Goal: Information Seeking & Learning: Learn about a topic

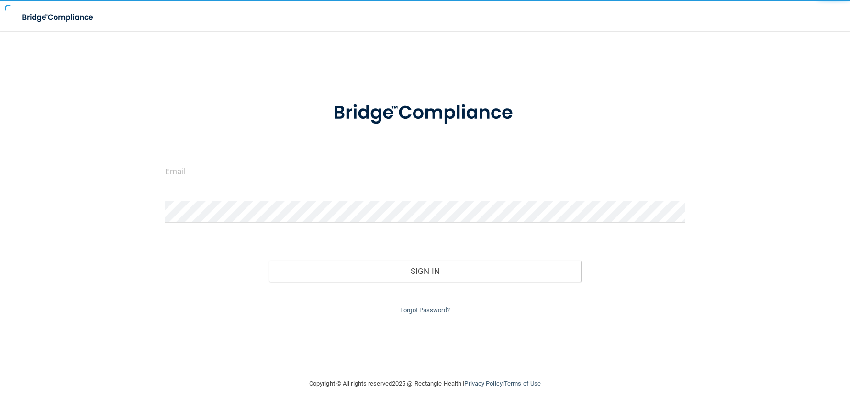
click at [210, 174] on input "email" at bounding box center [424, 172] width 519 height 22
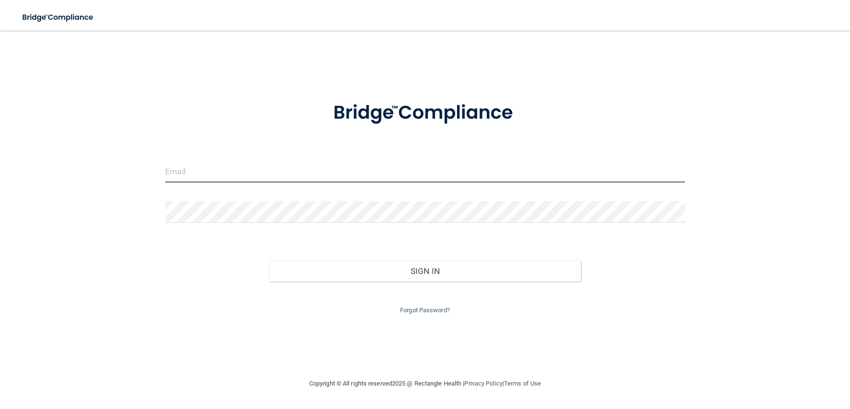
type input "[EMAIL_ADDRESS][DOMAIN_NAME]"
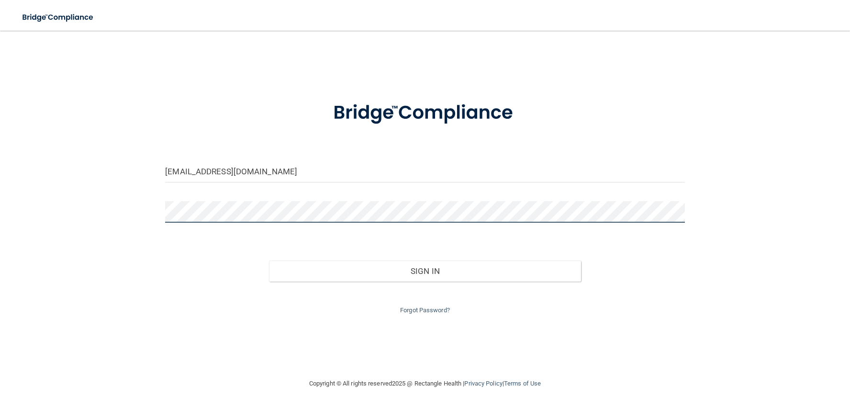
click at [269, 260] on button "Sign In" at bounding box center [424, 270] width 311 height 21
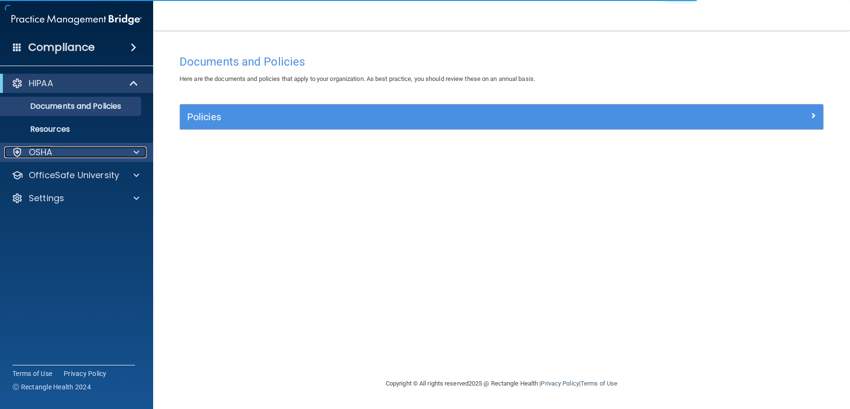
click at [108, 149] on div "OSHA" at bounding box center [63, 151] width 119 height 11
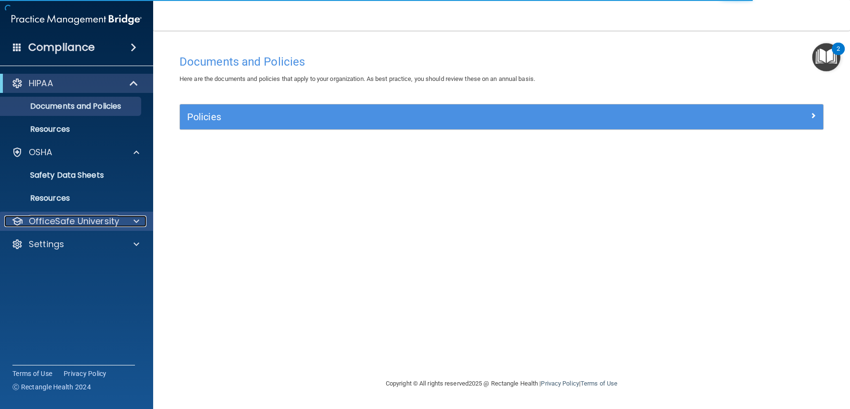
click at [123, 220] on div at bounding box center [135, 220] width 24 height 11
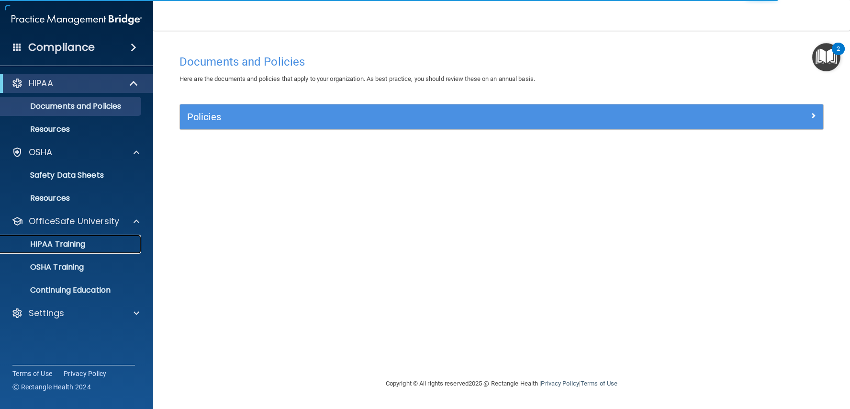
click at [78, 239] on p "HIPAA Training" at bounding box center [45, 244] width 79 height 10
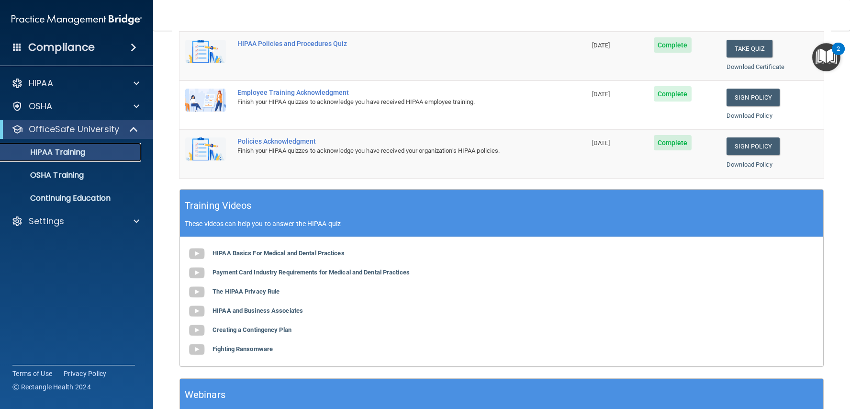
scroll to position [304, 0]
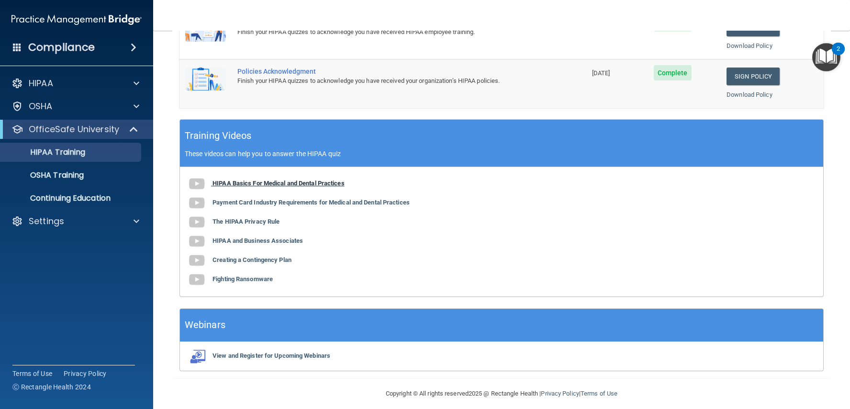
click at [248, 179] on b "HIPAA Basics For Medical and Dental Practices" at bounding box center [278, 182] width 132 height 7
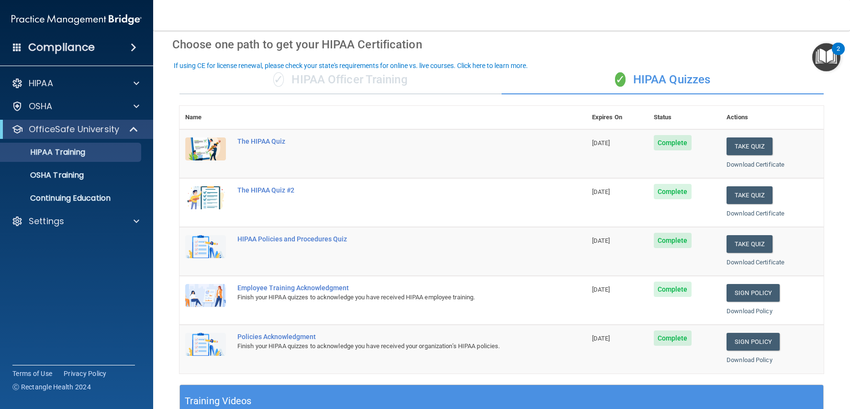
scroll to position [81, 0]
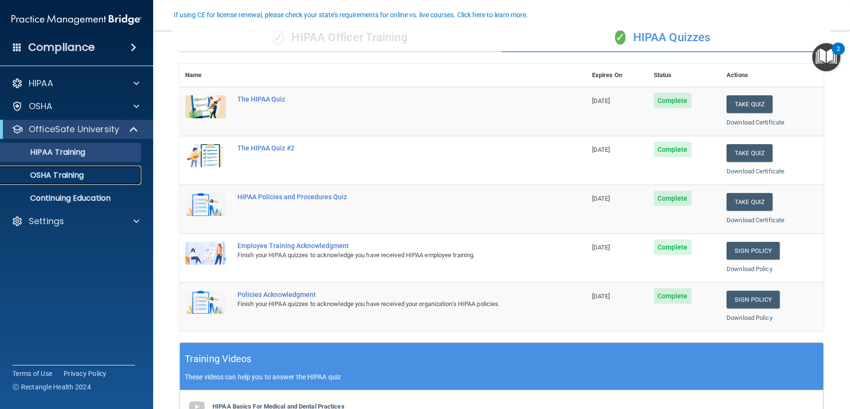
click at [66, 172] on p "OSHA Training" at bounding box center [45, 175] width 78 height 10
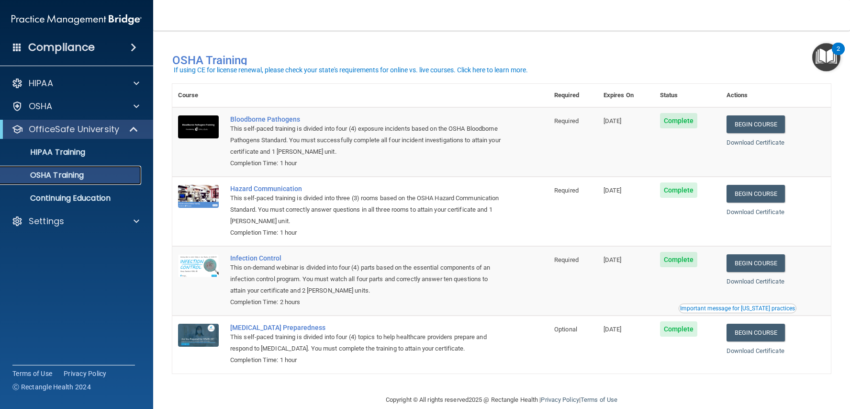
scroll to position [6, 0]
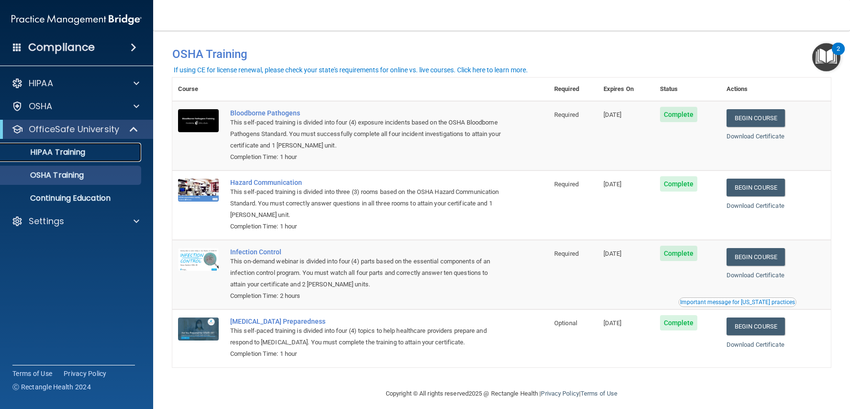
click at [90, 147] on div "HIPAA Training" at bounding box center [71, 152] width 131 height 10
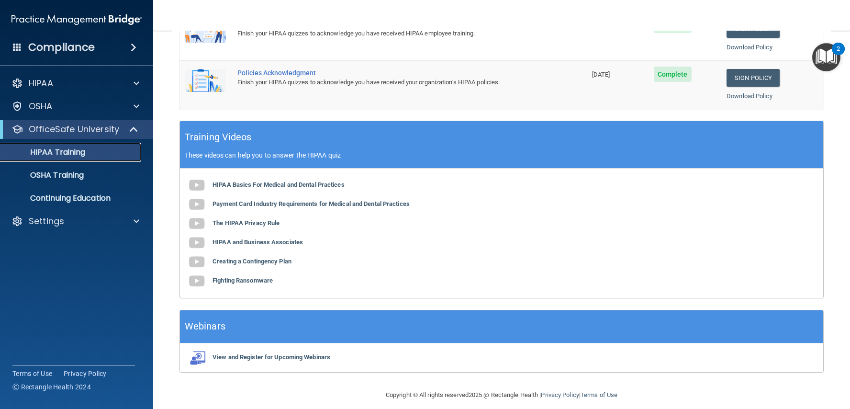
scroll to position [305, 0]
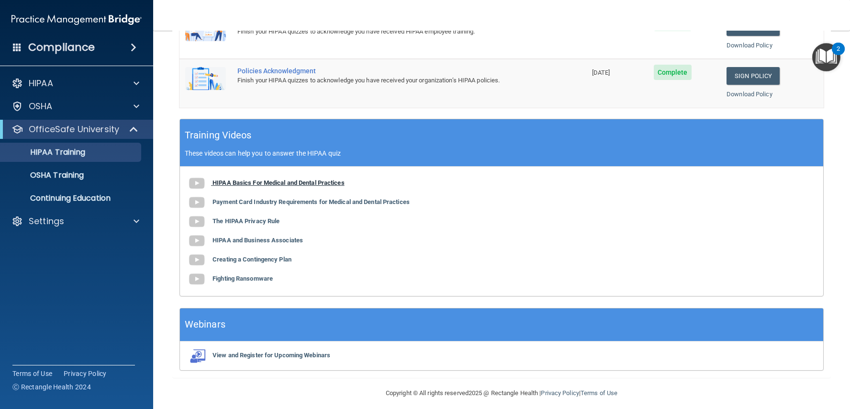
click at [324, 179] on b "HIPAA Basics For Medical and Dental Practices" at bounding box center [278, 182] width 132 height 7
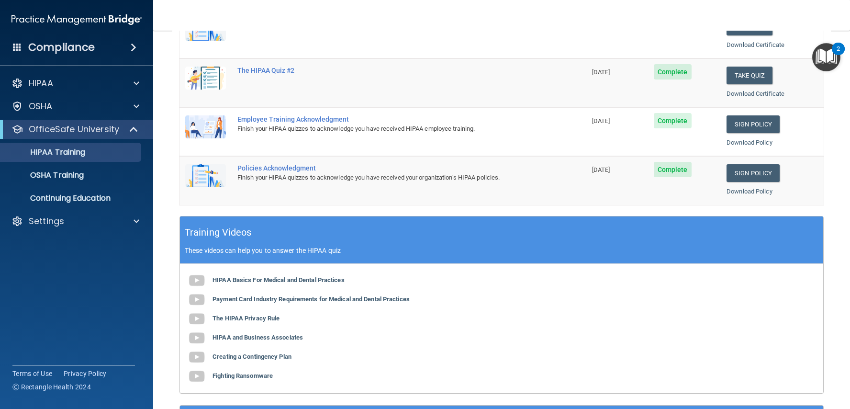
scroll to position [210, 0]
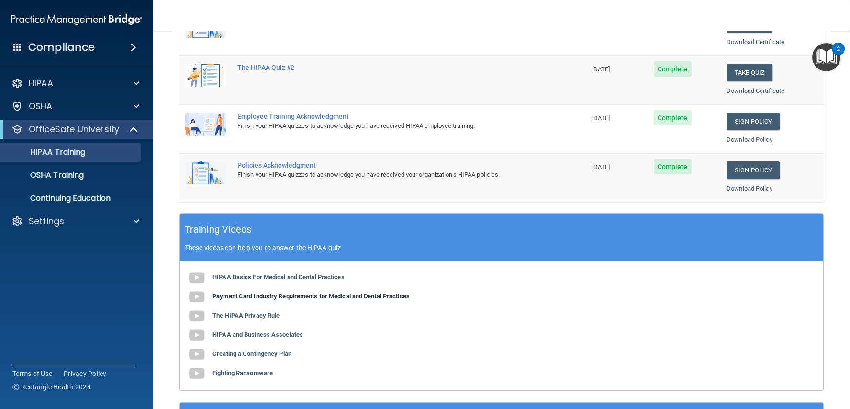
click at [352, 292] on b "Payment Card Industry Requirements for Medical and Dental Practices" at bounding box center [310, 295] width 197 height 7
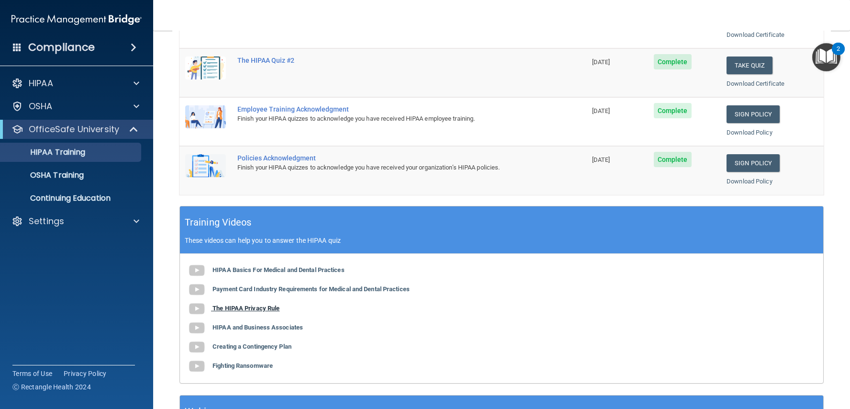
scroll to position [219, 0]
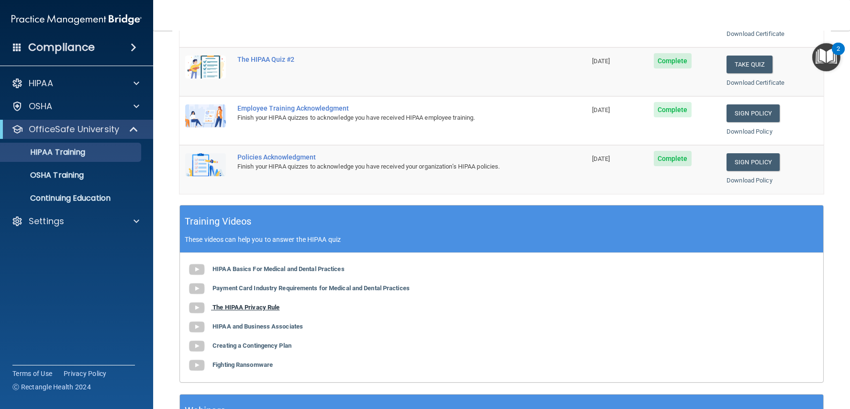
click at [255, 303] on b "The HIPAA Privacy Rule" at bounding box center [245, 306] width 67 height 7
click at [245, 322] on b "HIPAA and Business Associates" at bounding box center [257, 325] width 90 height 7
click at [213, 342] on b "Creating a Contingency Plan" at bounding box center [251, 345] width 79 height 7
click at [222, 361] on b "Fighting Ransomware" at bounding box center [242, 364] width 60 height 7
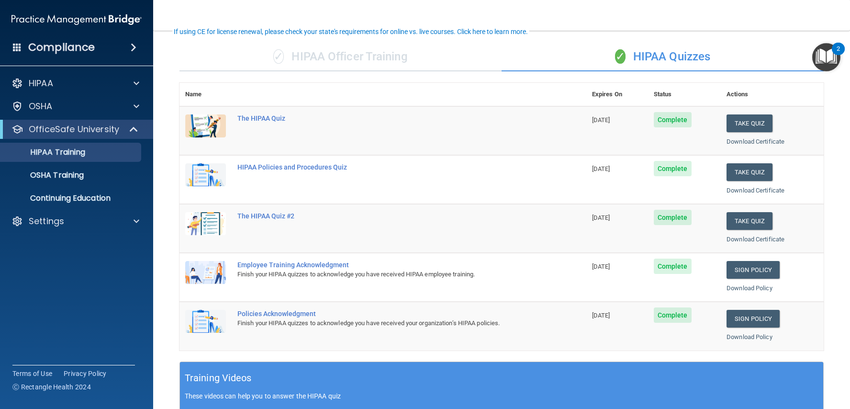
scroll to position [62, 0]
click at [754, 119] on button "Take Quiz" at bounding box center [749, 124] width 46 height 18
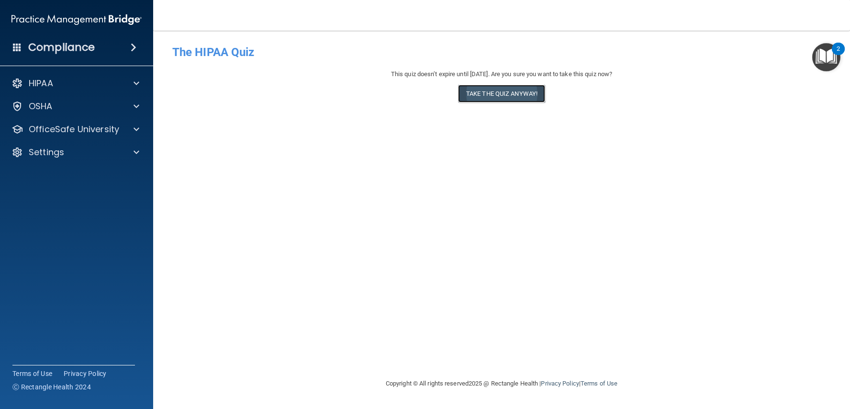
click at [508, 96] on button "Take the quiz anyway!" at bounding box center [501, 94] width 87 height 18
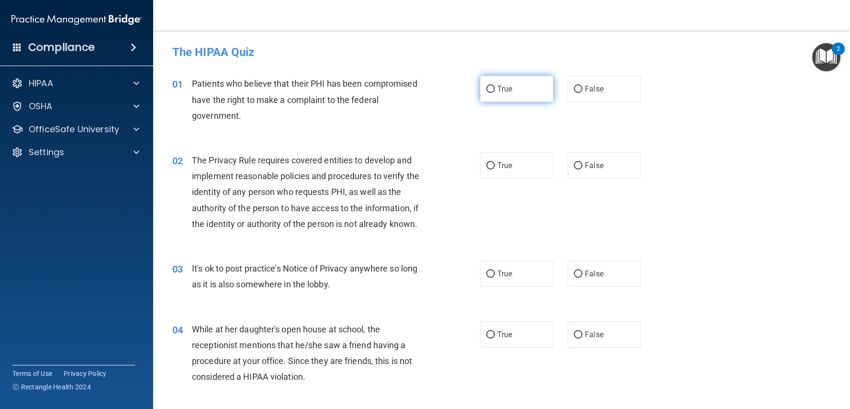
click at [486, 89] on input "True" at bounding box center [490, 89] width 9 height 7
radio input "true"
click at [487, 160] on label "True" at bounding box center [516, 165] width 73 height 26
click at [487, 162] on input "True" at bounding box center [490, 165] width 9 height 7
radio input "true"
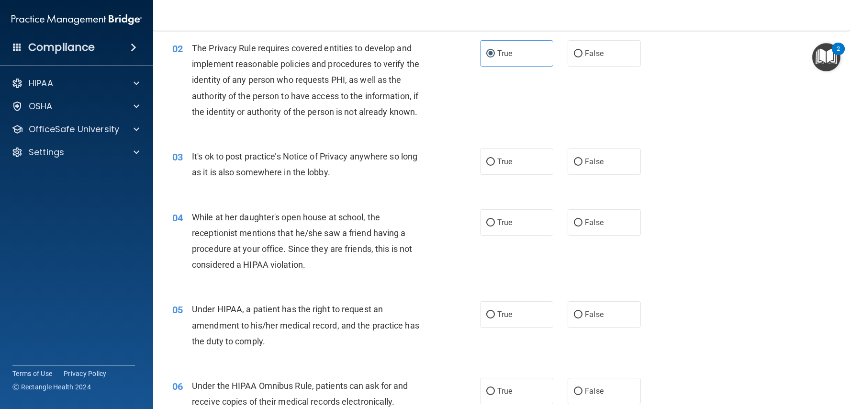
scroll to position [113, 0]
click at [577, 154] on label "False" at bounding box center [603, 160] width 73 height 26
click at [577, 157] on input "False" at bounding box center [578, 160] width 9 height 7
radio input "true"
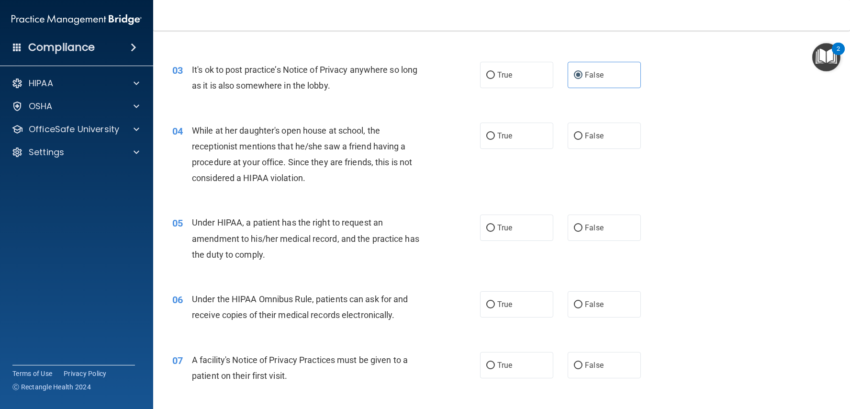
scroll to position [205, 0]
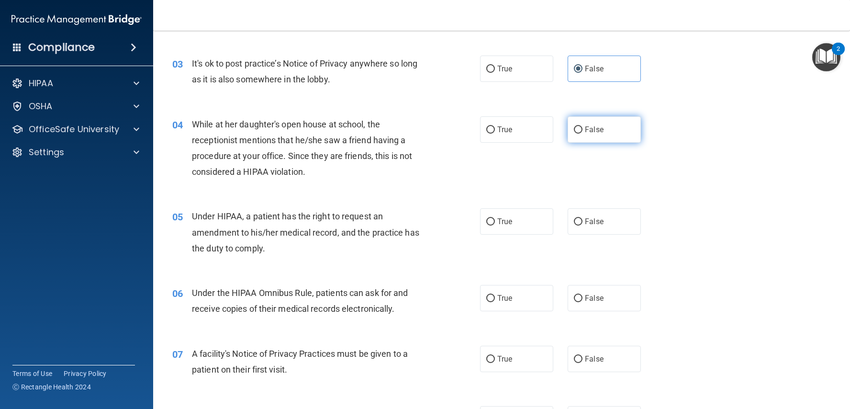
click at [576, 126] on input "False" at bounding box center [578, 129] width 9 height 7
radio input "true"
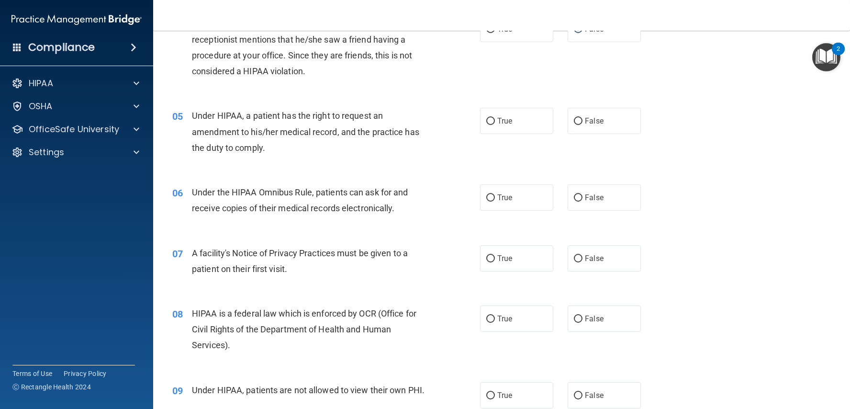
scroll to position [307, 0]
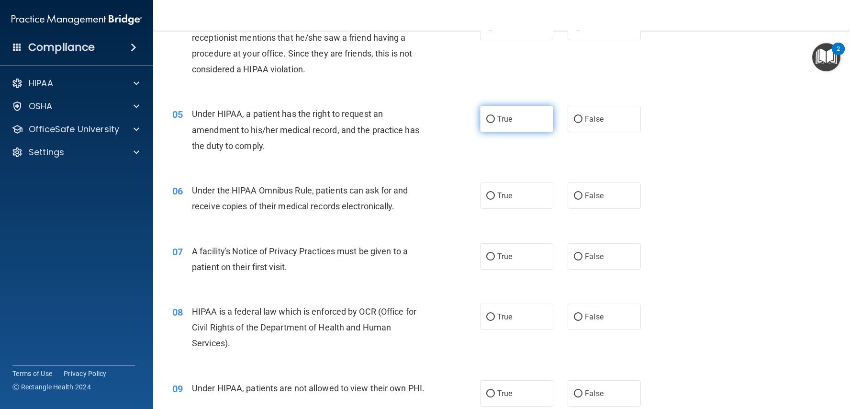
click at [501, 121] on span "True" at bounding box center [504, 118] width 15 height 9
click at [495, 121] on input "True" at bounding box center [490, 119] width 9 height 7
radio input "true"
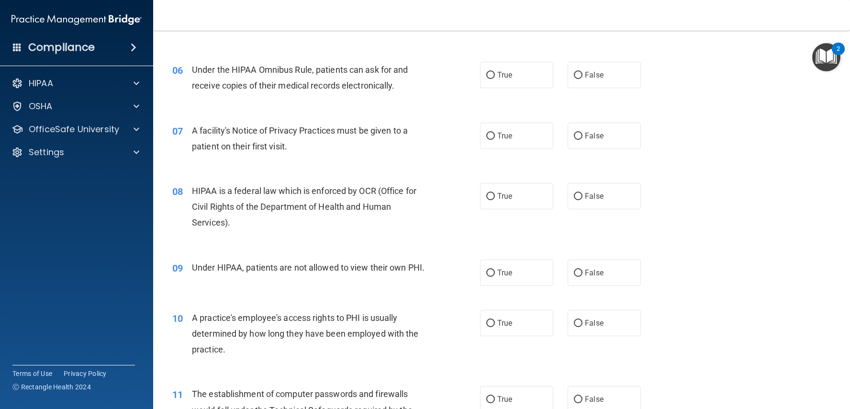
scroll to position [429, 0]
click at [515, 78] on label "True" at bounding box center [516, 73] width 73 height 26
click at [495, 78] on input "True" at bounding box center [490, 73] width 9 height 7
radio input "true"
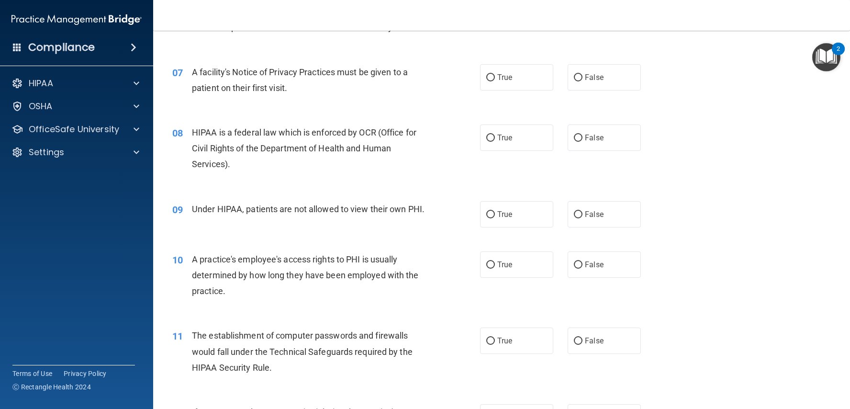
scroll to position [489, 0]
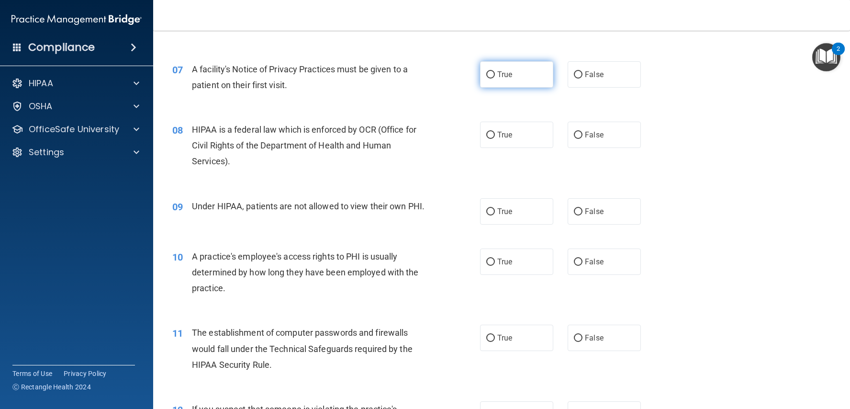
click at [495, 81] on label "True" at bounding box center [516, 74] width 73 height 26
click at [495, 78] on input "True" at bounding box center [490, 74] width 9 height 7
radio input "true"
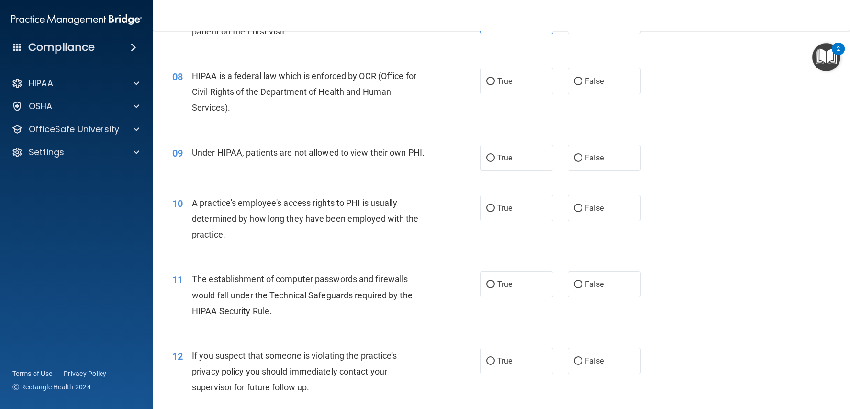
scroll to position [545, 0]
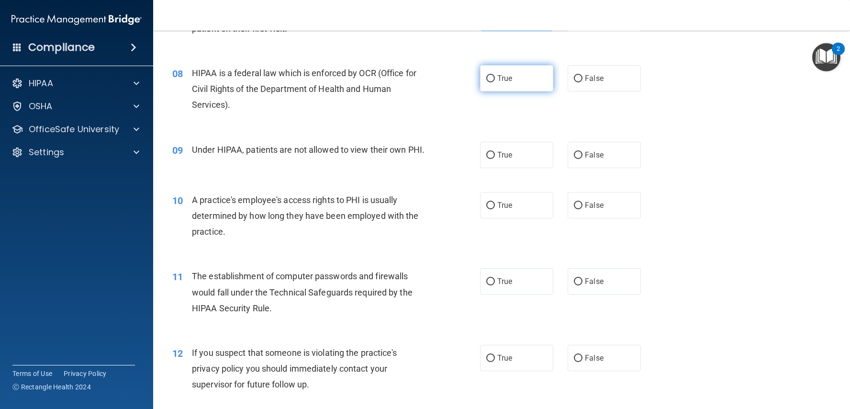
click at [512, 85] on label "True" at bounding box center [516, 78] width 73 height 26
click at [495, 82] on input "True" at bounding box center [490, 78] width 9 height 7
radio input "true"
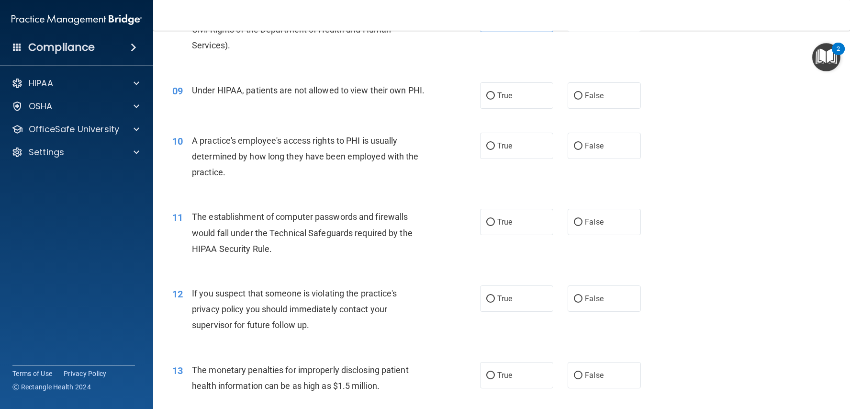
scroll to position [609, 0]
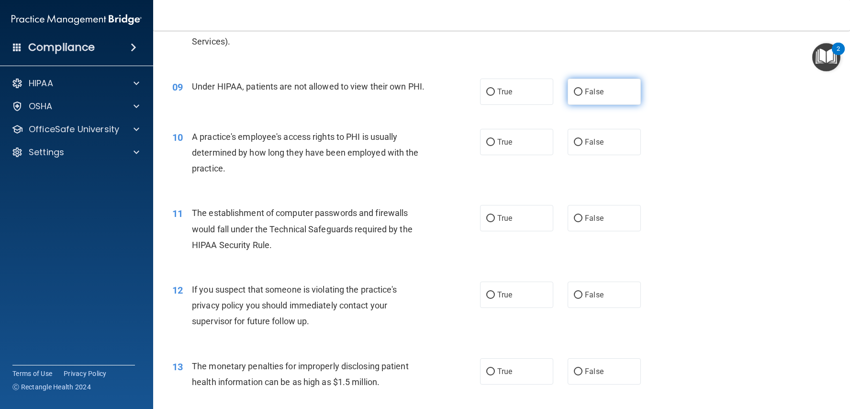
click at [575, 91] on input "False" at bounding box center [578, 92] width 9 height 7
radio input "true"
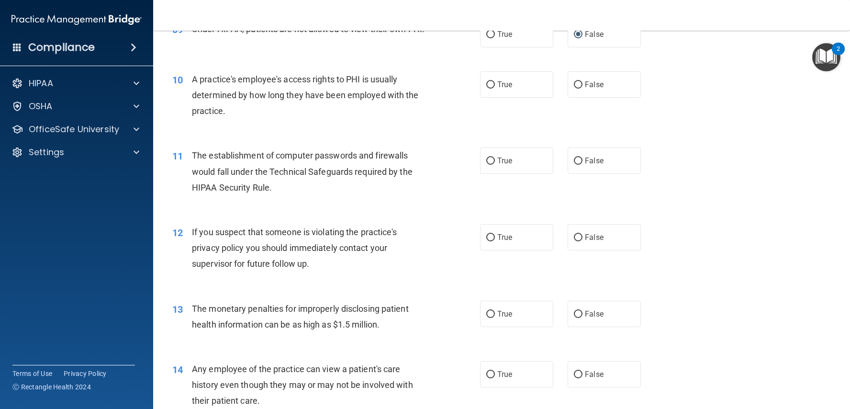
scroll to position [675, 0]
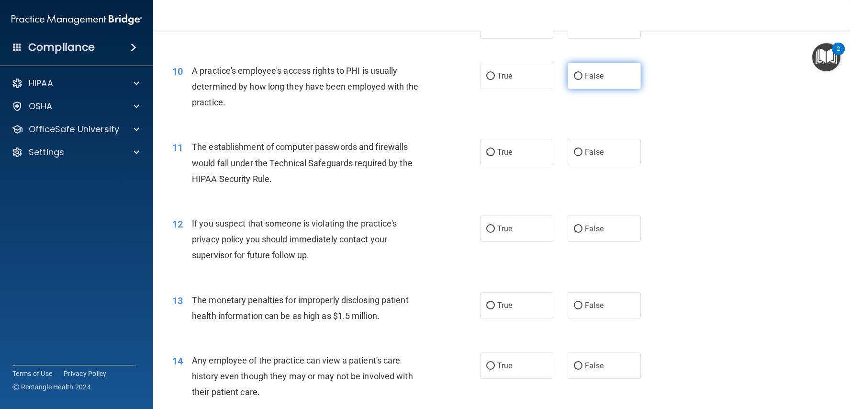
click at [572, 83] on label "False" at bounding box center [603, 76] width 73 height 26
click at [574, 80] on input "False" at bounding box center [578, 76] width 9 height 7
radio input "true"
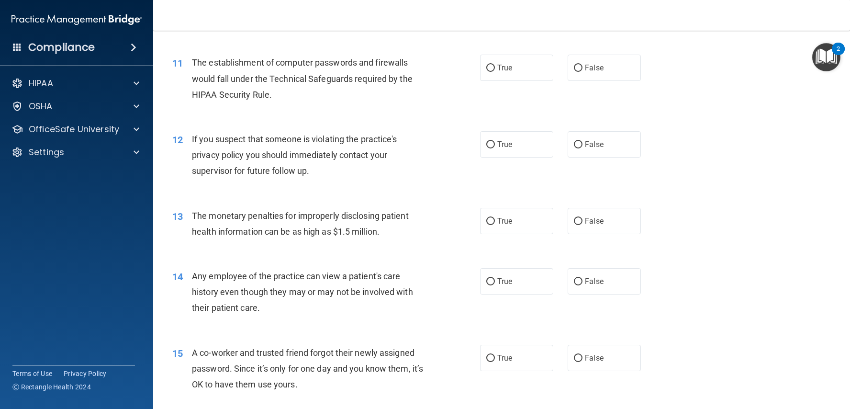
scroll to position [759, 0]
click at [491, 72] on label "True" at bounding box center [516, 67] width 73 height 26
click at [491, 71] on input "True" at bounding box center [490, 67] width 9 height 7
radio input "true"
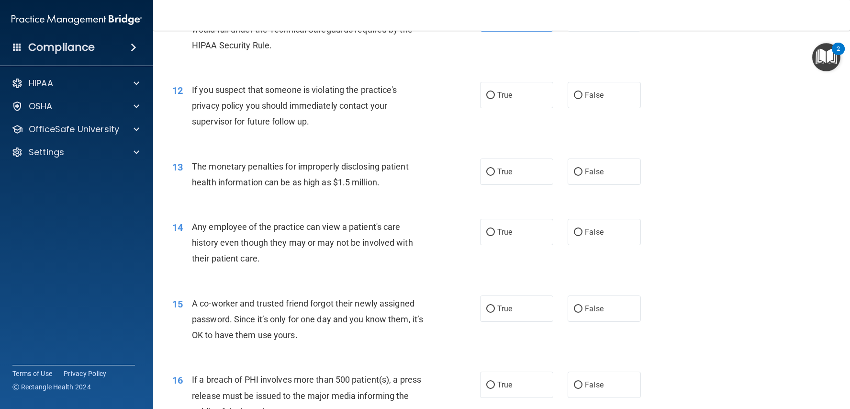
scroll to position [809, 0]
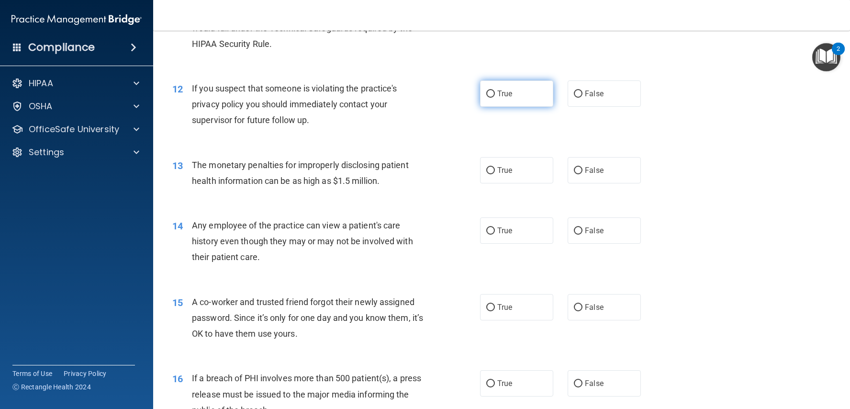
click at [484, 92] on label "True" at bounding box center [516, 93] width 73 height 26
click at [486, 92] on input "True" at bounding box center [490, 93] width 9 height 7
radio input "true"
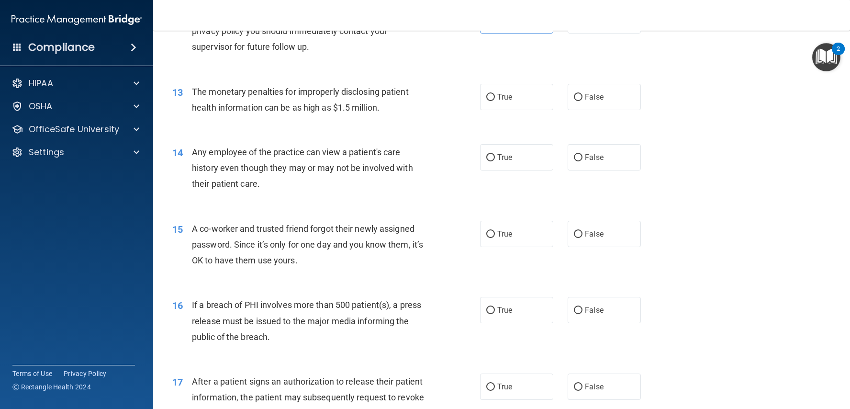
scroll to position [884, 0]
click at [483, 90] on label "True" at bounding box center [516, 96] width 73 height 26
click at [486, 93] on input "True" at bounding box center [490, 96] width 9 height 7
radio input "true"
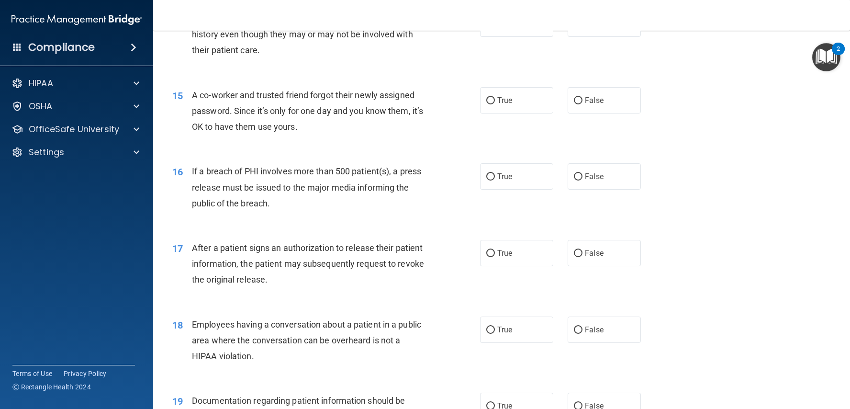
scroll to position [1022, 0]
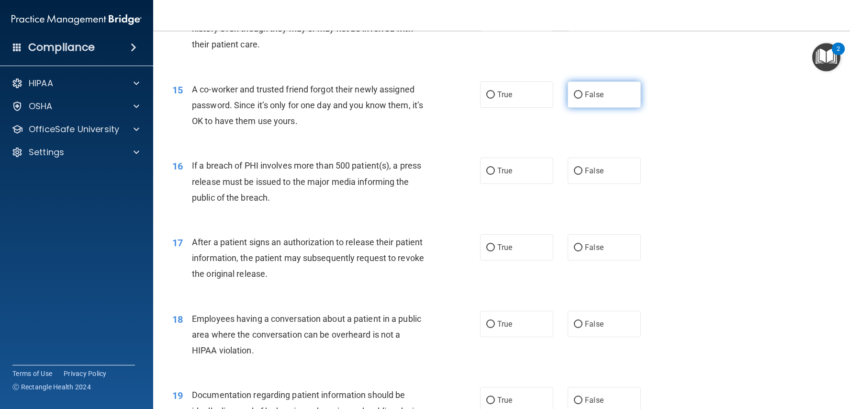
click at [572, 91] on label "False" at bounding box center [603, 94] width 73 height 26
click at [574, 91] on input "False" at bounding box center [578, 94] width 9 height 7
radio input "true"
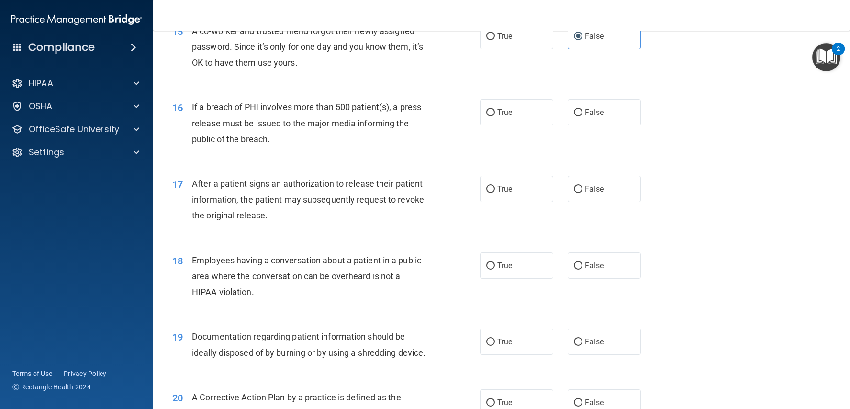
scroll to position [1082, 0]
click at [487, 111] on label "True" at bounding box center [516, 111] width 73 height 26
click at [487, 111] on input "True" at bounding box center [490, 111] width 9 height 7
radio input "true"
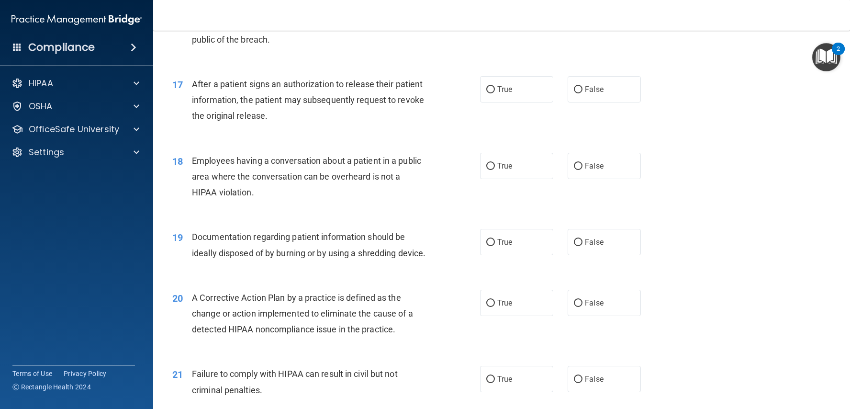
scroll to position [1179, 0]
click at [498, 95] on label "True" at bounding box center [516, 90] width 73 height 26
click at [495, 94] on input "True" at bounding box center [490, 90] width 9 height 7
radio input "true"
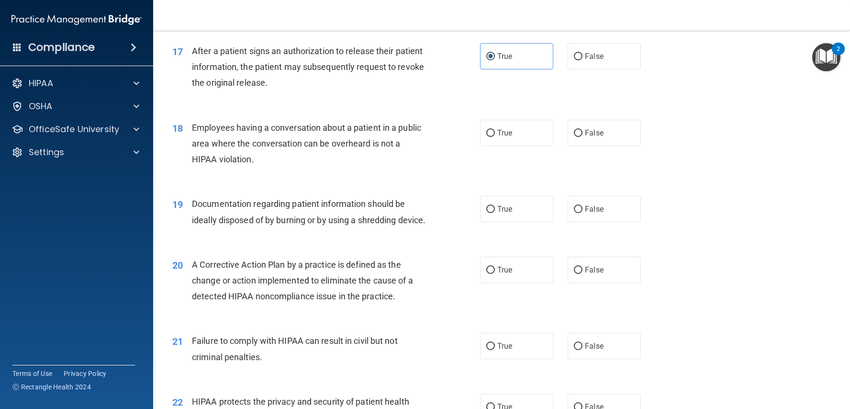
scroll to position [1220, 0]
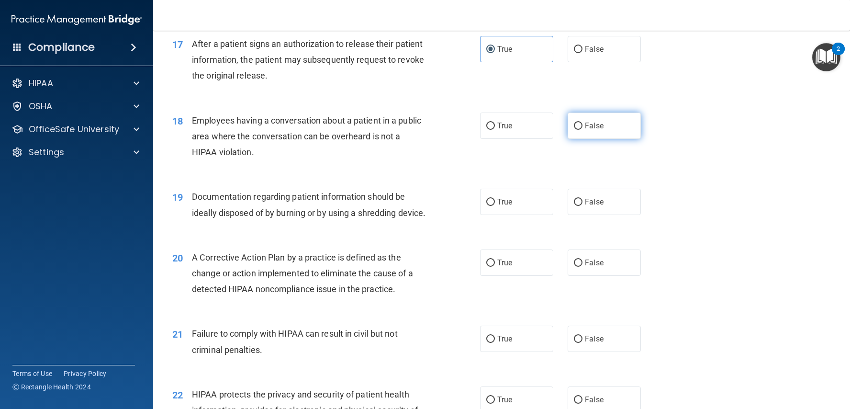
click at [585, 121] on span "False" at bounding box center [594, 125] width 19 height 9
click at [582, 122] on input "False" at bounding box center [578, 125] width 9 height 7
radio input "true"
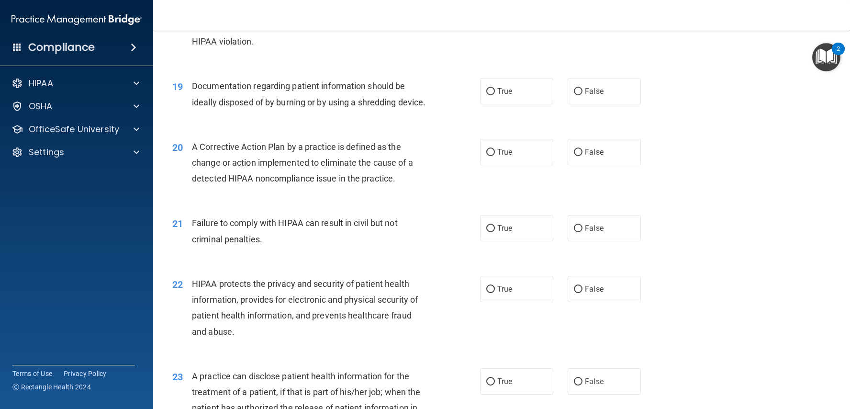
scroll to position [1332, 0]
click at [501, 95] on label "True" at bounding box center [516, 90] width 73 height 26
click at [495, 94] on input "True" at bounding box center [490, 90] width 9 height 7
radio input "true"
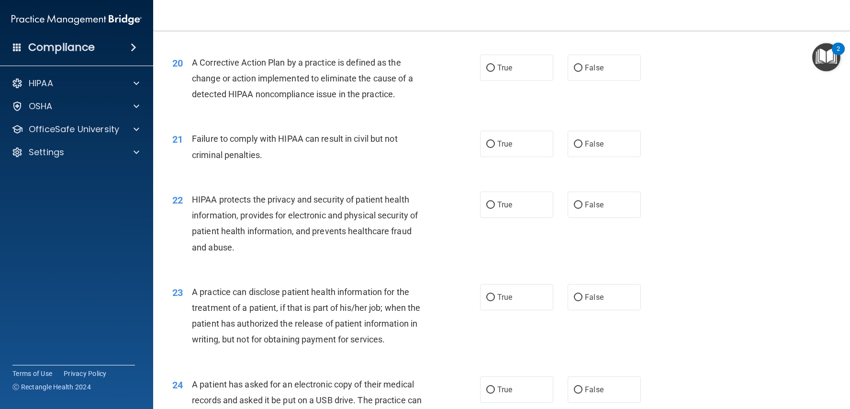
scroll to position [1416, 0]
click at [574, 147] on label "False" at bounding box center [603, 143] width 73 height 26
click at [574, 147] on input "False" at bounding box center [578, 143] width 9 height 7
radio input "true"
click at [510, 156] on label "True" at bounding box center [516, 143] width 73 height 26
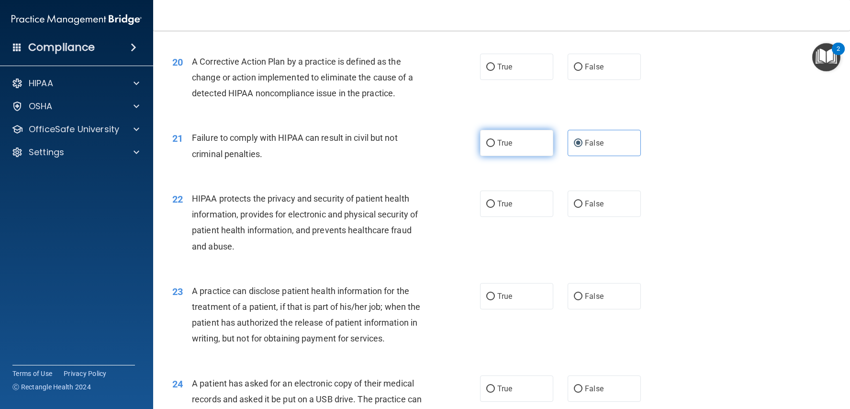
click at [495, 147] on input "True" at bounding box center [490, 143] width 9 height 7
radio input "true"
radio input "false"
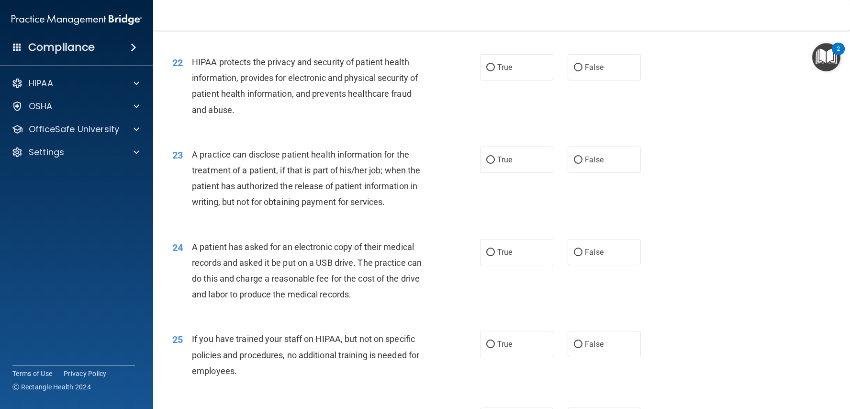
scroll to position [1550, 0]
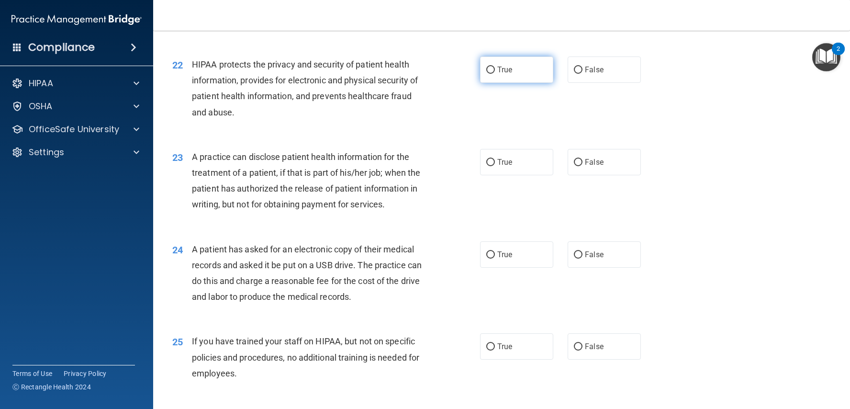
click at [501, 74] on span "True" at bounding box center [504, 69] width 15 height 9
click at [495, 74] on input "True" at bounding box center [490, 69] width 9 height 7
radio input "true"
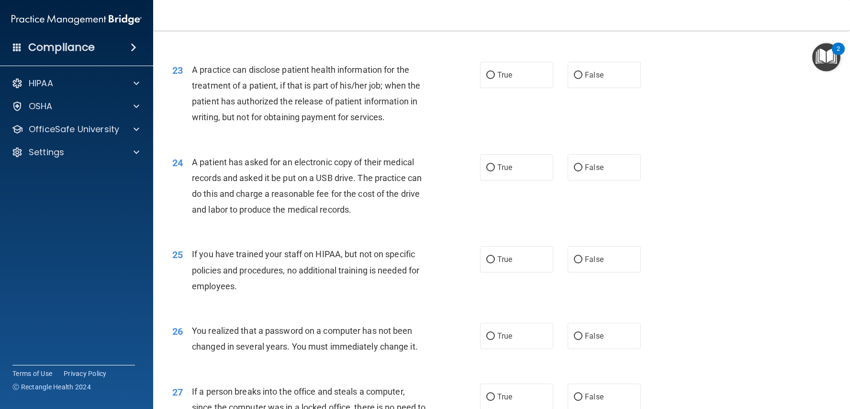
scroll to position [1639, 0]
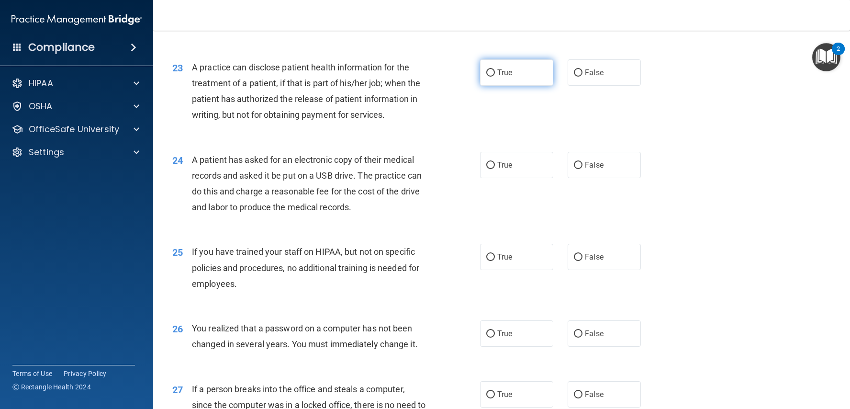
click at [500, 86] on label "True" at bounding box center [516, 72] width 73 height 26
click at [495, 77] on input "True" at bounding box center [490, 72] width 9 height 7
radio input "true"
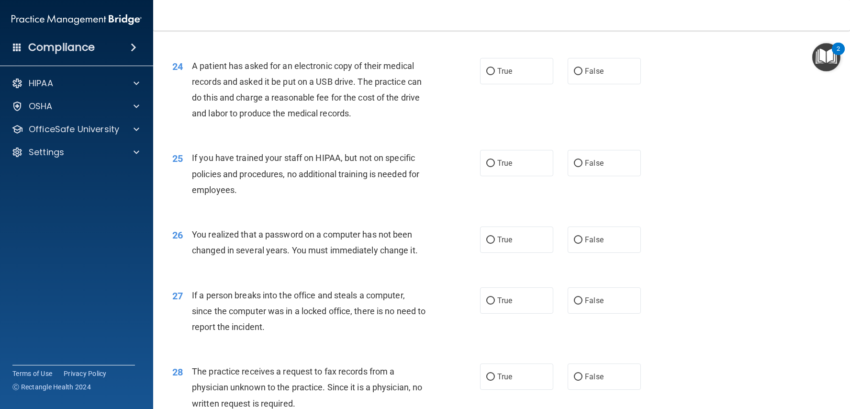
scroll to position [1729, 0]
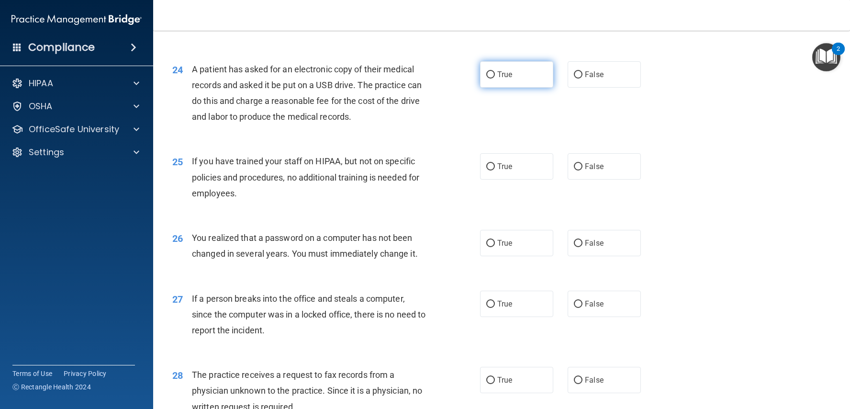
click at [488, 88] on label "True" at bounding box center [516, 74] width 73 height 26
click at [488, 78] on input "True" at bounding box center [490, 74] width 9 height 7
radio input "true"
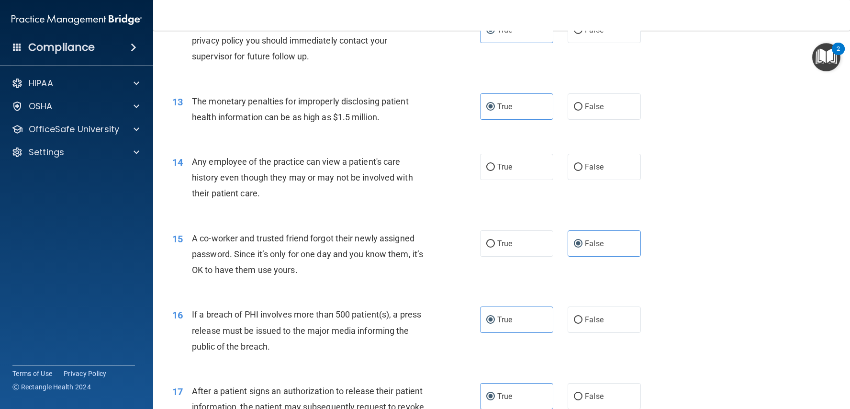
scroll to position [872, 0]
click at [597, 156] on label "False" at bounding box center [603, 168] width 73 height 26
click at [582, 165] on input "False" at bounding box center [578, 168] width 9 height 7
radio input "true"
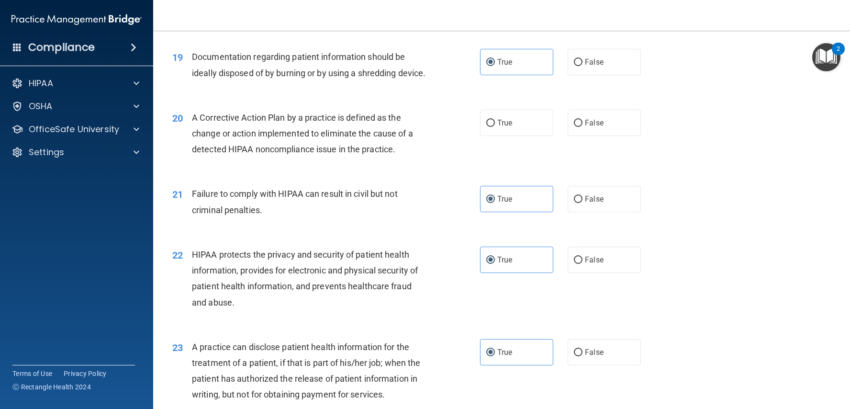
scroll to position [1360, 0]
click at [490, 135] on label "True" at bounding box center [516, 122] width 73 height 26
click at [490, 126] on input "True" at bounding box center [490, 122] width 9 height 7
radio input "true"
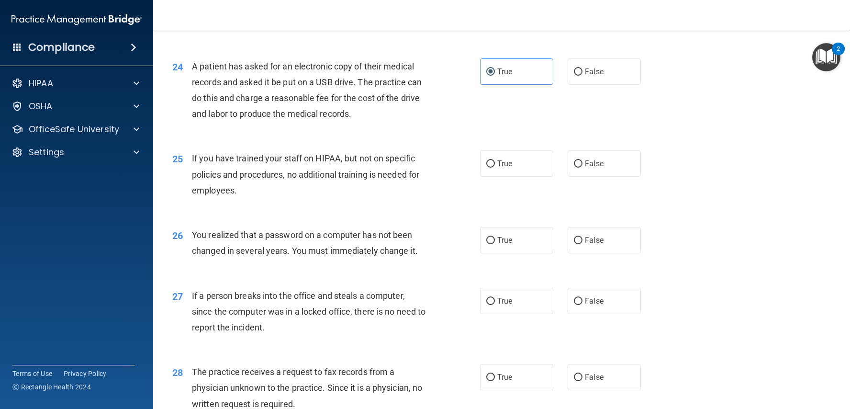
scroll to position [1736, 0]
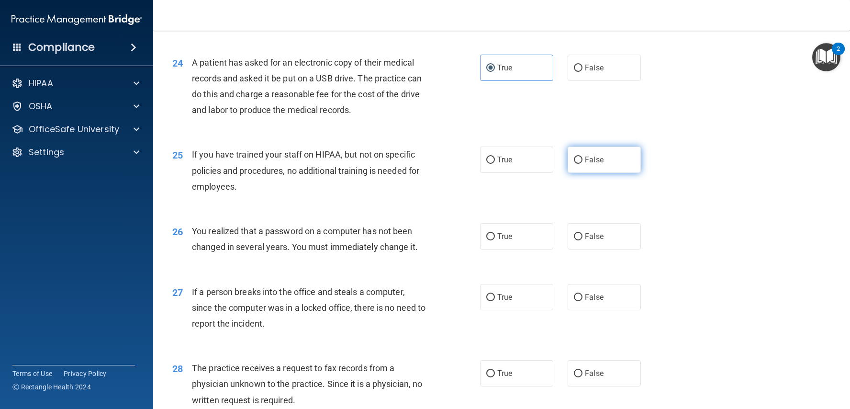
click at [576, 164] on input "False" at bounding box center [578, 159] width 9 height 7
radio input "true"
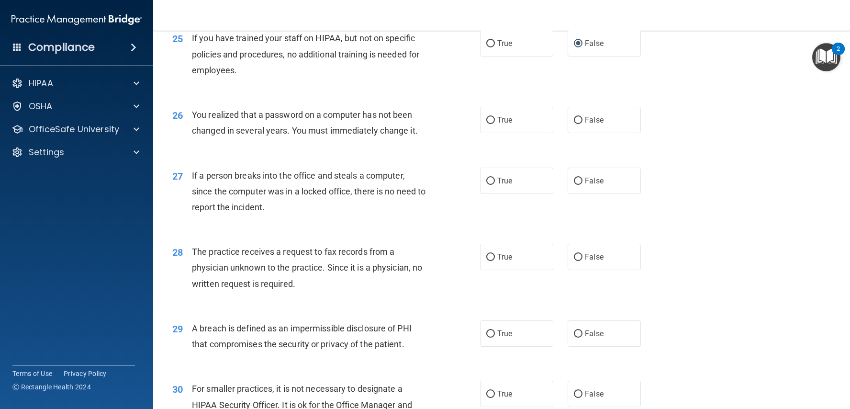
scroll to position [1853, 0]
click at [512, 132] on label "True" at bounding box center [516, 119] width 73 height 26
click at [495, 123] on input "True" at bounding box center [490, 119] width 9 height 7
radio input "true"
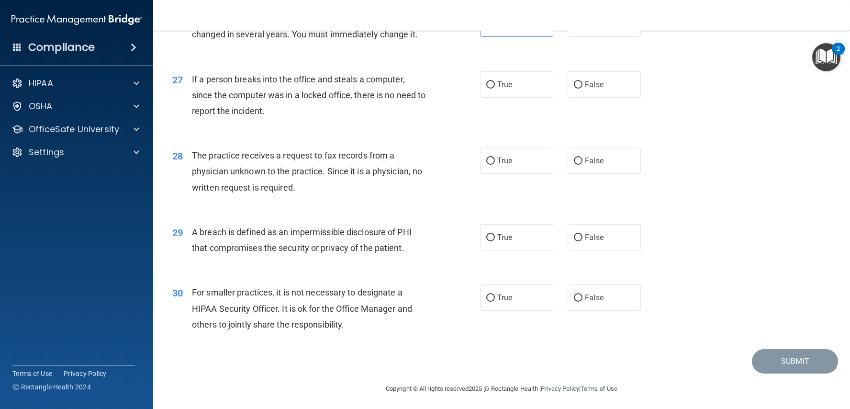
scroll to position [1958, 0]
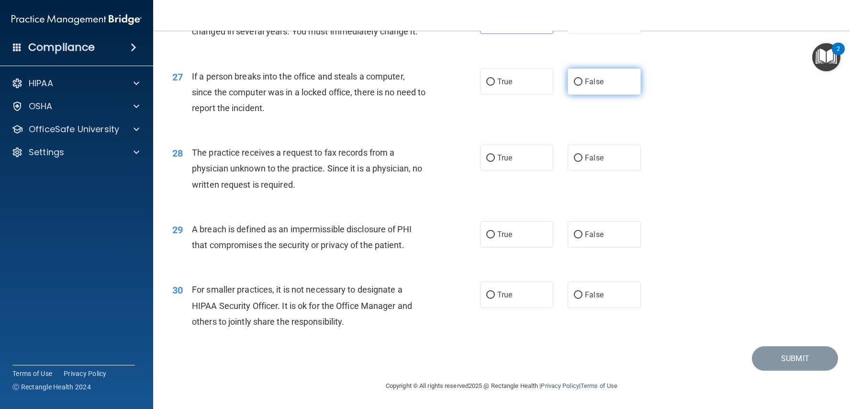
click at [596, 89] on label "False" at bounding box center [603, 81] width 73 height 26
click at [582, 86] on input "False" at bounding box center [578, 81] width 9 height 7
radio input "true"
click at [579, 162] on input "False" at bounding box center [578, 158] width 9 height 7
radio input "true"
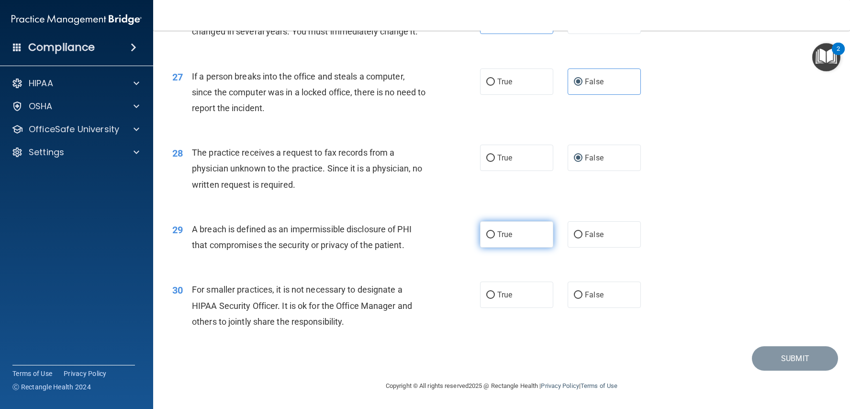
click at [486, 227] on label "True" at bounding box center [516, 234] width 73 height 26
click at [486, 231] on input "True" at bounding box center [490, 234] width 9 height 7
radio input "true"
click at [569, 288] on label "False" at bounding box center [603, 294] width 73 height 26
click at [574, 291] on input "False" at bounding box center [578, 294] width 9 height 7
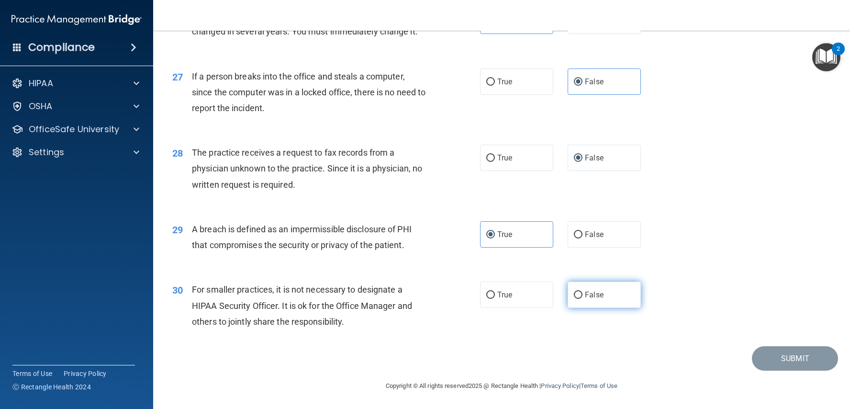
radio input "true"
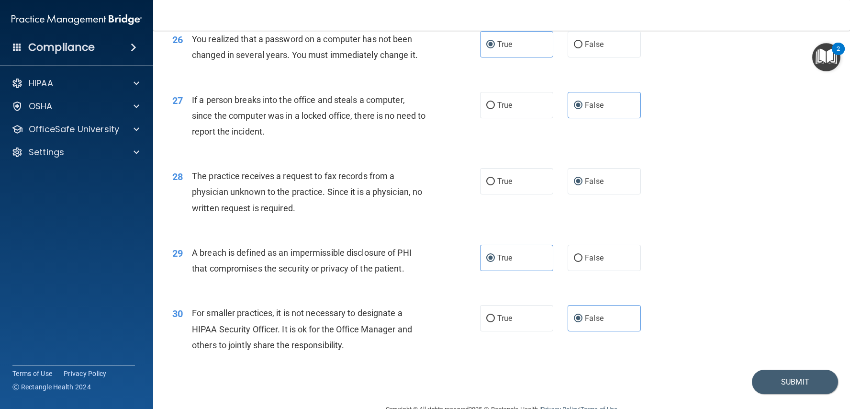
scroll to position [1918, 0]
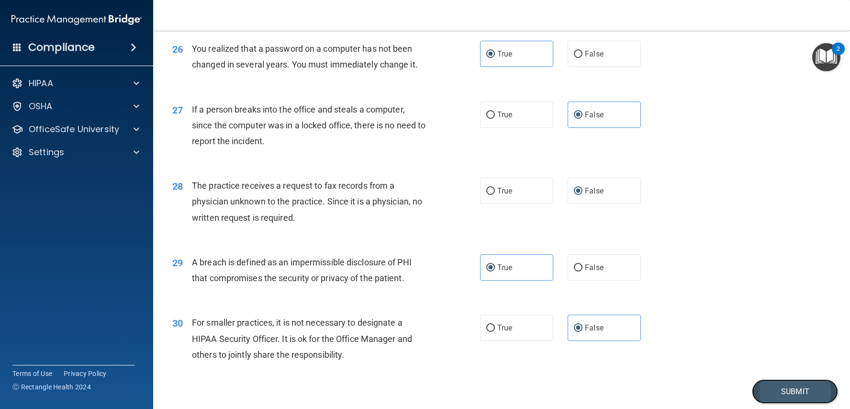
click at [772, 392] on button "Submit" at bounding box center [795, 391] width 86 height 24
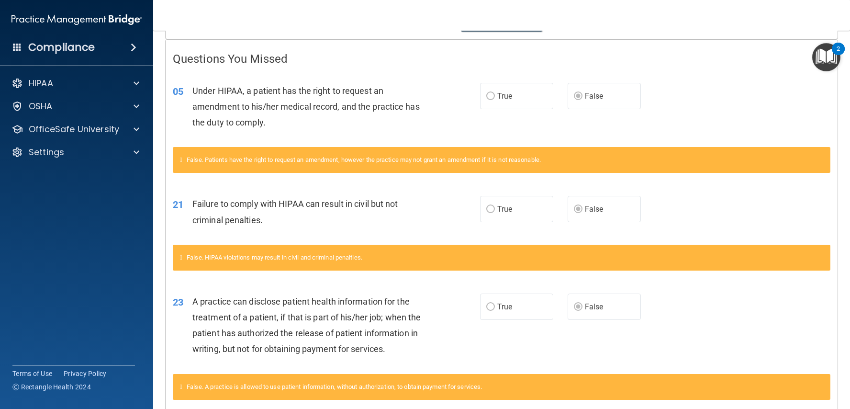
scroll to position [231, 0]
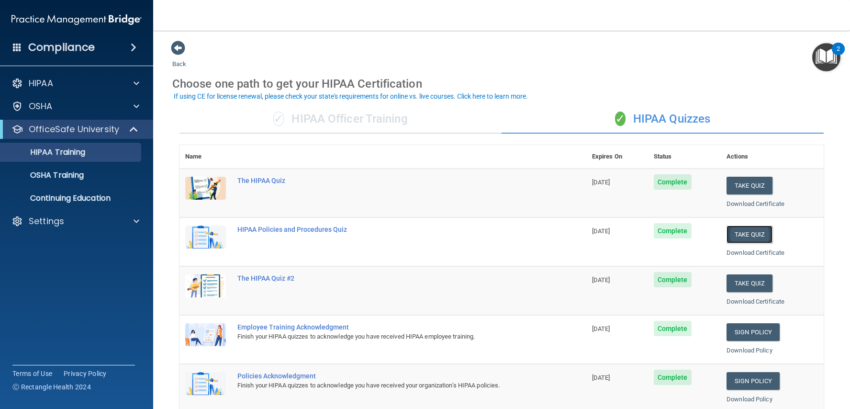
click at [741, 228] on button "Take Quiz" at bounding box center [749, 234] width 46 height 18
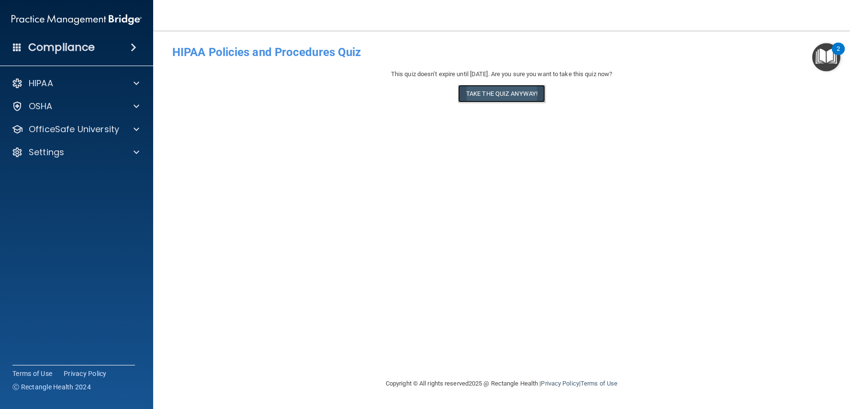
click at [502, 89] on button "Take the quiz anyway!" at bounding box center [501, 94] width 87 height 18
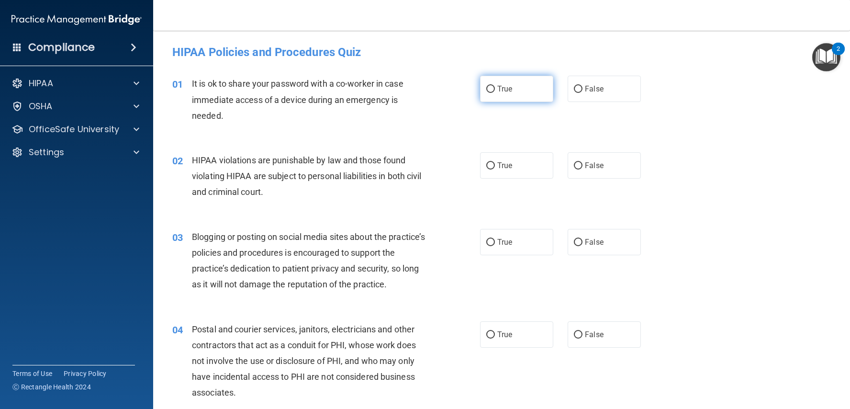
click at [494, 89] on input "True" at bounding box center [490, 89] width 9 height 7
radio input "true"
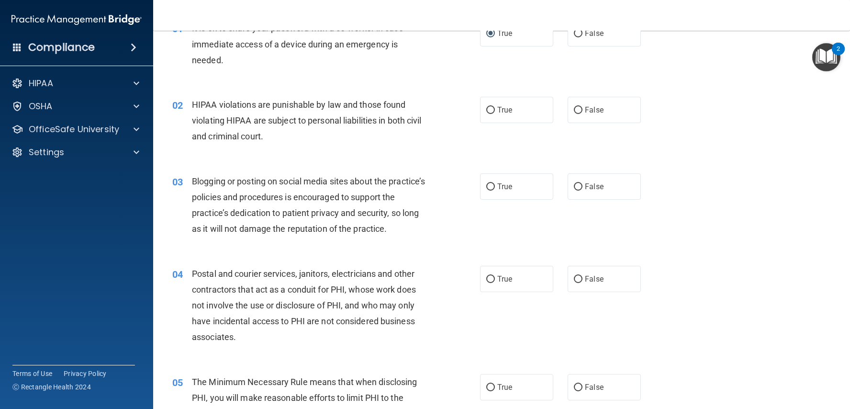
scroll to position [59, 0]
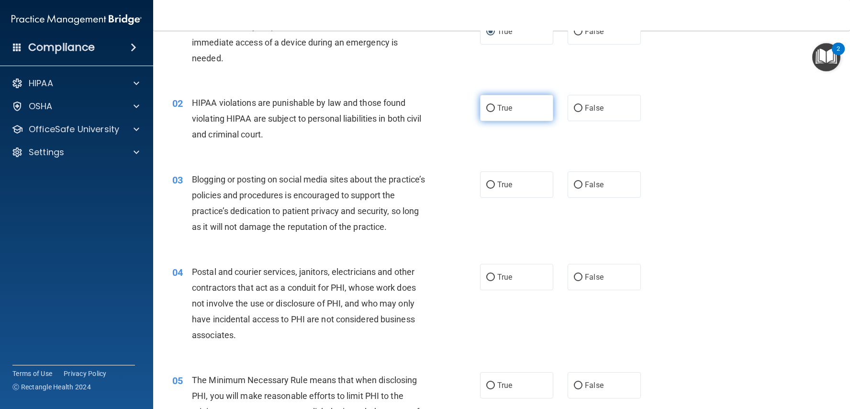
click at [499, 107] on span "True" at bounding box center [504, 107] width 15 height 9
click at [495, 107] on input "True" at bounding box center [490, 107] width 9 height 7
radio input "true"
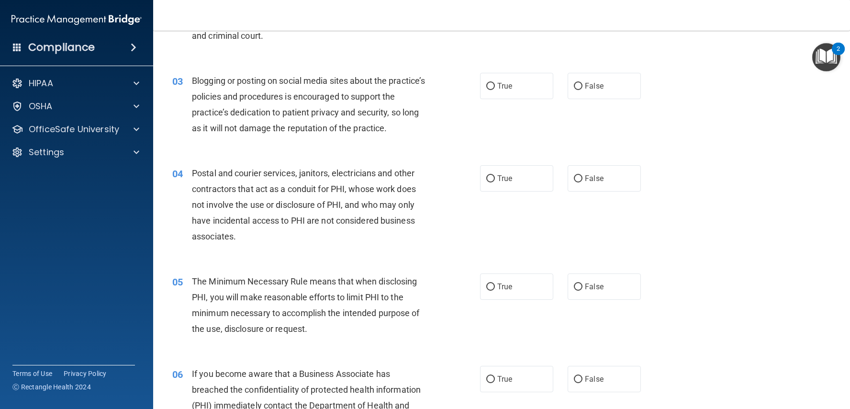
scroll to position [157, 0]
click at [493, 92] on label "True" at bounding box center [516, 85] width 73 height 26
click at [493, 89] on input "True" at bounding box center [490, 85] width 9 height 7
radio input "true"
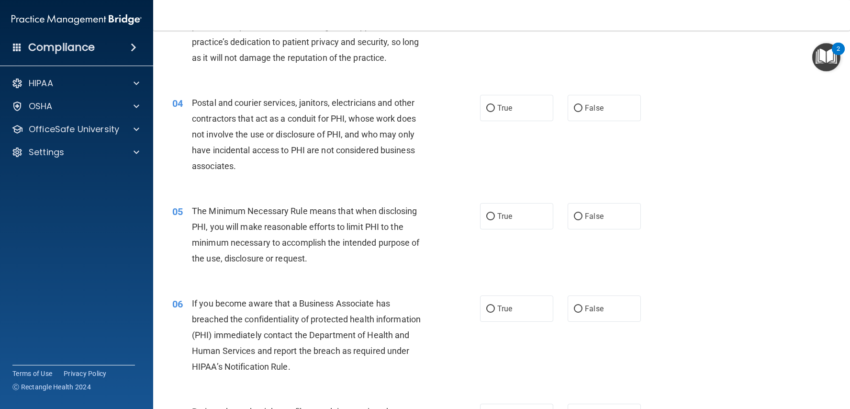
scroll to position [233, 0]
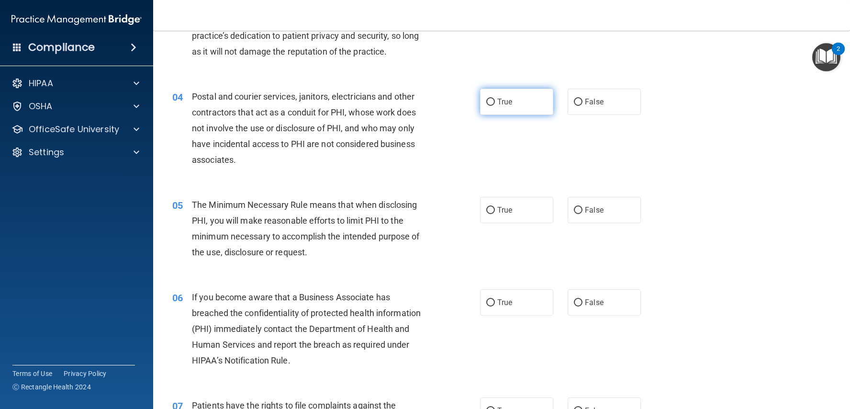
click at [536, 100] on label "True" at bounding box center [516, 102] width 73 height 26
click at [495, 100] on input "True" at bounding box center [490, 102] width 9 height 7
radio input "true"
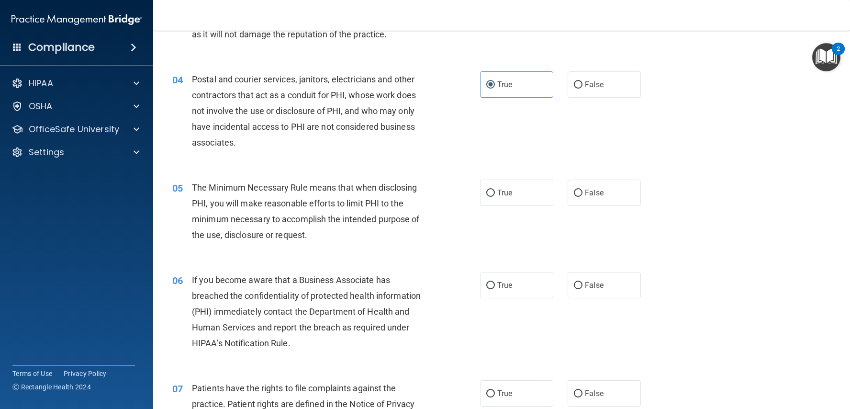
scroll to position [251, 0]
click at [567, 84] on label "False" at bounding box center [603, 83] width 73 height 26
click at [574, 84] on input "False" at bounding box center [578, 83] width 9 height 7
radio input "true"
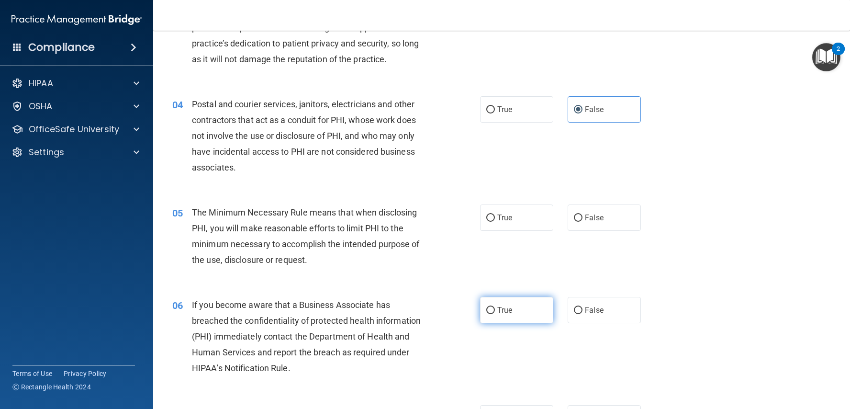
scroll to position [224, 0]
click at [523, 111] on label "True" at bounding box center [516, 110] width 73 height 26
click at [495, 111] on input "True" at bounding box center [490, 110] width 9 height 7
radio input "true"
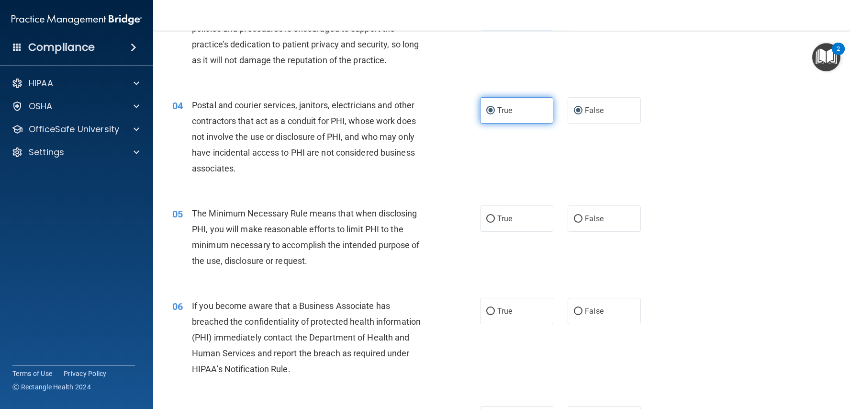
radio input "false"
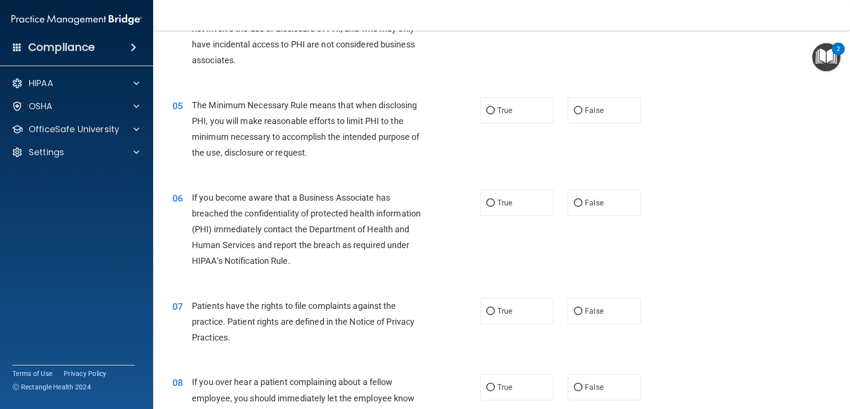
scroll to position [341, 0]
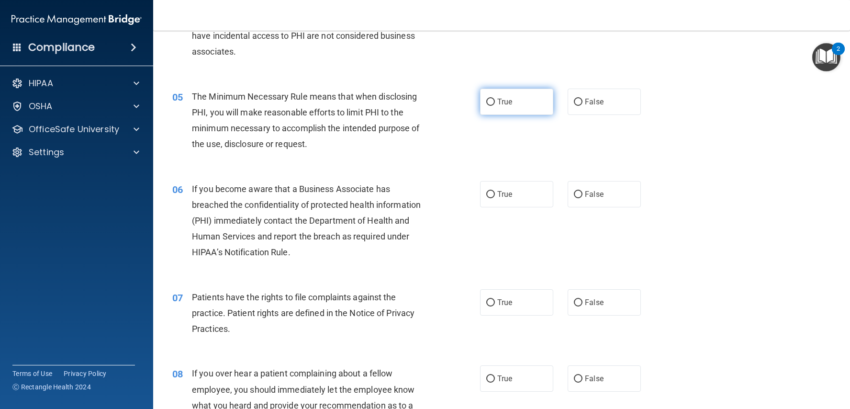
click at [509, 104] on span "True" at bounding box center [504, 101] width 15 height 9
click at [495, 104] on input "True" at bounding box center [490, 102] width 9 height 7
radio input "true"
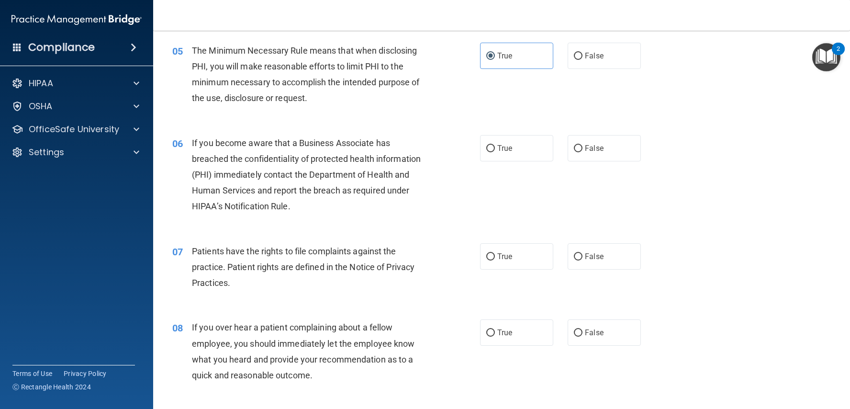
scroll to position [389, 0]
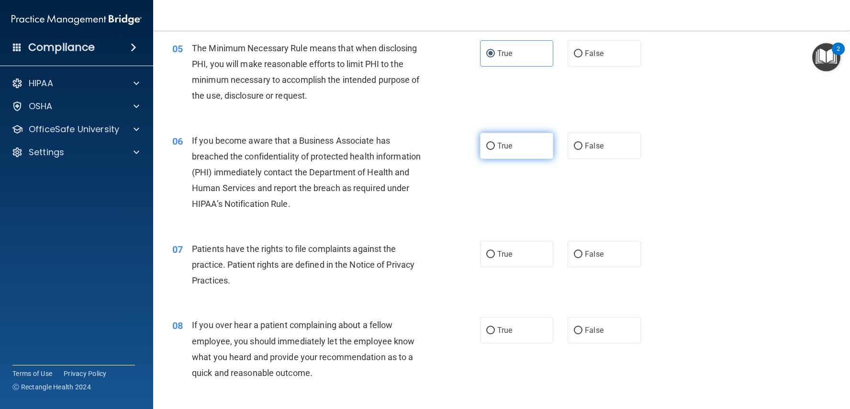
click at [501, 141] on span "True" at bounding box center [504, 145] width 15 height 9
click at [495, 143] on input "True" at bounding box center [490, 146] width 9 height 7
radio input "true"
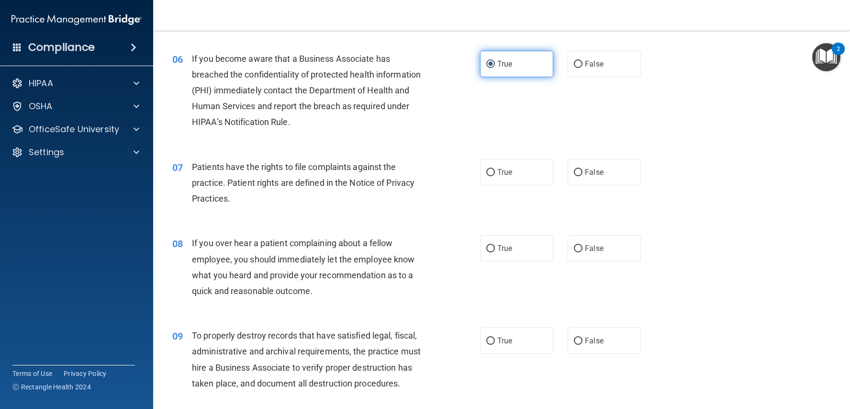
scroll to position [475, 0]
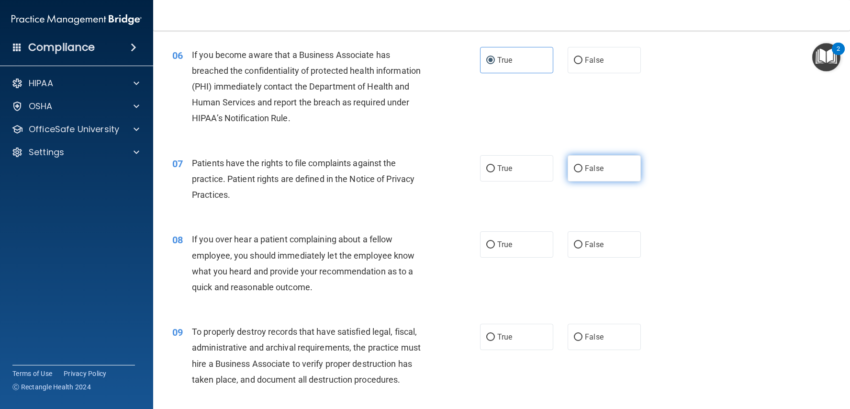
click at [571, 159] on label "False" at bounding box center [603, 168] width 73 height 26
click at [574, 165] on input "False" at bounding box center [578, 168] width 9 height 7
radio input "true"
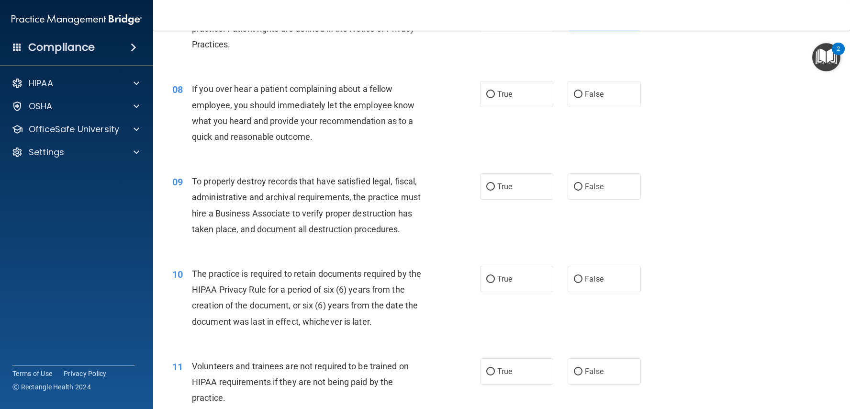
scroll to position [626, 0]
click at [520, 96] on label "True" at bounding box center [516, 93] width 73 height 26
click at [495, 96] on input "True" at bounding box center [490, 93] width 9 height 7
radio input "true"
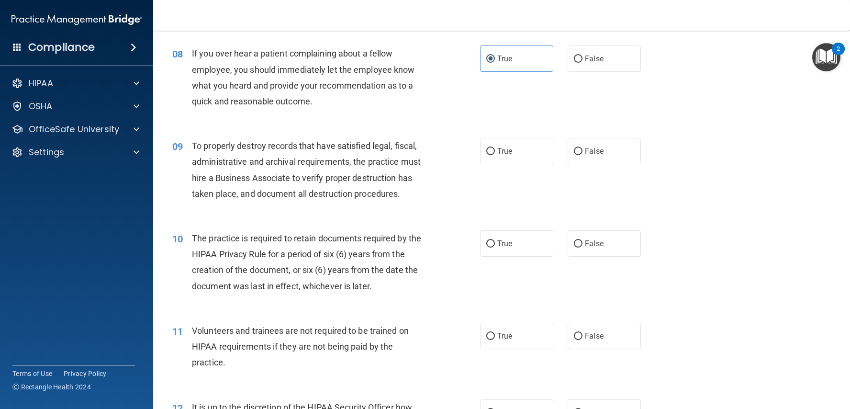
scroll to position [670, 0]
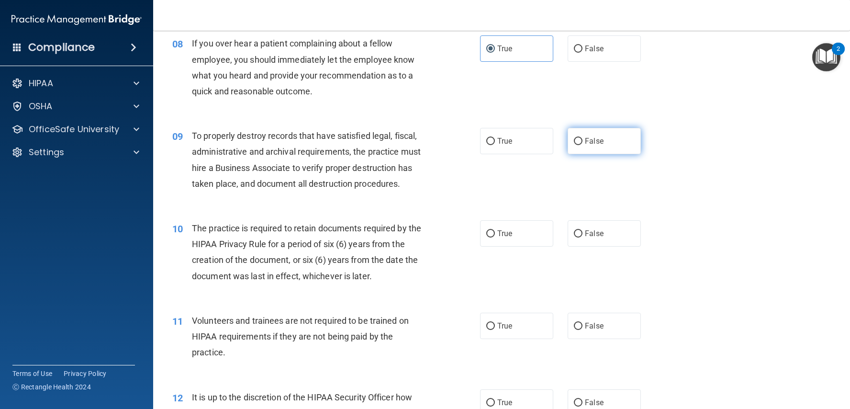
click at [574, 131] on label "False" at bounding box center [603, 141] width 73 height 26
click at [574, 138] on input "False" at bounding box center [578, 141] width 9 height 7
radio input "true"
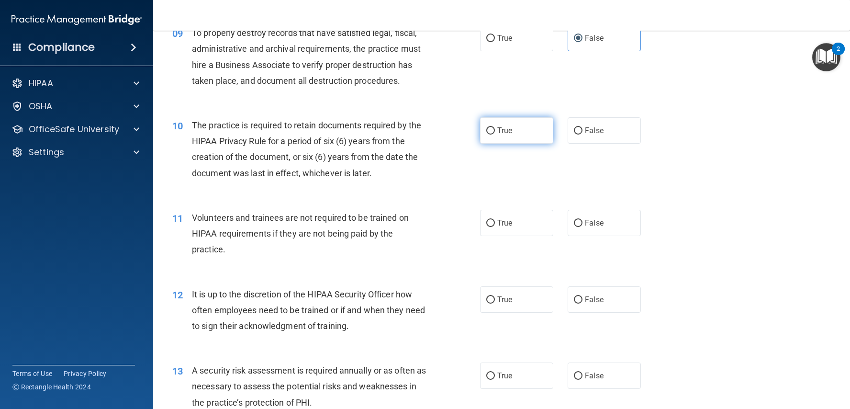
scroll to position [774, 0]
click at [501, 133] on label "True" at bounding box center [516, 129] width 73 height 26
click at [495, 133] on input "True" at bounding box center [490, 129] width 9 height 7
radio input "true"
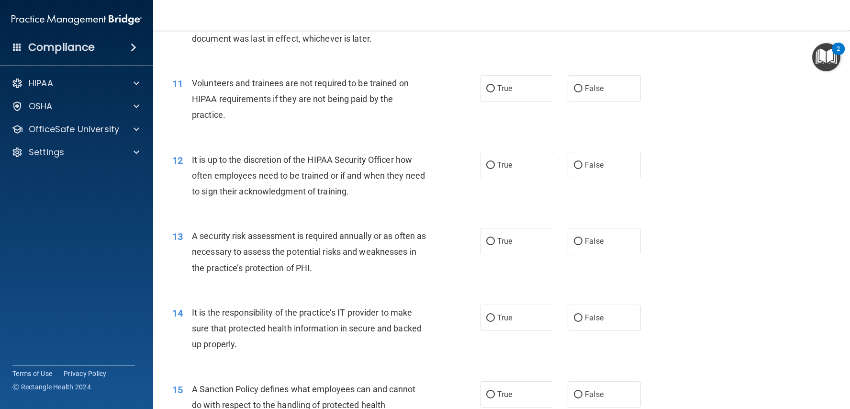
scroll to position [912, 0]
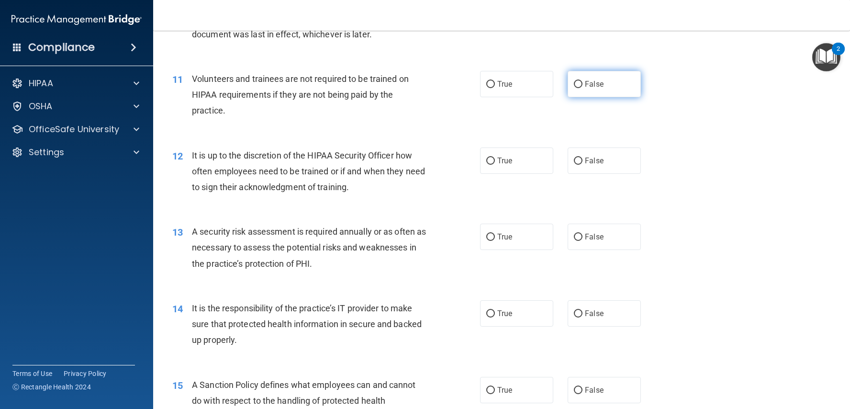
click at [572, 86] on label "False" at bounding box center [603, 84] width 73 height 26
click at [574, 86] on input "False" at bounding box center [578, 84] width 9 height 7
radio input "true"
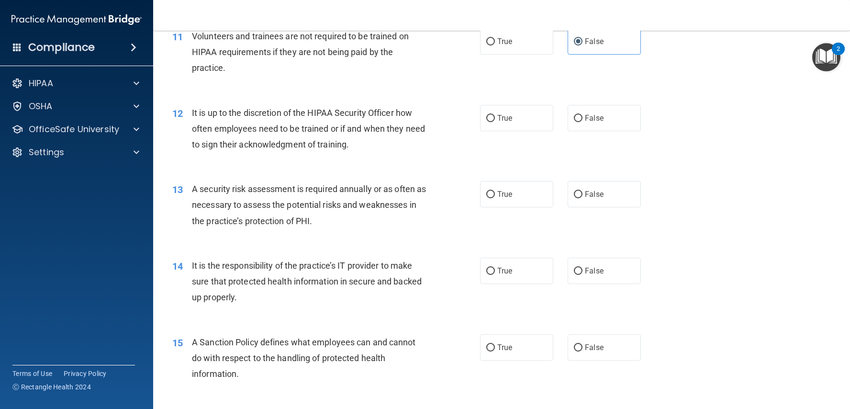
scroll to position [961, 0]
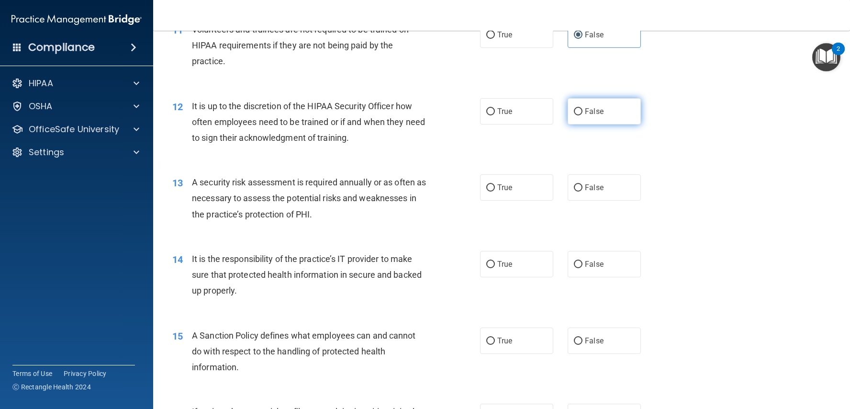
click at [582, 100] on label "False" at bounding box center [603, 111] width 73 height 26
click at [582, 108] on input "False" at bounding box center [578, 111] width 9 height 7
radio input "true"
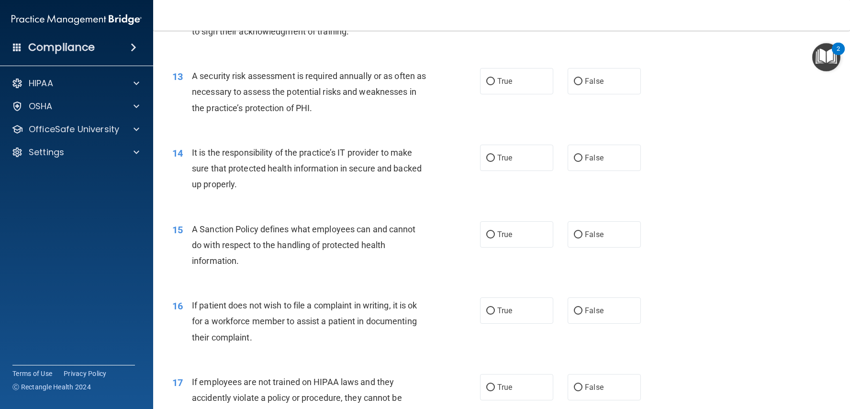
scroll to position [1069, 0]
click at [489, 85] on label "True" at bounding box center [516, 79] width 73 height 26
click at [489, 84] on input "True" at bounding box center [490, 80] width 9 height 7
radio input "true"
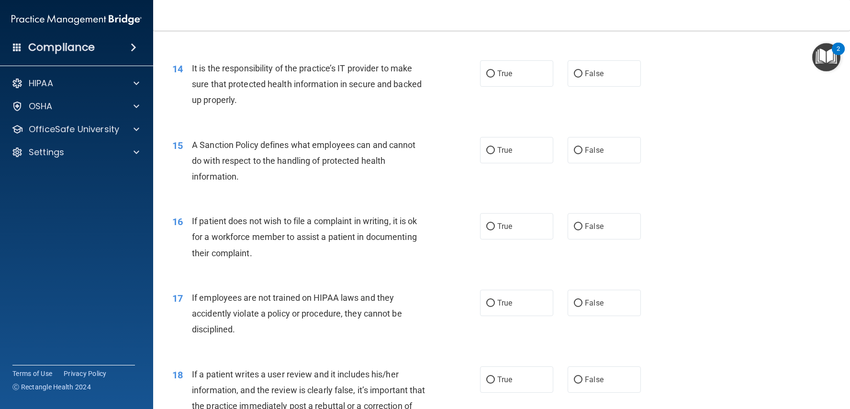
scroll to position [1158, 0]
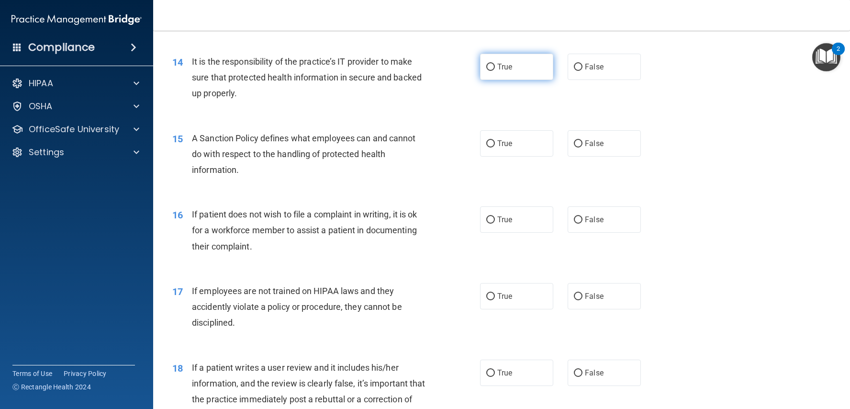
click at [499, 62] on span "True" at bounding box center [504, 66] width 15 height 9
click at [495, 64] on input "True" at bounding box center [490, 67] width 9 height 7
radio input "true"
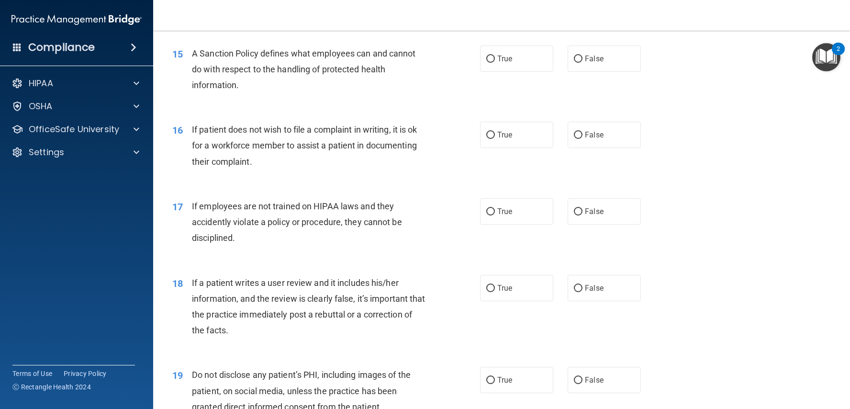
scroll to position [1237, 0]
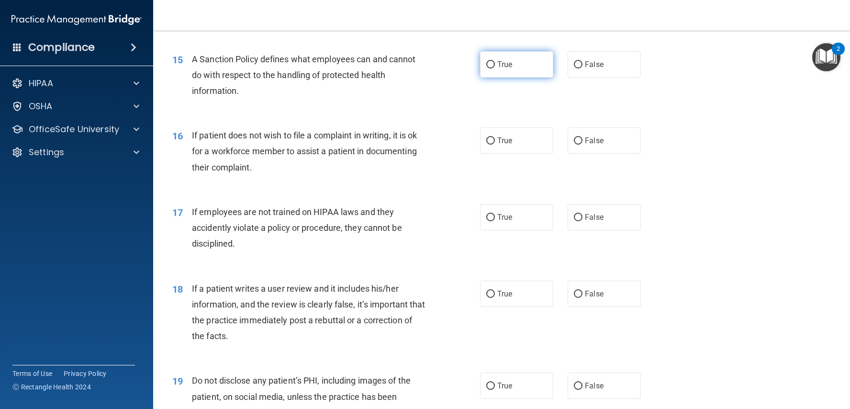
click at [497, 66] on label "True" at bounding box center [516, 64] width 73 height 26
click at [495, 66] on input "True" at bounding box center [490, 64] width 9 height 7
radio input "true"
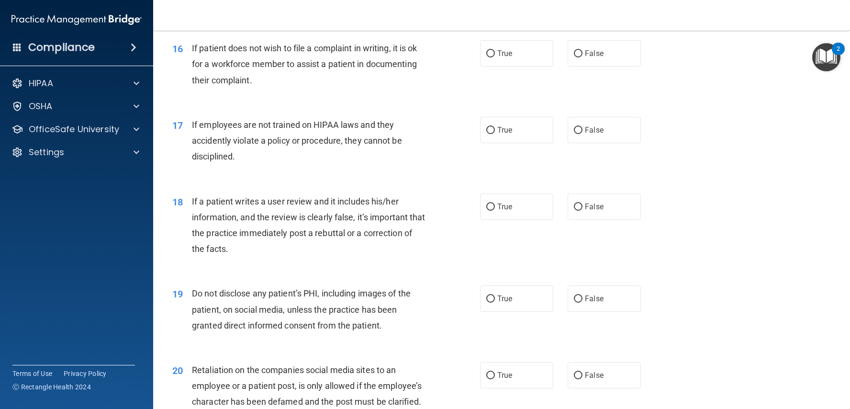
scroll to position [1319, 0]
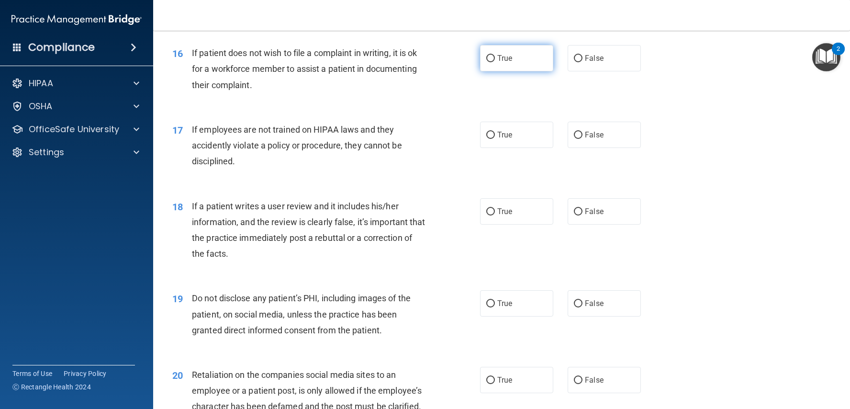
click at [522, 49] on label "True" at bounding box center [516, 58] width 73 height 26
click at [495, 55] on input "True" at bounding box center [490, 58] width 9 height 7
radio input "true"
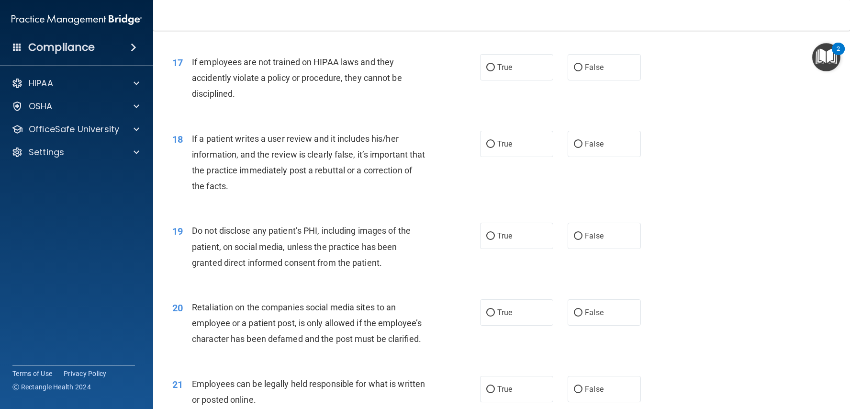
scroll to position [1394, 0]
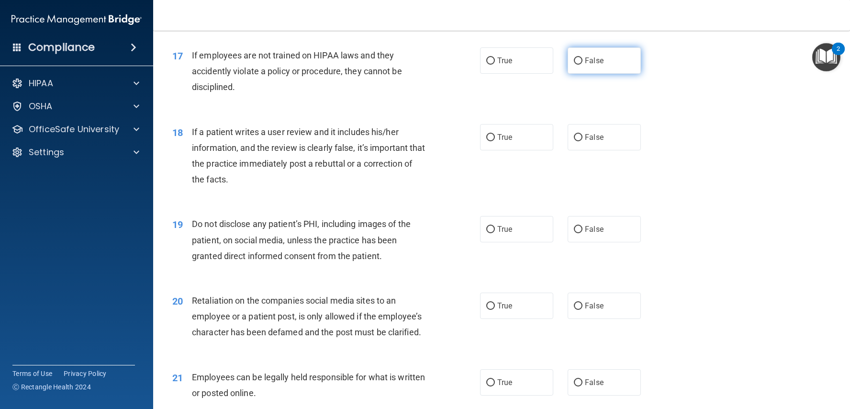
click at [592, 58] on span "False" at bounding box center [594, 60] width 19 height 9
click at [582, 58] on input "False" at bounding box center [578, 60] width 9 height 7
radio input "true"
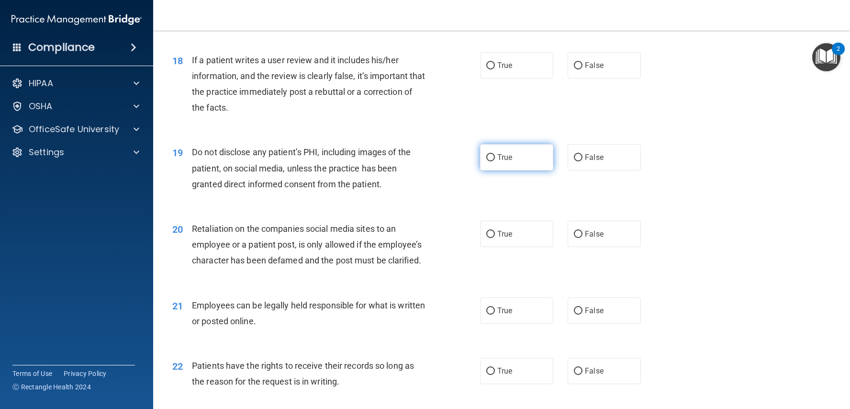
scroll to position [1465, 0]
click at [598, 63] on label "False" at bounding box center [603, 66] width 73 height 26
click at [582, 63] on input "False" at bounding box center [578, 66] width 9 height 7
radio input "true"
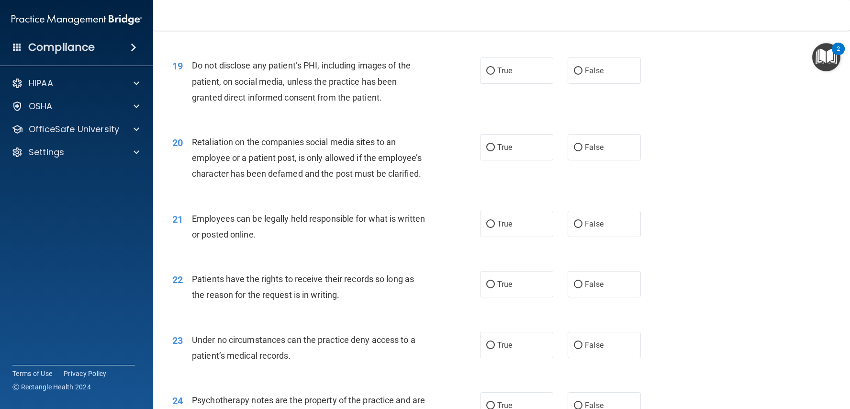
scroll to position [1554, 0]
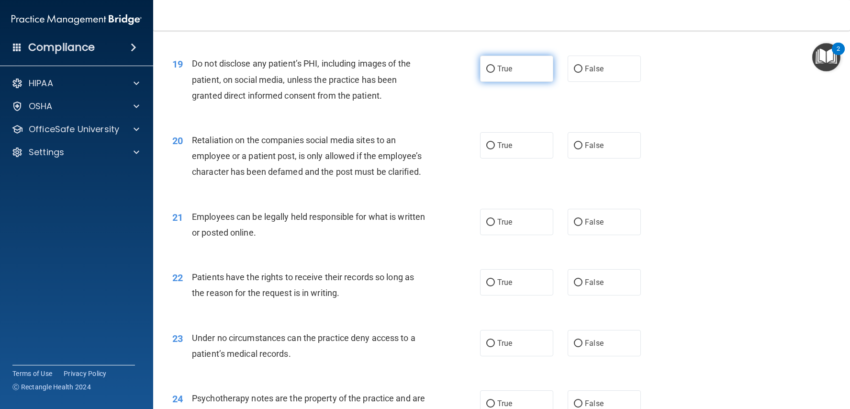
click at [502, 55] on label "True" at bounding box center [516, 68] width 73 height 26
click at [495, 66] on input "True" at bounding box center [490, 69] width 9 height 7
radio input "true"
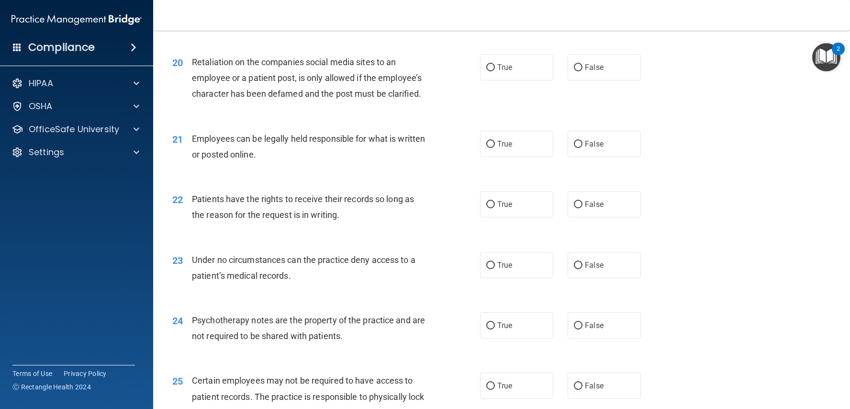
scroll to position [1631, 0]
click at [585, 55] on label "False" at bounding box center [603, 68] width 73 height 26
click at [582, 65] on input "False" at bounding box center [578, 68] width 9 height 7
radio input "true"
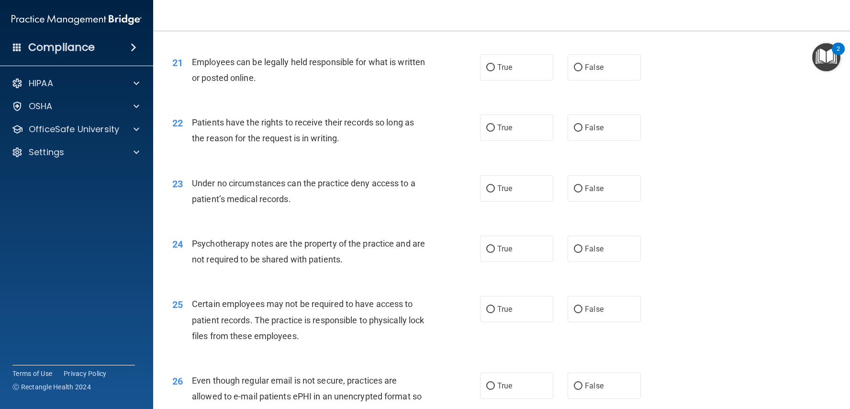
scroll to position [1710, 0]
click at [509, 63] on label "True" at bounding box center [516, 66] width 73 height 26
click at [495, 63] on input "True" at bounding box center [490, 66] width 9 height 7
radio input "true"
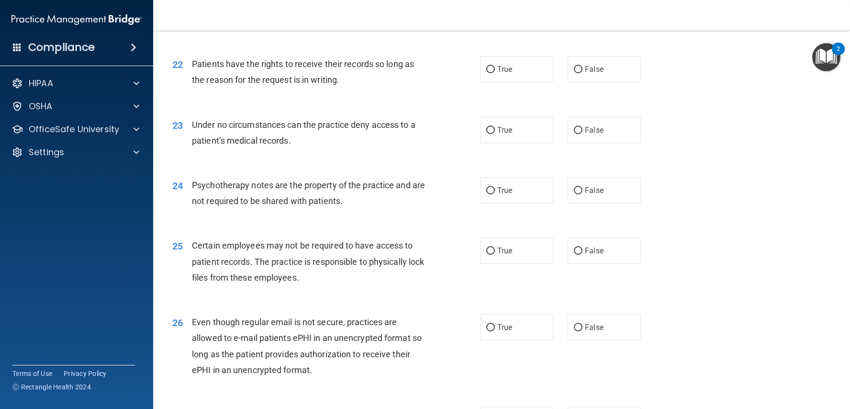
scroll to position [1772, 0]
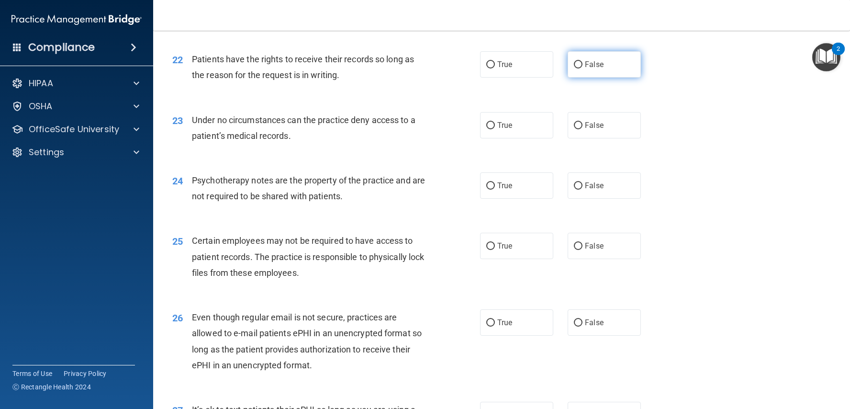
click at [576, 62] on label "False" at bounding box center [603, 64] width 73 height 26
click at [576, 62] on input "False" at bounding box center [578, 64] width 9 height 7
radio input "true"
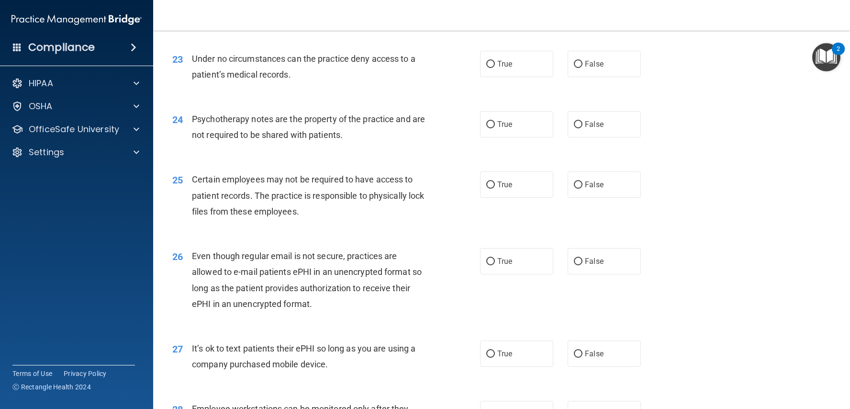
scroll to position [1836, 0]
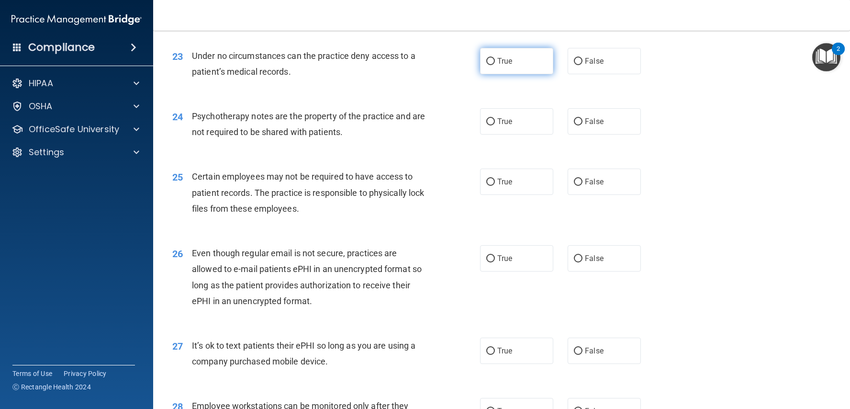
click at [505, 61] on label "True" at bounding box center [516, 61] width 73 height 26
click at [495, 61] on input "True" at bounding box center [490, 61] width 9 height 7
radio input "true"
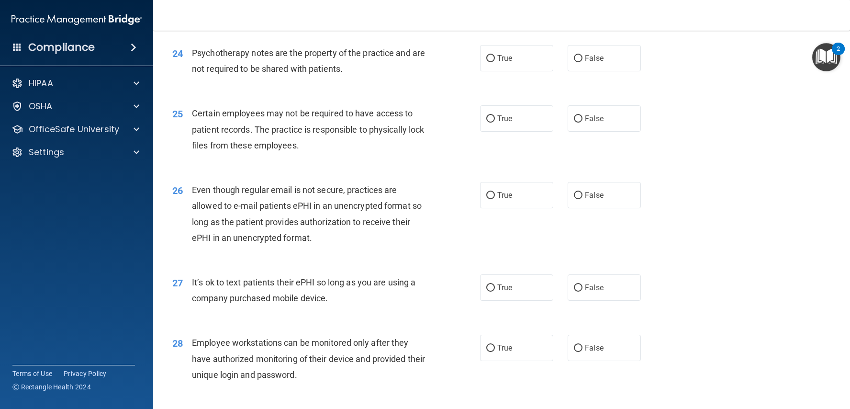
scroll to position [1901, 0]
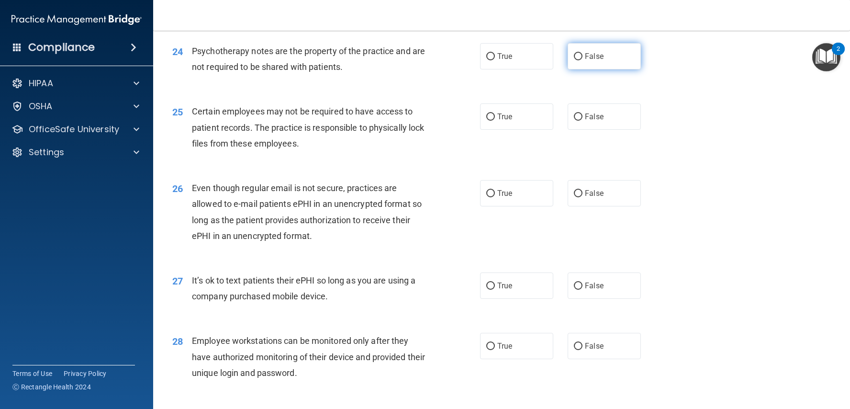
click at [581, 43] on label "False" at bounding box center [603, 56] width 73 height 26
click at [581, 53] on input "False" at bounding box center [578, 56] width 9 height 7
radio input "true"
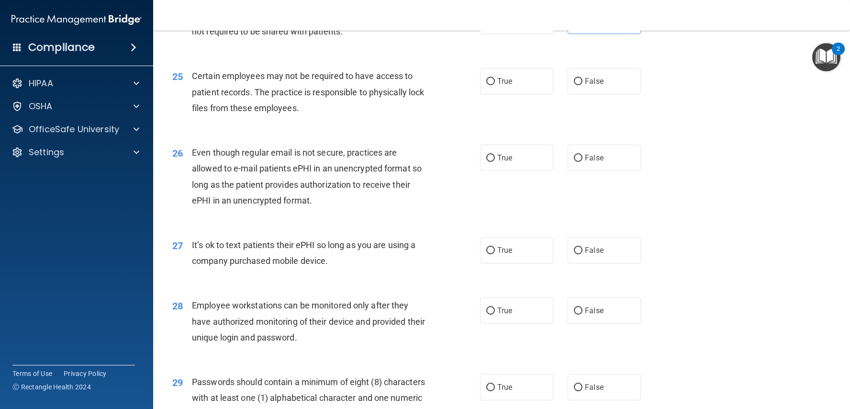
scroll to position [1936, 0]
click at [502, 77] on span "True" at bounding box center [504, 81] width 15 height 9
click at [495, 78] on input "True" at bounding box center [490, 81] width 9 height 7
radio input "true"
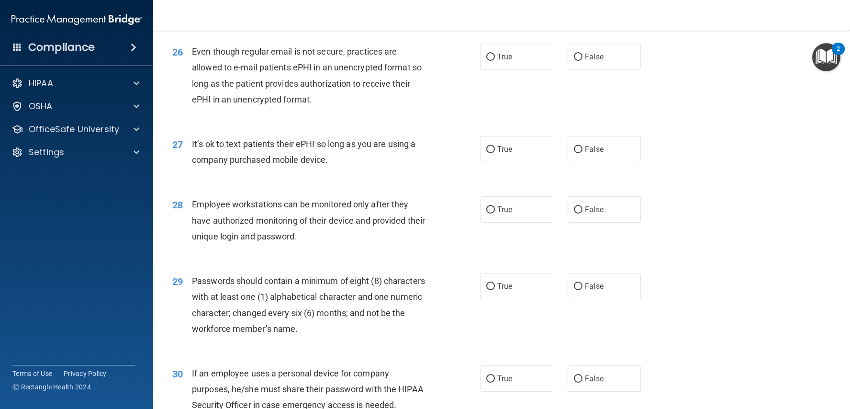
scroll to position [2036, 0]
click at [524, 47] on label "True" at bounding box center [516, 58] width 73 height 26
click at [495, 55] on input "True" at bounding box center [490, 58] width 9 height 7
radio input "true"
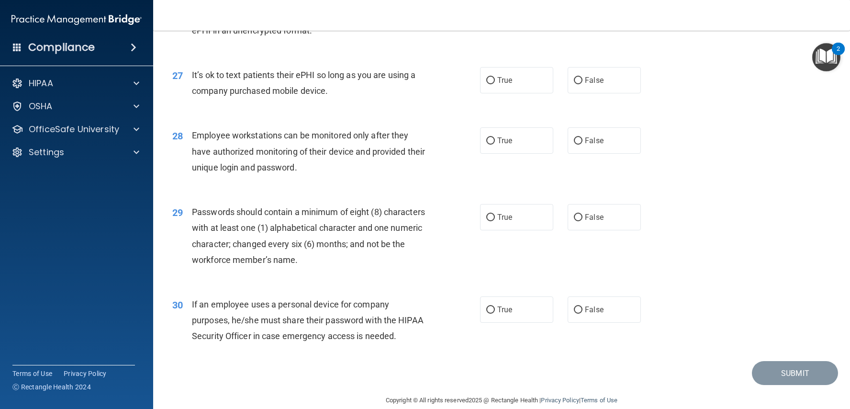
scroll to position [2110, 0]
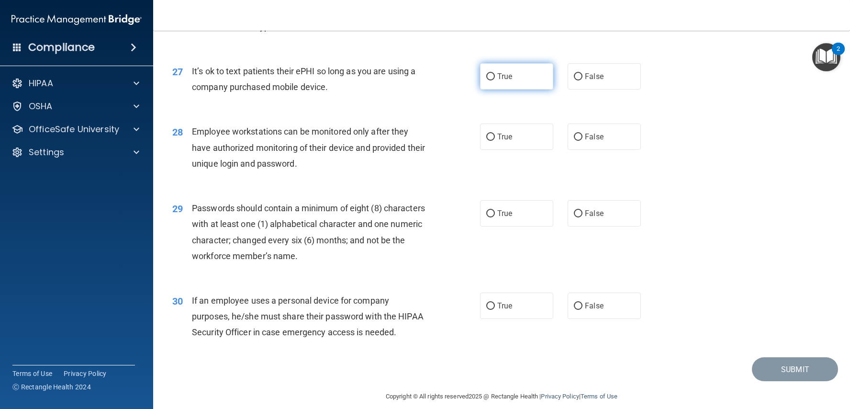
click at [514, 78] on label "True" at bounding box center [516, 76] width 73 height 26
click at [495, 78] on input "True" at bounding box center [490, 76] width 9 height 7
radio input "true"
click at [608, 123] on label "False" at bounding box center [603, 136] width 73 height 26
click at [582, 133] on input "False" at bounding box center [578, 136] width 9 height 7
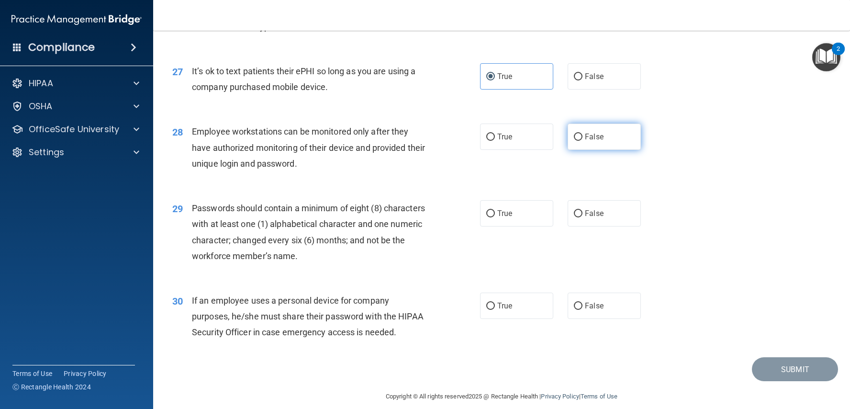
radio input "true"
click at [518, 211] on label "True" at bounding box center [516, 213] width 73 height 26
click at [495, 211] on input "True" at bounding box center [490, 213] width 9 height 7
radio input "true"
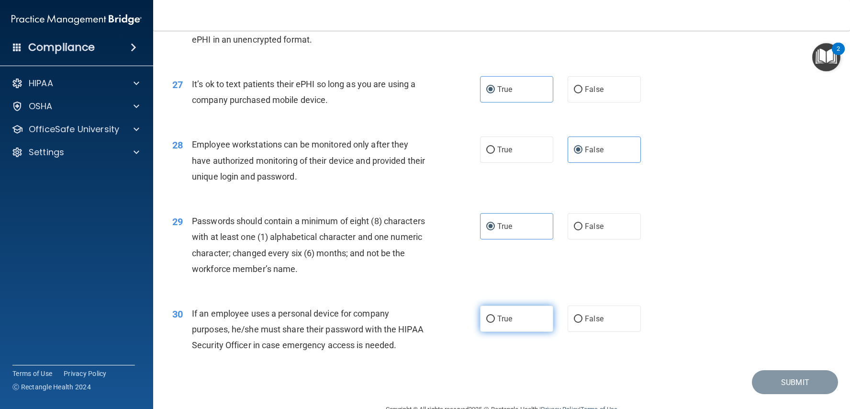
click at [505, 305] on label "True" at bounding box center [516, 318] width 73 height 26
click at [495, 315] on input "True" at bounding box center [490, 318] width 9 height 7
radio input "true"
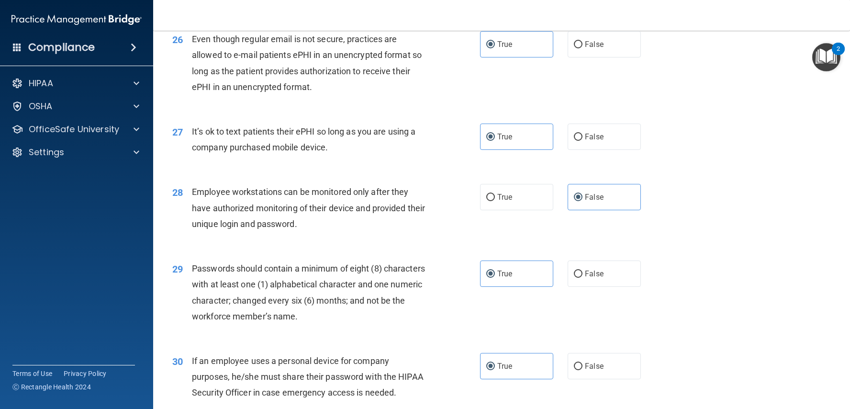
scroll to position [2110, 0]
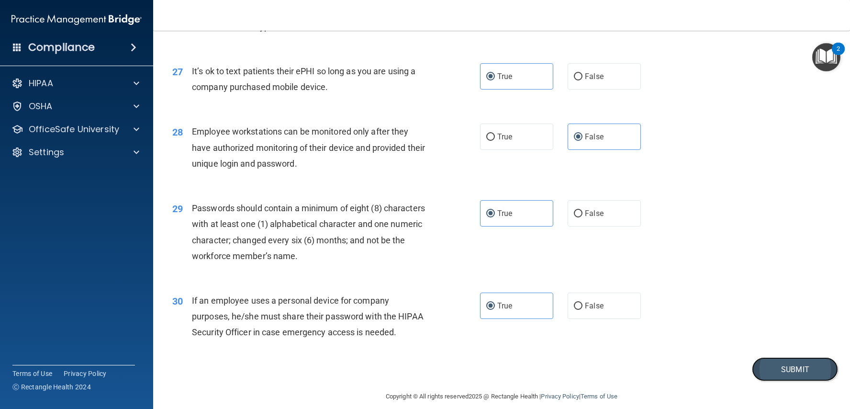
click at [768, 357] on button "Submit" at bounding box center [795, 369] width 86 height 24
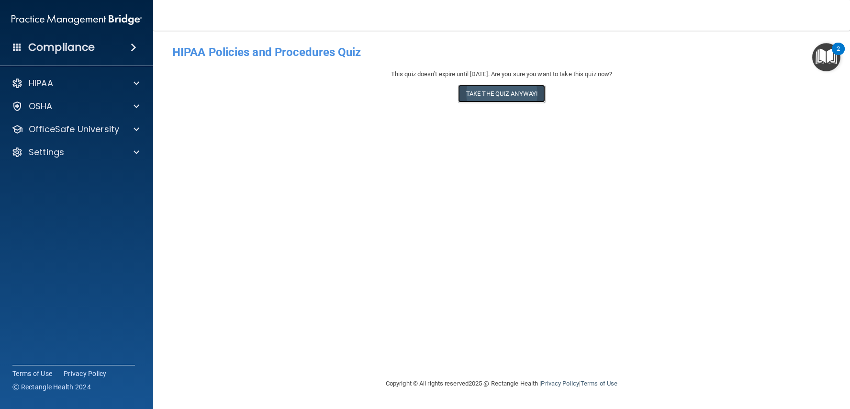
click at [479, 93] on button "Take the quiz anyway!" at bounding box center [501, 94] width 87 height 18
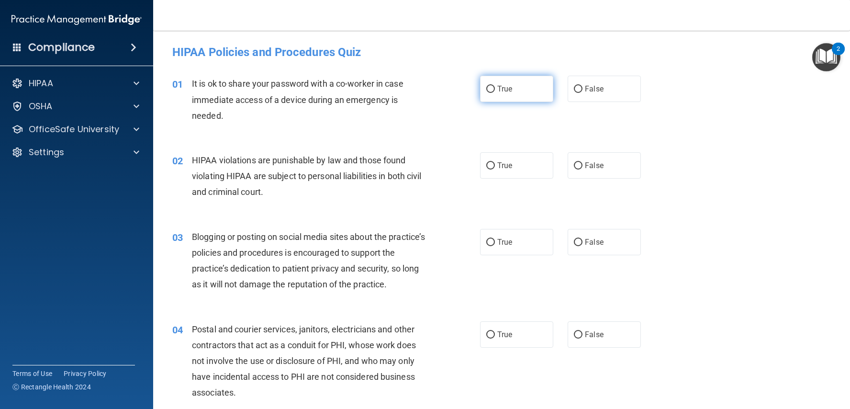
click at [515, 87] on label "True" at bounding box center [516, 89] width 73 height 26
click at [495, 87] on input "True" at bounding box center [490, 89] width 9 height 7
radio input "true"
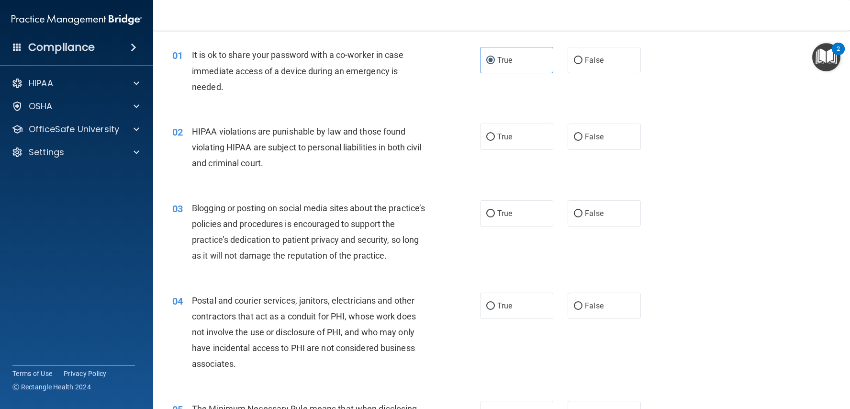
scroll to position [29, 0]
click at [531, 138] on label "True" at bounding box center [516, 136] width 73 height 26
click at [495, 138] on input "True" at bounding box center [490, 136] width 9 height 7
radio input "true"
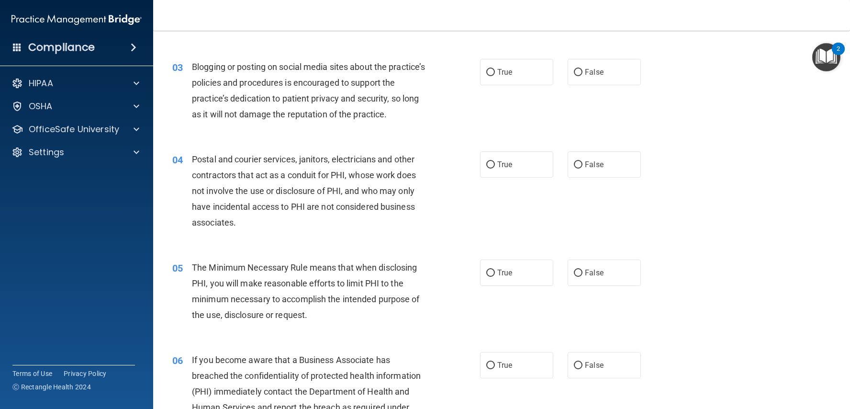
scroll to position [171, 0]
click at [516, 266] on label "True" at bounding box center [516, 271] width 73 height 26
click at [495, 268] on input "True" at bounding box center [490, 271] width 9 height 7
radio input "true"
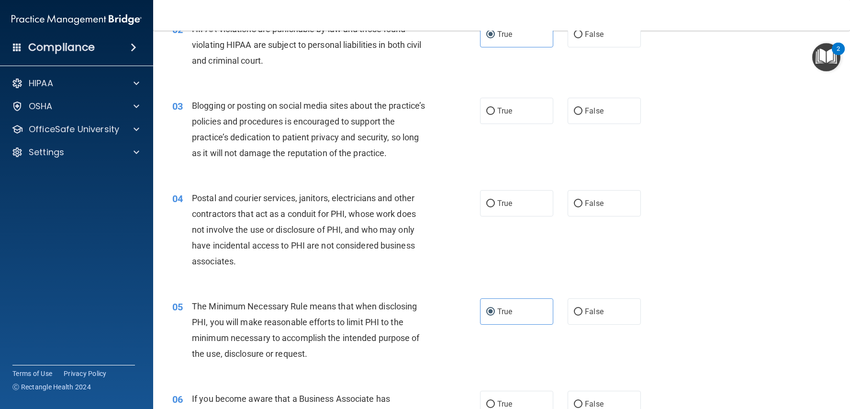
scroll to position [125, 0]
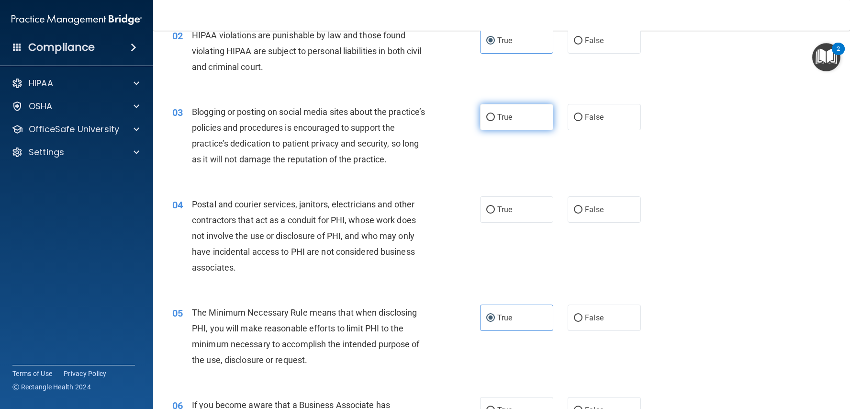
click at [519, 126] on label "True" at bounding box center [516, 117] width 73 height 26
click at [495, 121] on input "True" at bounding box center [490, 117] width 9 height 7
radio input "true"
click at [539, 198] on label "True" at bounding box center [516, 209] width 73 height 26
click at [495, 206] on input "True" at bounding box center [490, 209] width 9 height 7
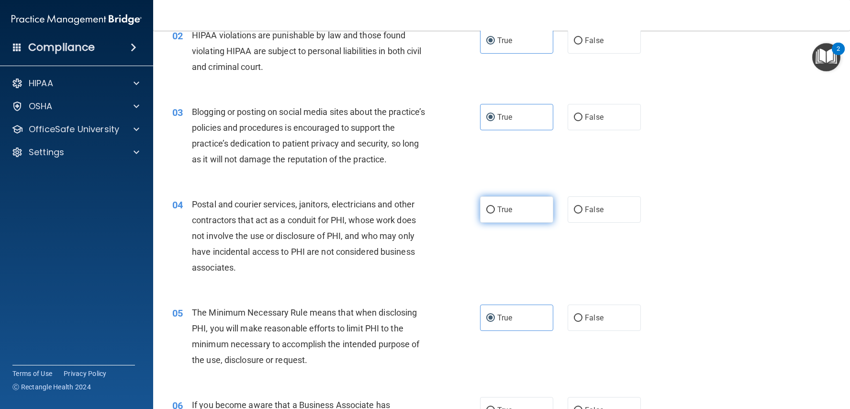
radio input "true"
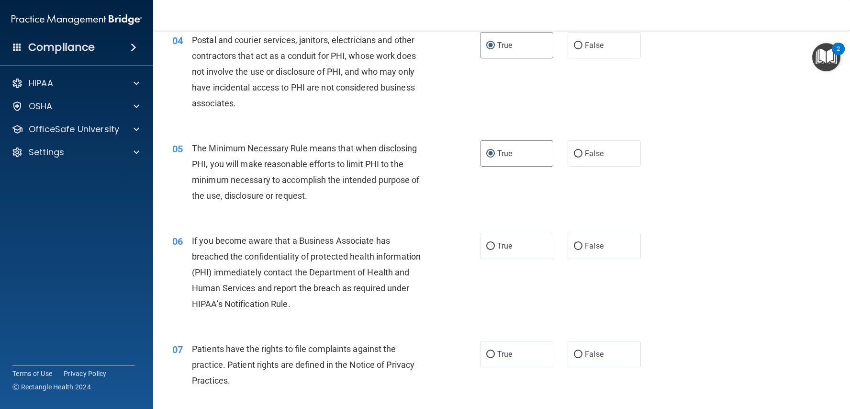
scroll to position [299, 0]
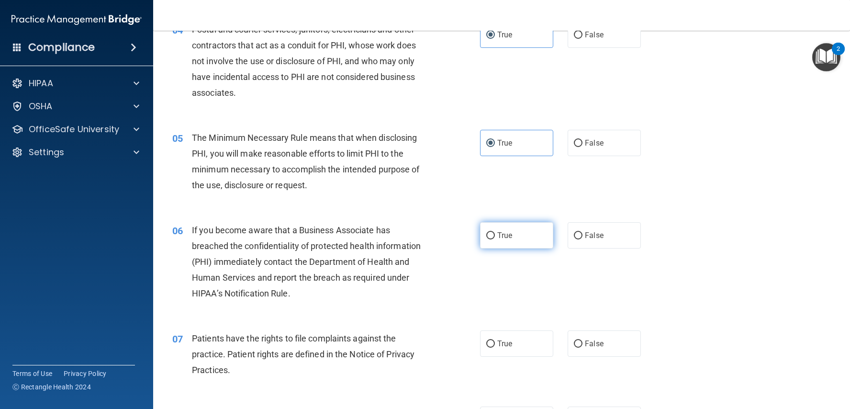
click at [508, 231] on span "True" at bounding box center [504, 235] width 15 height 9
click at [495, 232] on input "True" at bounding box center [490, 235] width 9 height 7
radio input "true"
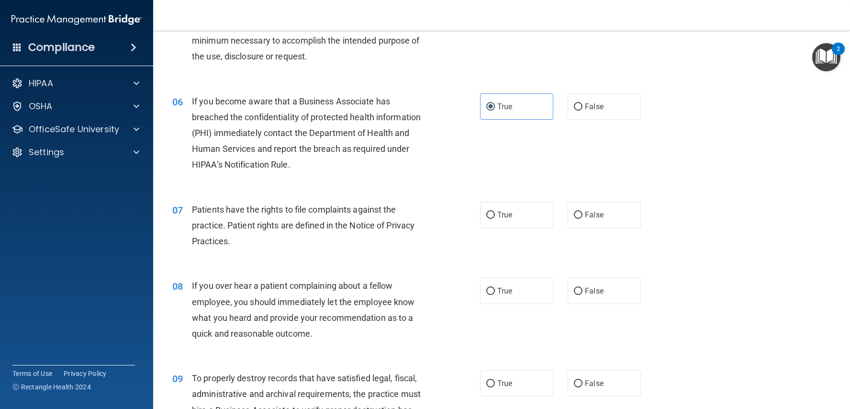
scroll to position [430, 0]
click at [575, 210] on input "False" at bounding box center [578, 213] width 9 height 7
radio input "true"
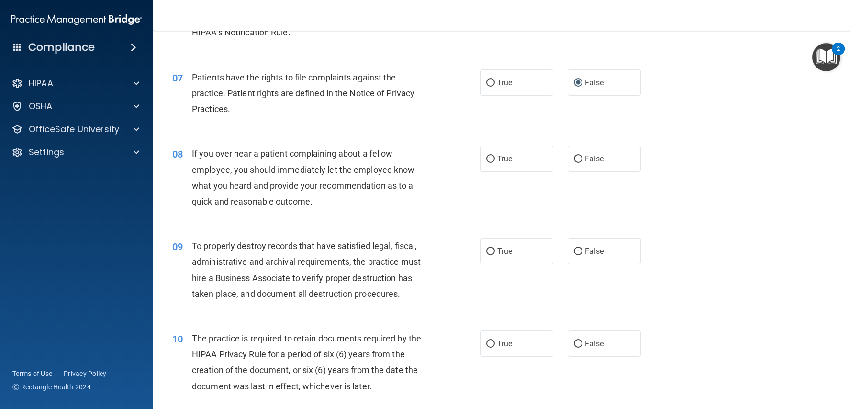
scroll to position [563, 0]
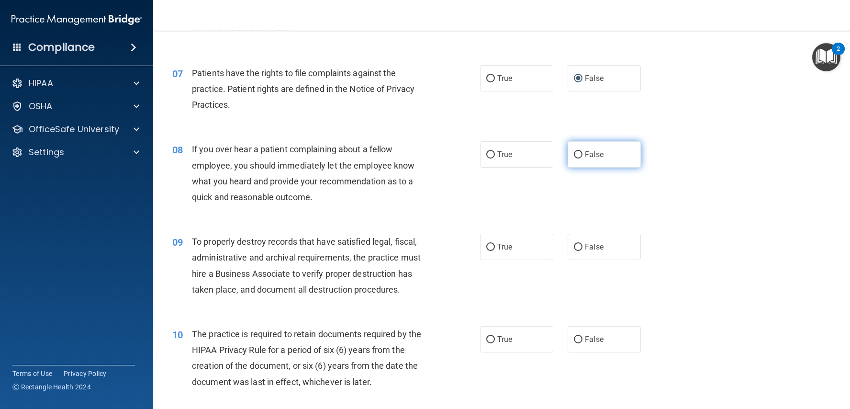
click at [571, 155] on label "False" at bounding box center [603, 154] width 73 height 26
click at [574, 155] on input "False" at bounding box center [578, 154] width 9 height 7
radio input "true"
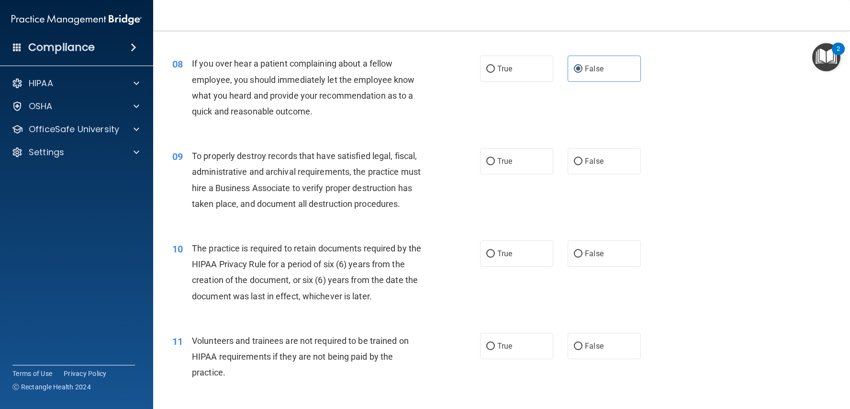
scroll to position [651, 0]
click at [543, 163] on label "True" at bounding box center [516, 160] width 73 height 26
click at [495, 163] on input "True" at bounding box center [490, 160] width 9 height 7
radio input "true"
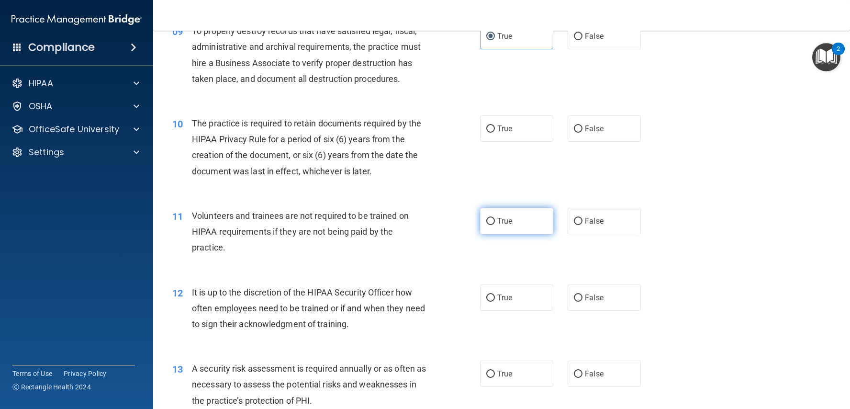
scroll to position [777, 0]
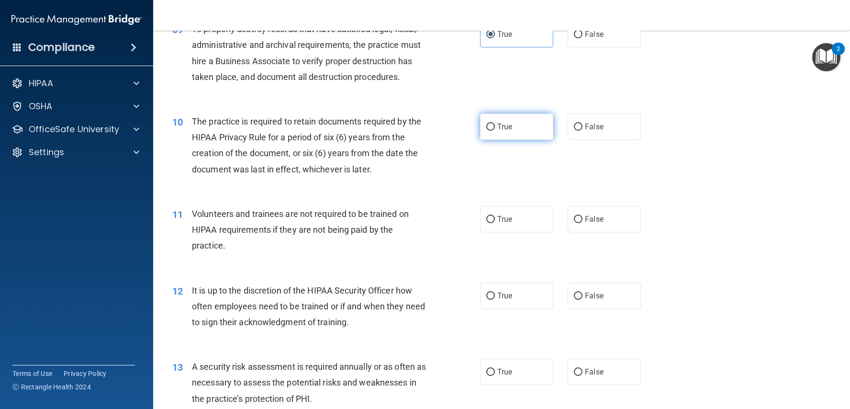
drag, startPoint x: 532, startPoint y: 131, endPoint x: 529, endPoint y: 135, distance: 5.1
click at [532, 131] on label "True" at bounding box center [516, 126] width 73 height 26
click at [495, 131] on input "True" at bounding box center [490, 126] width 9 height 7
radio input "true"
click at [570, 211] on label "False" at bounding box center [603, 219] width 73 height 26
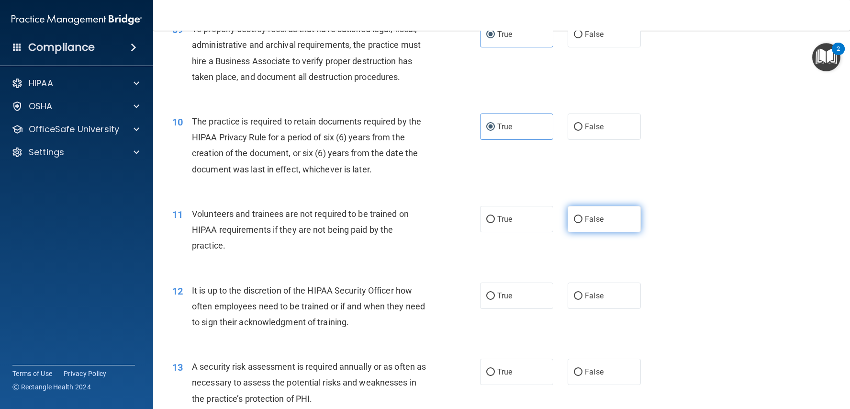
click at [574, 216] on input "False" at bounding box center [578, 219] width 9 height 7
radio input "true"
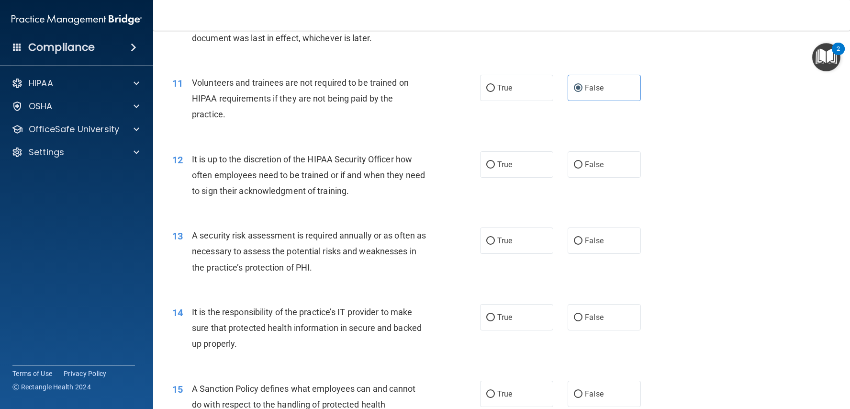
scroll to position [910, 0]
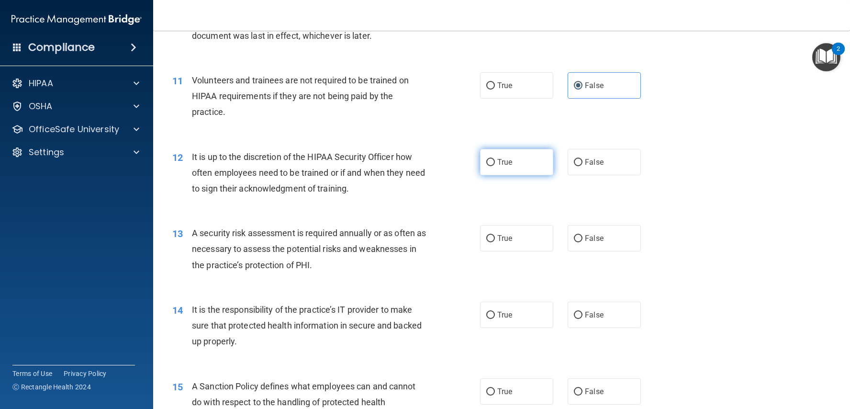
click at [525, 161] on label "True" at bounding box center [516, 162] width 73 height 26
click at [495, 161] on input "True" at bounding box center [490, 162] width 9 height 7
radio input "true"
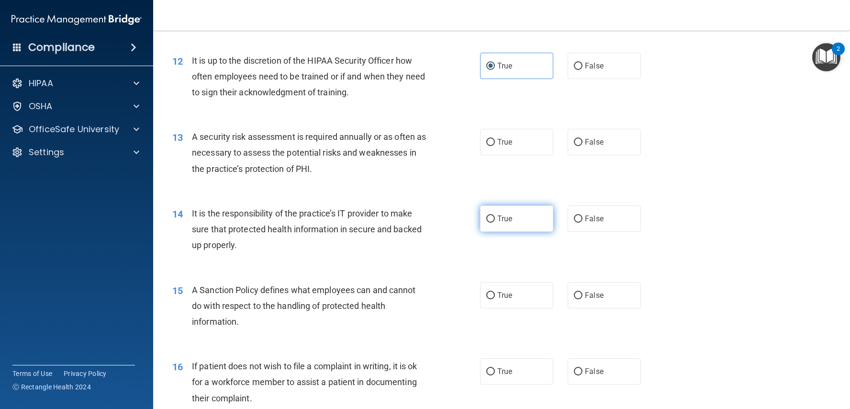
scroll to position [1007, 0]
click at [487, 138] on input "True" at bounding box center [490, 141] width 9 height 7
radio input "true"
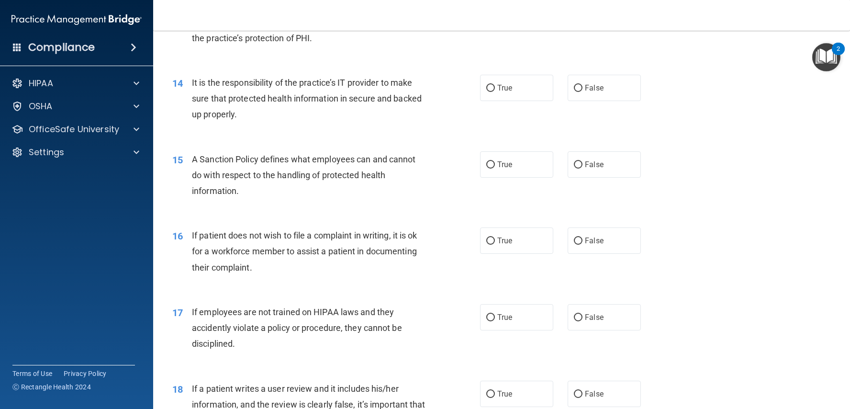
scroll to position [1138, 0]
click at [538, 92] on label "True" at bounding box center [516, 87] width 73 height 26
click at [495, 91] on input "True" at bounding box center [490, 87] width 9 height 7
radio input "true"
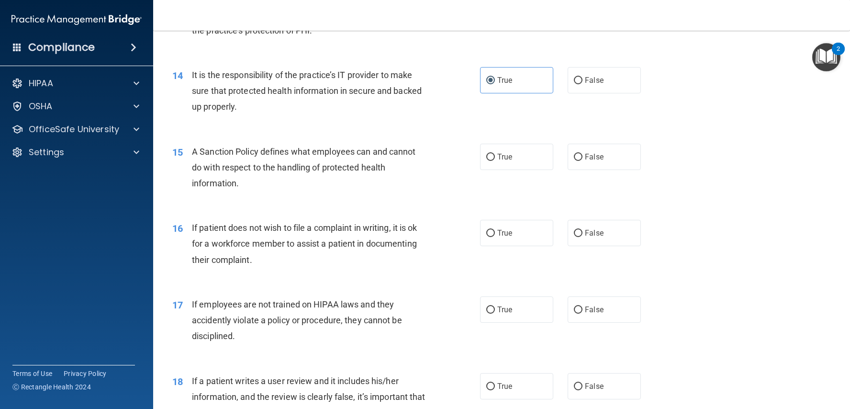
scroll to position [1151, 0]
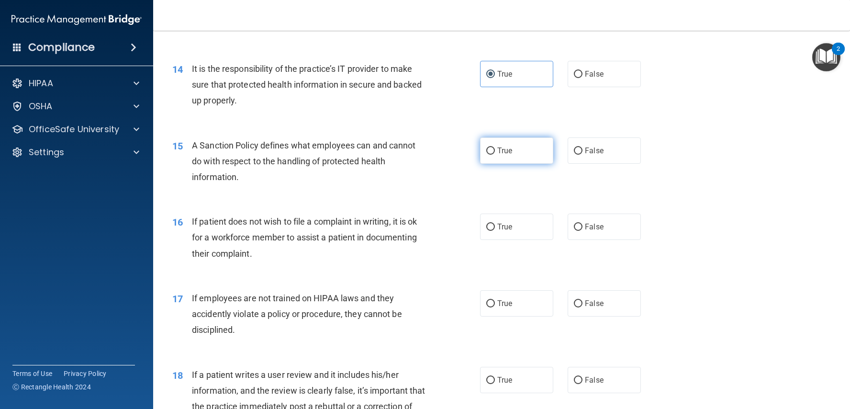
click at [483, 137] on label "True" at bounding box center [516, 150] width 73 height 26
click at [486, 147] on input "True" at bounding box center [490, 150] width 9 height 7
radio input "true"
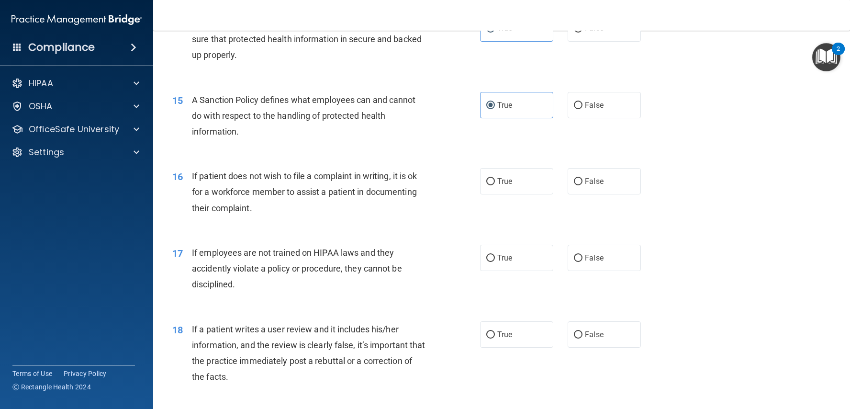
scroll to position [1196, 0]
click at [576, 105] on label "False" at bounding box center [603, 105] width 73 height 26
click at [576, 105] on input "False" at bounding box center [578, 105] width 9 height 7
radio input "true"
radio input "false"
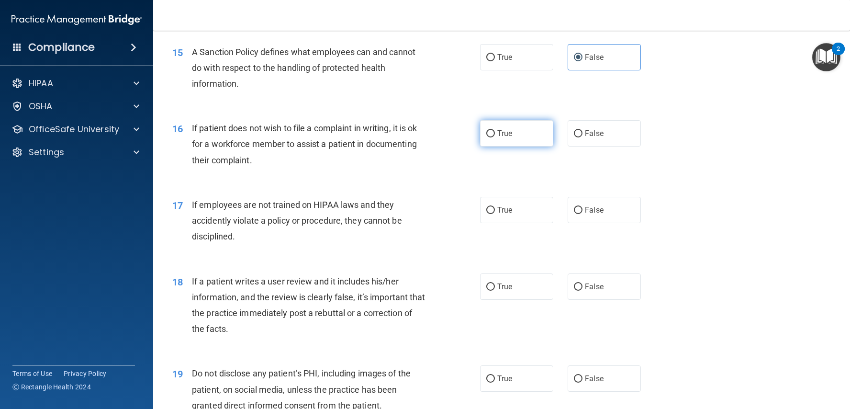
scroll to position [1244, 0]
click at [545, 135] on label "True" at bounding box center [516, 134] width 73 height 26
click at [495, 135] on input "True" at bounding box center [490, 134] width 9 height 7
radio input "true"
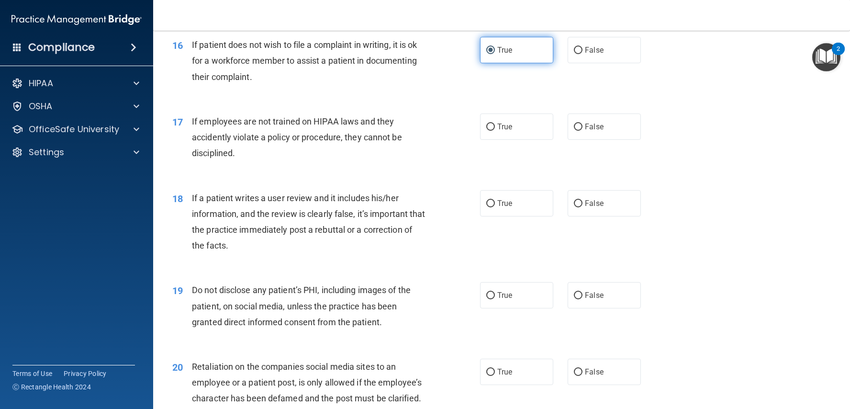
scroll to position [1339, 0]
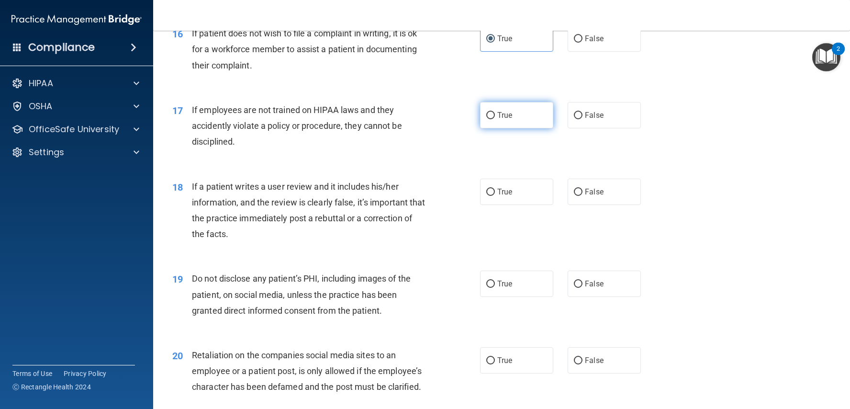
click at [536, 117] on label "True" at bounding box center [516, 115] width 73 height 26
click at [495, 117] on input "True" at bounding box center [490, 115] width 9 height 7
radio input "true"
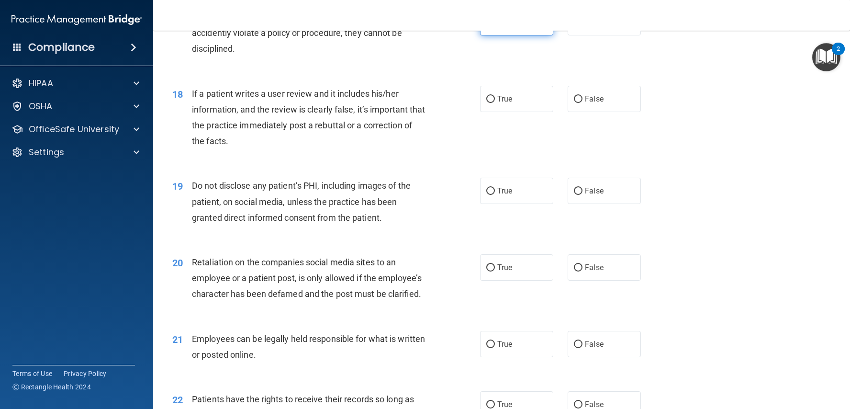
scroll to position [1433, 0]
click at [606, 92] on label "False" at bounding box center [603, 97] width 73 height 26
click at [582, 94] on input "False" at bounding box center [578, 97] width 9 height 7
radio input "true"
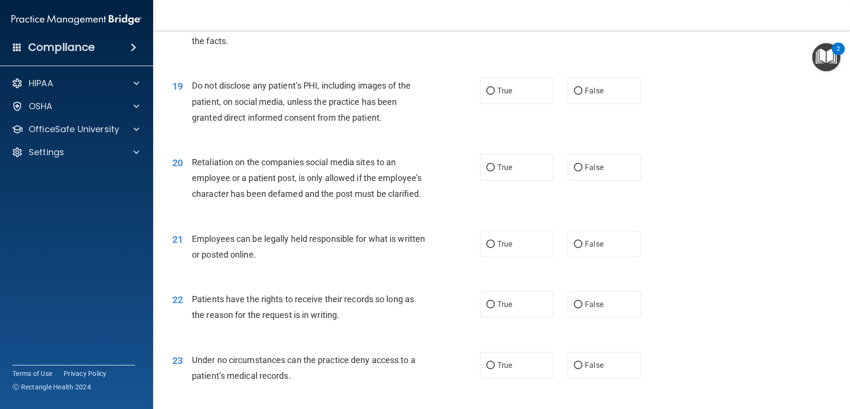
scroll to position [1528, 0]
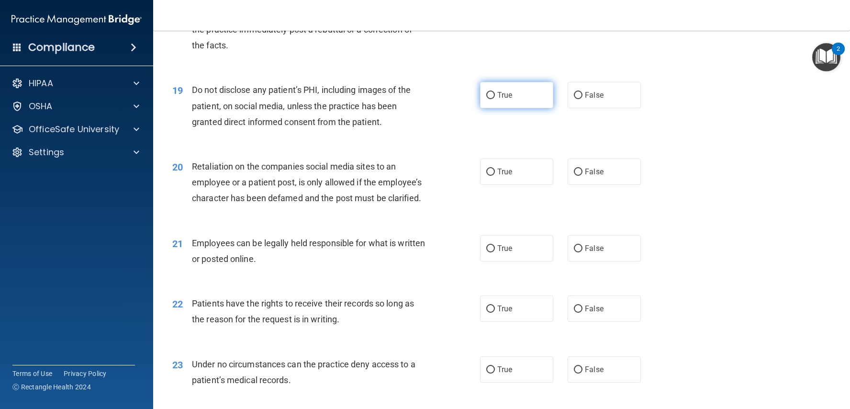
click at [522, 98] on label "True" at bounding box center [516, 95] width 73 height 26
click at [495, 98] on input "True" at bounding box center [490, 95] width 9 height 7
radio input "true"
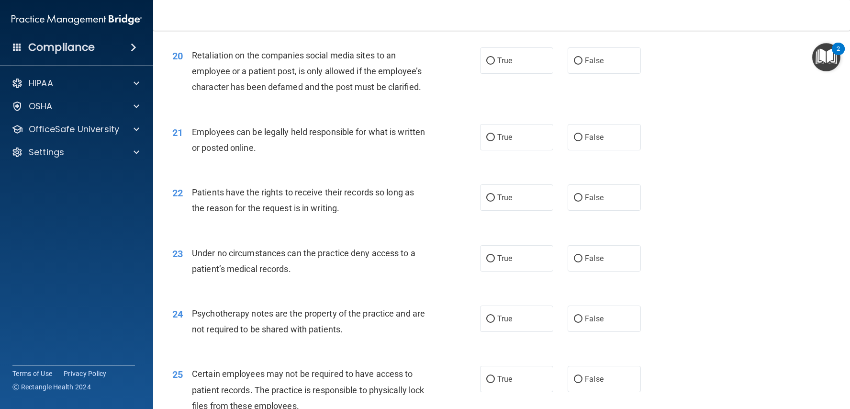
scroll to position [1646, 0]
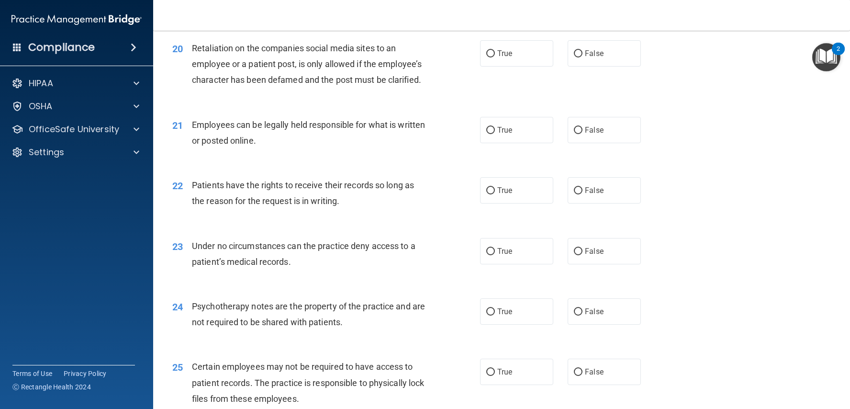
click at [494, 127] on input "True" at bounding box center [490, 130] width 9 height 7
radio input "true"
click at [580, 50] on input "False" at bounding box center [578, 53] width 9 height 7
radio input "true"
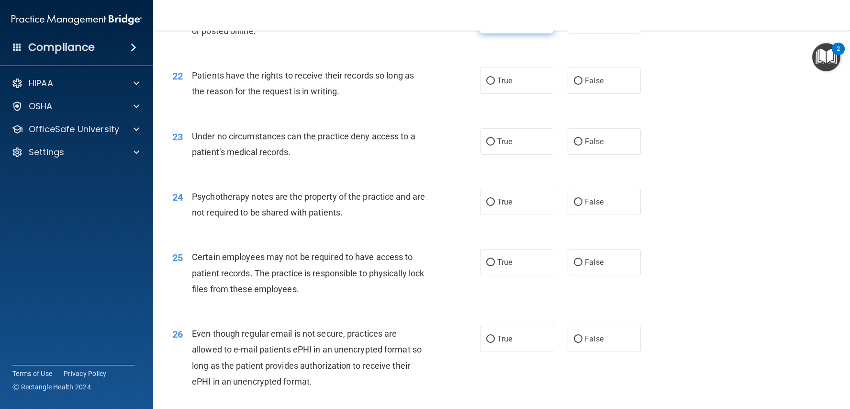
scroll to position [1756, 0]
click at [571, 74] on label "False" at bounding box center [603, 79] width 73 height 26
click at [574, 77] on input "False" at bounding box center [578, 80] width 9 height 7
radio input "true"
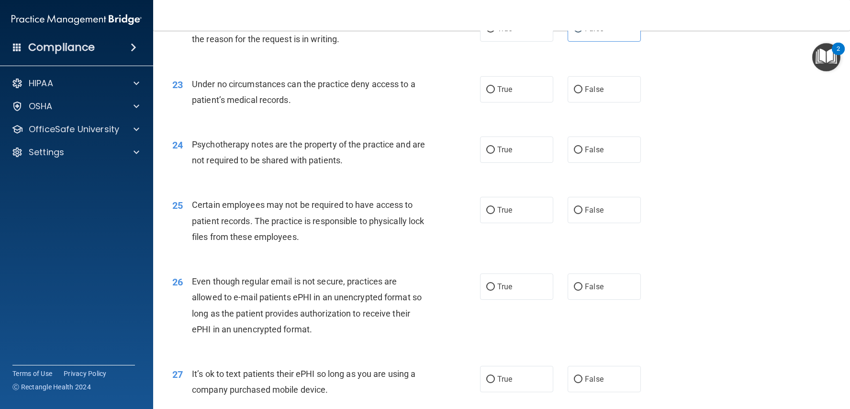
scroll to position [1810, 0]
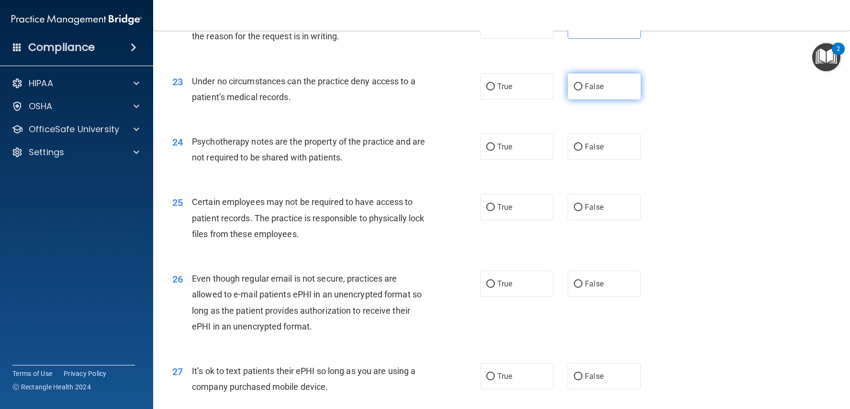
click at [573, 80] on label "False" at bounding box center [603, 86] width 73 height 26
click at [574, 83] on input "False" at bounding box center [578, 86] width 9 height 7
radio input "true"
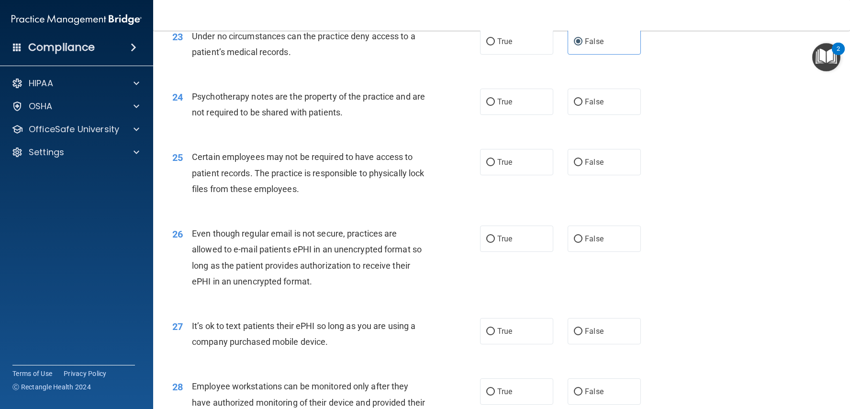
scroll to position [1859, 0]
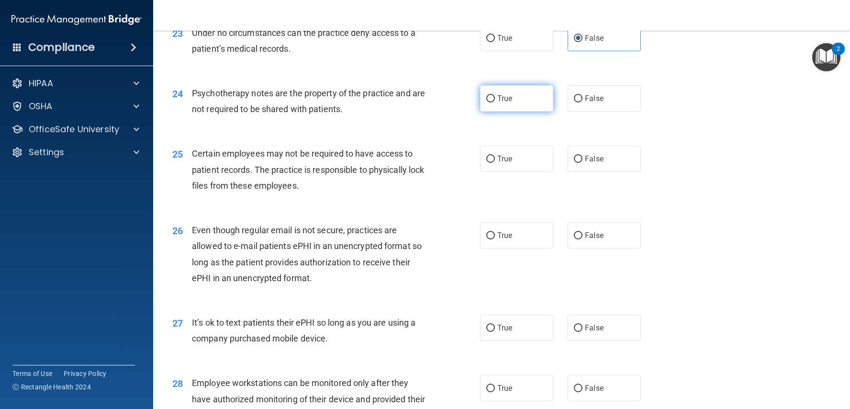
click at [533, 96] on label "True" at bounding box center [516, 98] width 73 height 26
click at [495, 96] on input "True" at bounding box center [490, 98] width 9 height 7
radio input "true"
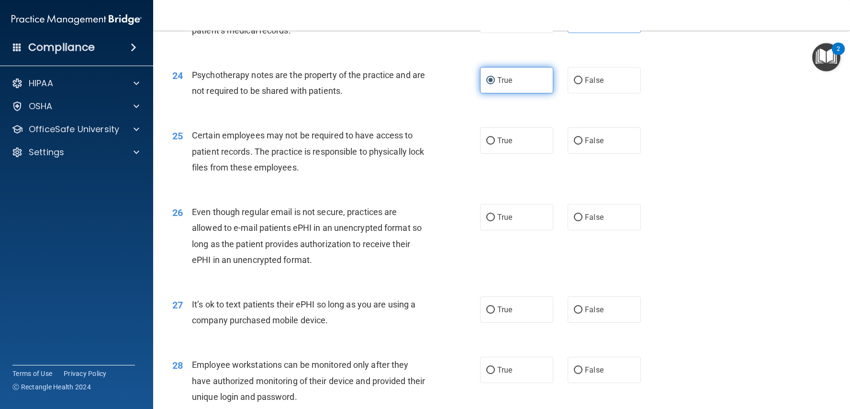
scroll to position [1872, 0]
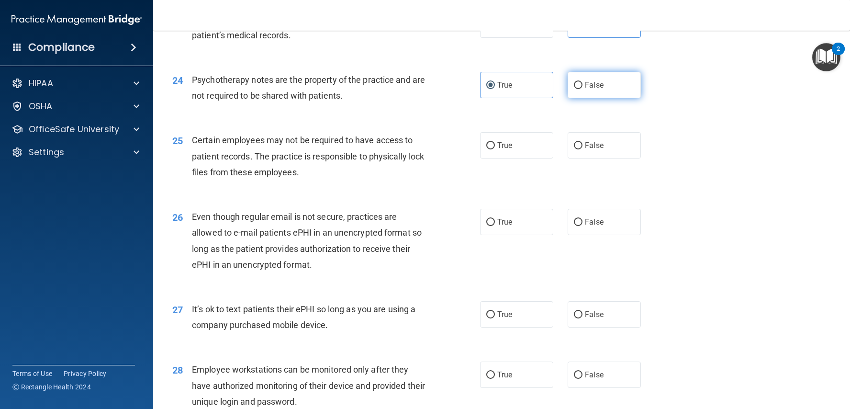
click at [580, 82] on input "False" at bounding box center [578, 85] width 9 height 7
radio input "true"
radio input "false"
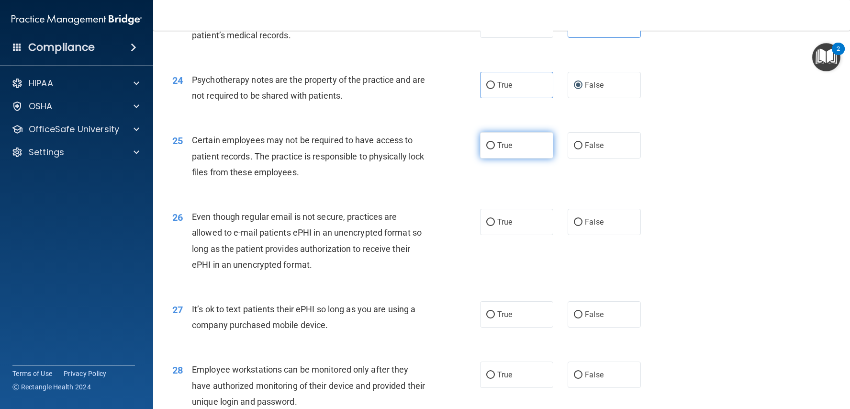
click at [523, 136] on label "True" at bounding box center [516, 145] width 73 height 26
click at [495, 142] on input "True" at bounding box center [490, 145] width 9 height 7
radio input "true"
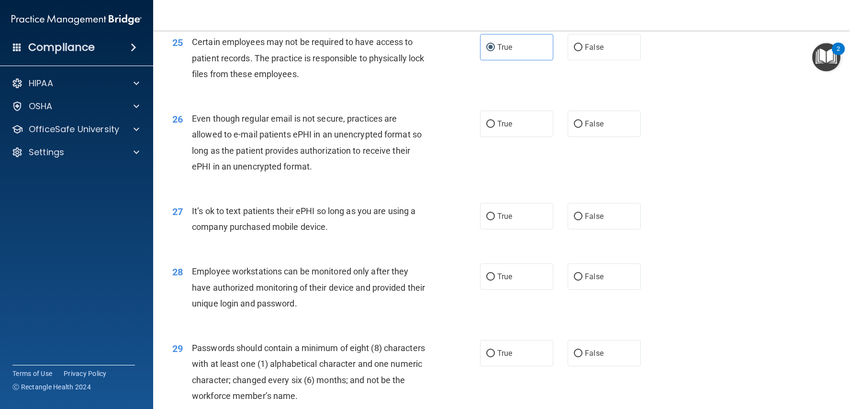
scroll to position [1980, 0]
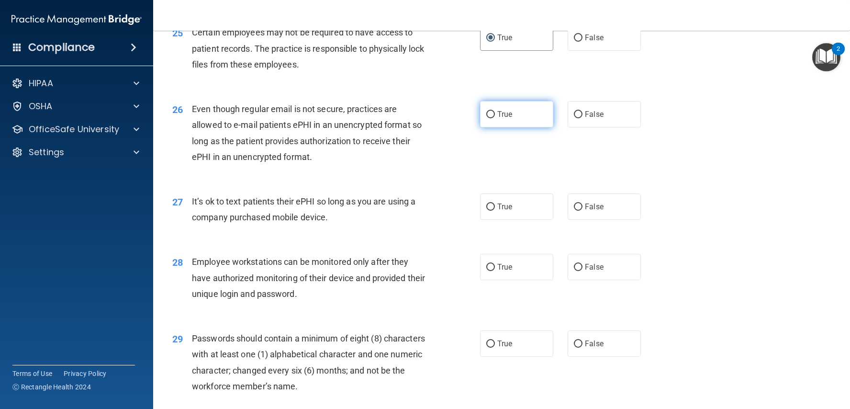
click at [535, 112] on label "True" at bounding box center [516, 114] width 73 height 26
click at [495, 112] on input "True" at bounding box center [490, 114] width 9 height 7
radio input "true"
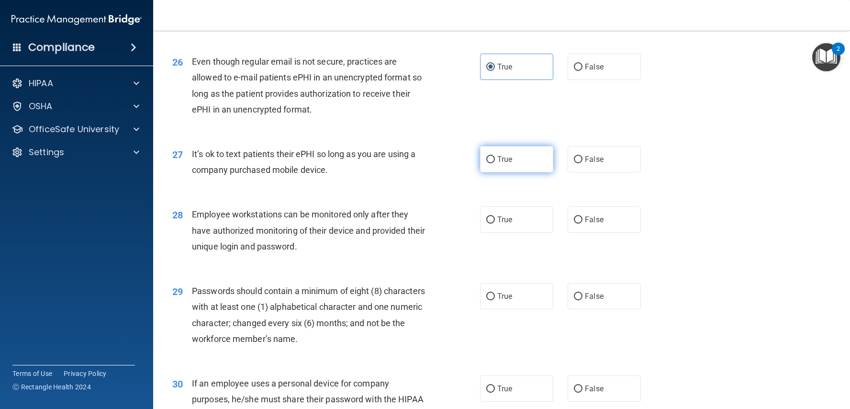
scroll to position [2031, 0]
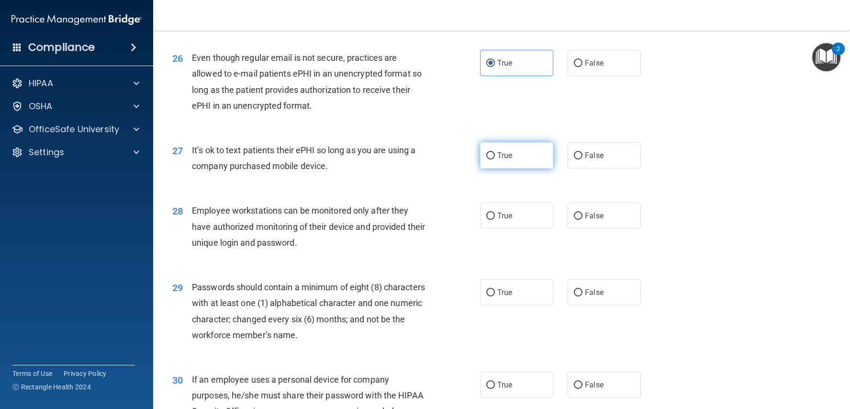
click at [518, 156] on label "True" at bounding box center [516, 155] width 73 height 26
click at [495, 156] on input "True" at bounding box center [490, 155] width 9 height 7
radio input "true"
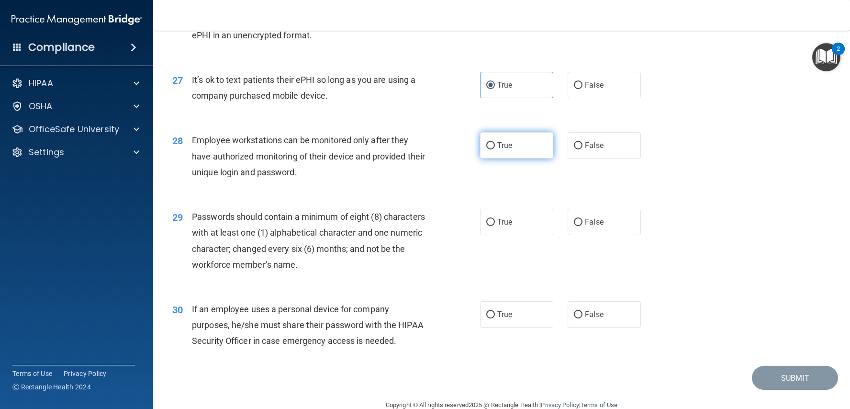
scroll to position [2099, 0]
click at [501, 141] on label "True" at bounding box center [516, 146] width 73 height 26
click at [495, 143] on input "True" at bounding box center [490, 146] width 9 height 7
radio input "true"
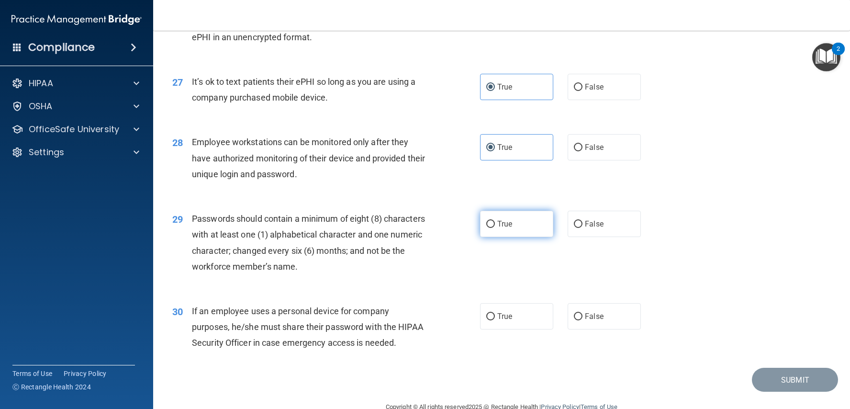
click at [498, 210] on label "True" at bounding box center [516, 223] width 73 height 26
click at [495, 221] on input "True" at bounding box center [490, 224] width 9 height 7
radio input "true"
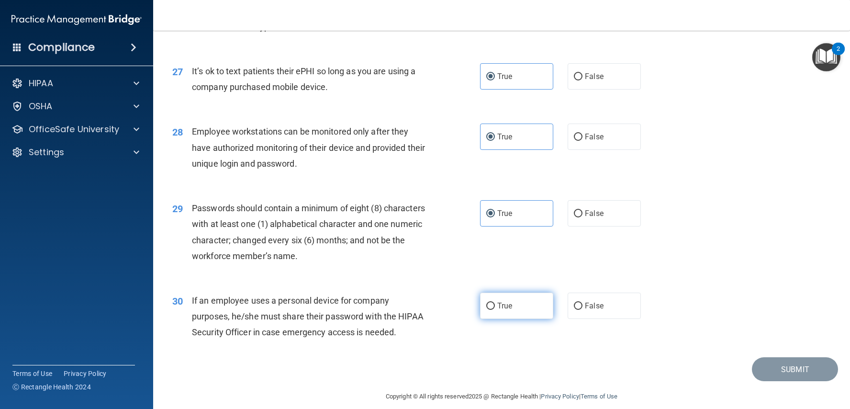
click at [543, 298] on label "True" at bounding box center [516, 305] width 73 height 26
click at [495, 302] on input "True" at bounding box center [490, 305] width 9 height 7
radio input "true"
click at [767, 357] on button "Submit" at bounding box center [795, 369] width 86 height 24
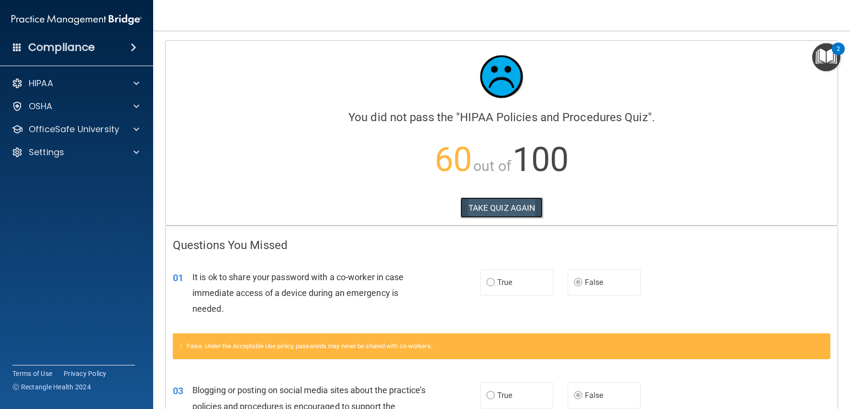
click at [497, 209] on button "TAKE QUIZ AGAIN" at bounding box center [501, 207] width 83 height 21
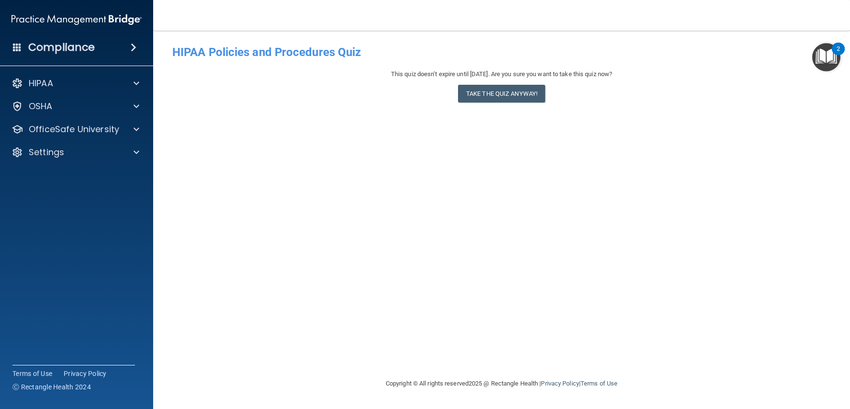
drag, startPoint x: 528, startPoint y: 117, endPoint x: 526, endPoint y: 133, distance: 15.9
click at [528, 119] on div "- HIPAA Policies and Procedures Quiz This quiz doesn’t expire until 03/14/2026.…" at bounding box center [501, 204] width 658 height 328
click at [520, 97] on button "Take the quiz anyway!" at bounding box center [501, 94] width 87 height 18
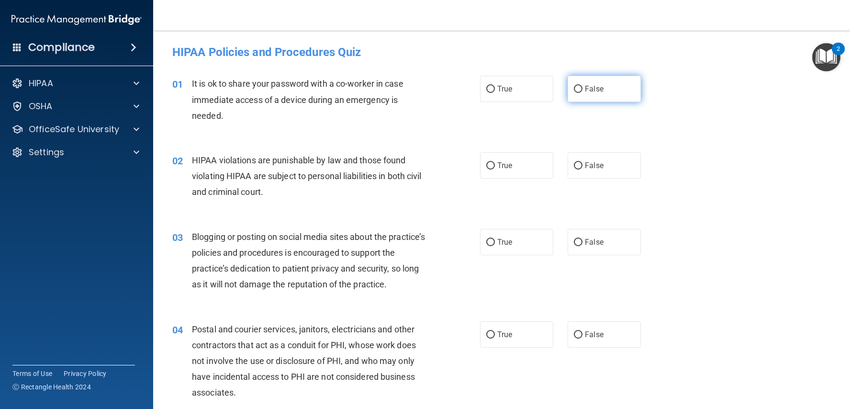
click at [578, 91] on input "False" at bounding box center [578, 89] width 9 height 7
radio input "true"
click at [503, 163] on span "True" at bounding box center [504, 165] width 15 height 9
click at [495, 163] on input "True" at bounding box center [490, 165] width 9 height 7
radio input "true"
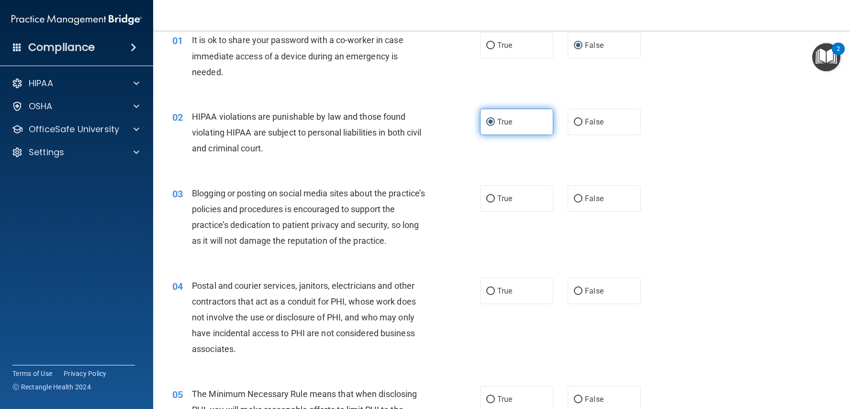
scroll to position [44, 0]
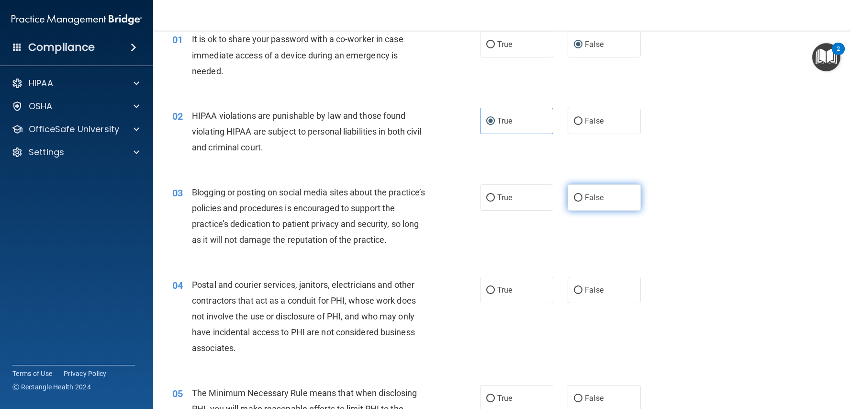
click at [583, 189] on label "False" at bounding box center [603, 197] width 73 height 26
click at [582, 194] on input "False" at bounding box center [578, 197] width 9 height 7
radio input "true"
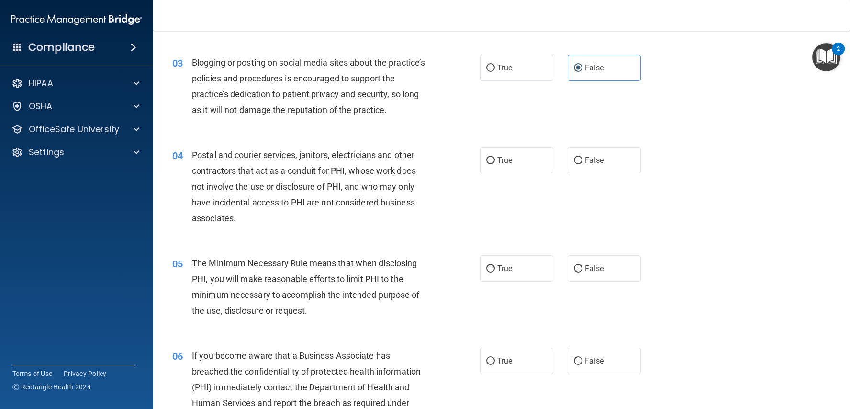
scroll to position [178, 0]
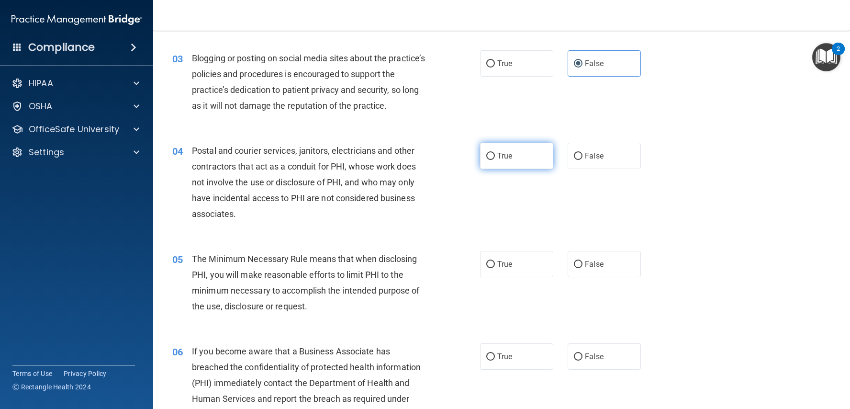
click at [548, 158] on label "True" at bounding box center [516, 156] width 73 height 26
click at [495, 158] on input "True" at bounding box center [490, 156] width 9 height 7
radio input "true"
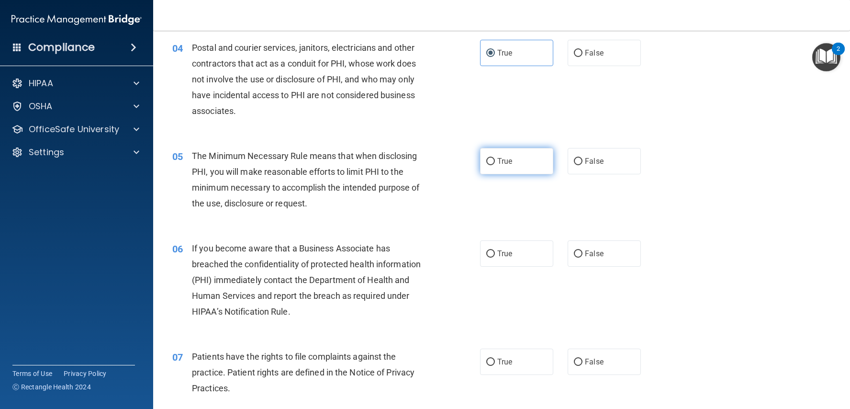
scroll to position [282, 0]
click at [529, 166] on label "True" at bounding box center [516, 160] width 73 height 26
click at [495, 165] on input "True" at bounding box center [490, 160] width 9 height 7
radio input "true"
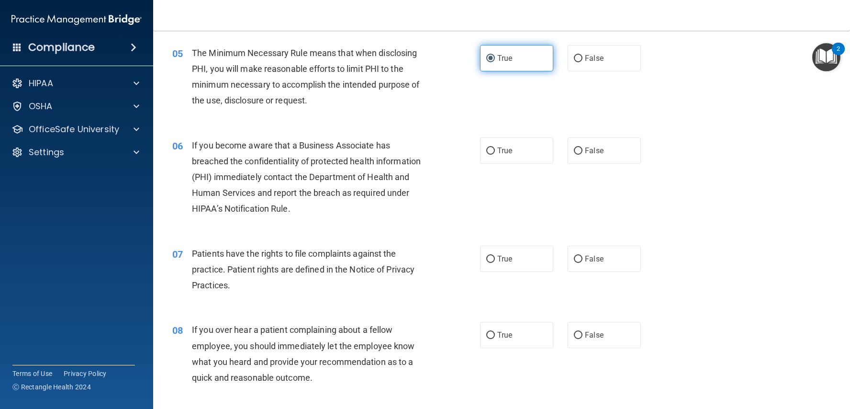
scroll to position [388, 0]
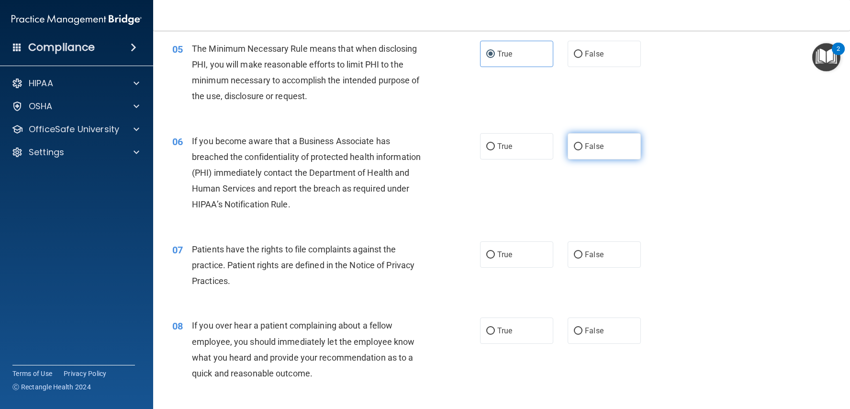
click at [584, 148] on label "False" at bounding box center [603, 146] width 73 height 26
click at [582, 148] on input "False" at bounding box center [578, 146] width 9 height 7
radio input "true"
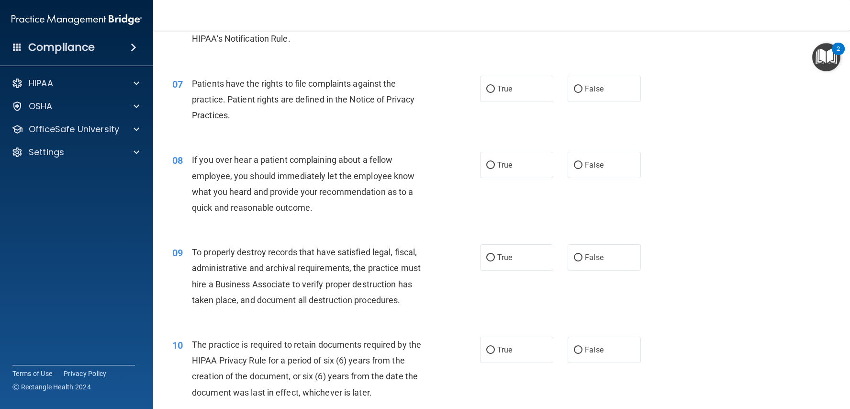
scroll to position [558, 0]
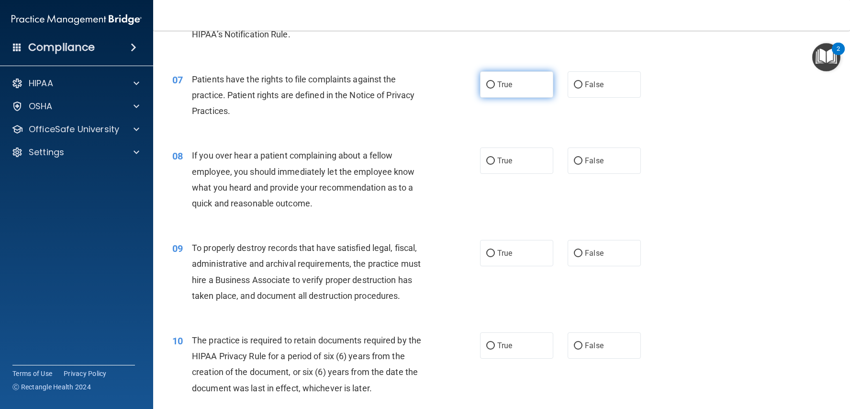
click at [490, 88] on label "True" at bounding box center [516, 84] width 73 height 26
click at [490, 88] on input "True" at bounding box center [490, 84] width 9 height 7
radio input "true"
click at [526, 154] on label "True" at bounding box center [516, 160] width 73 height 26
click at [495, 157] on input "True" at bounding box center [490, 160] width 9 height 7
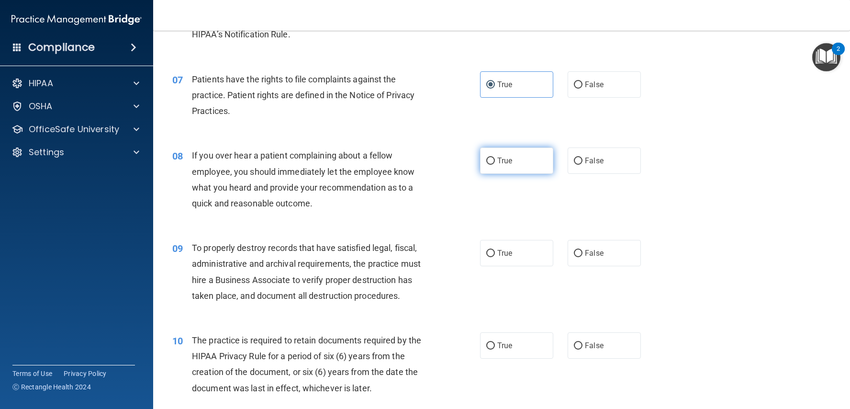
radio input "true"
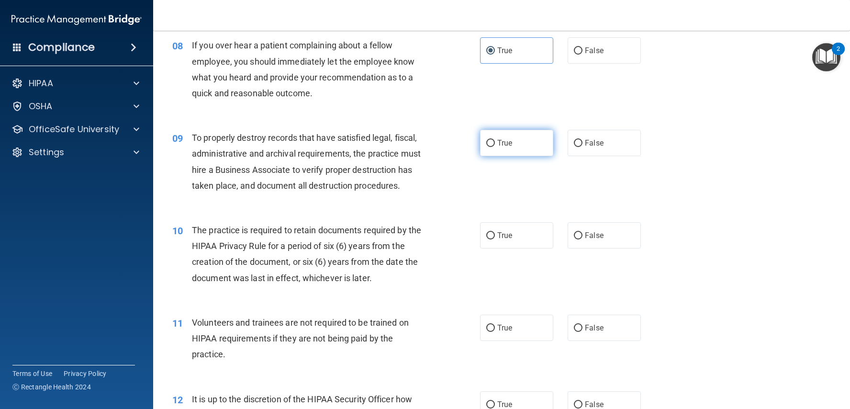
scroll to position [672, 0]
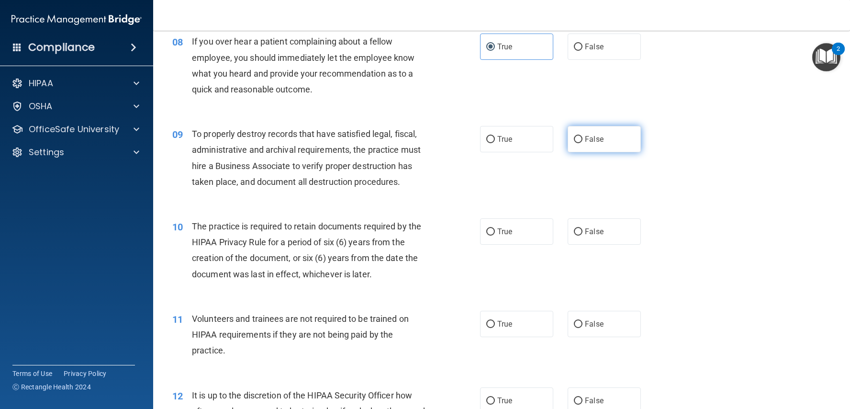
click at [578, 139] on input "False" at bounding box center [578, 139] width 9 height 7
radio input "true"
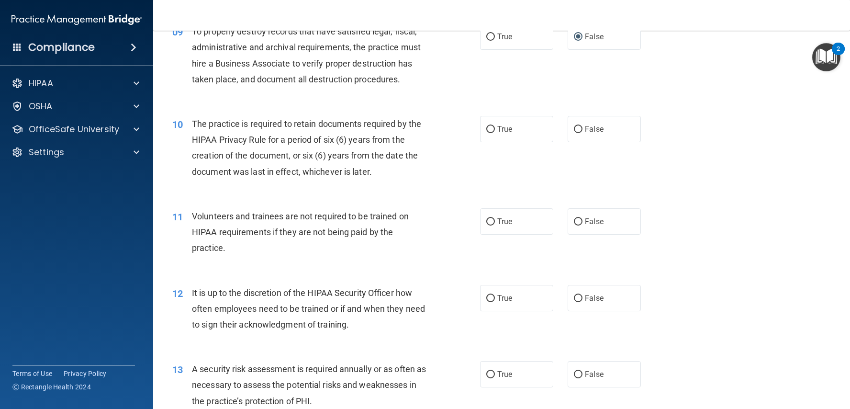
scroll to position [775, 0]
drag, startPoint x: 499, startPoint y: 131, endPoint x: 497, endPoint y: 137, distance: 6.7
click at [499, 131] on label "True" at bounding box center [516, 128] width 73 height 26
click at [495, 131] on input "True" at bounding box center [490, 128] width 9 height 7
radio input "true"
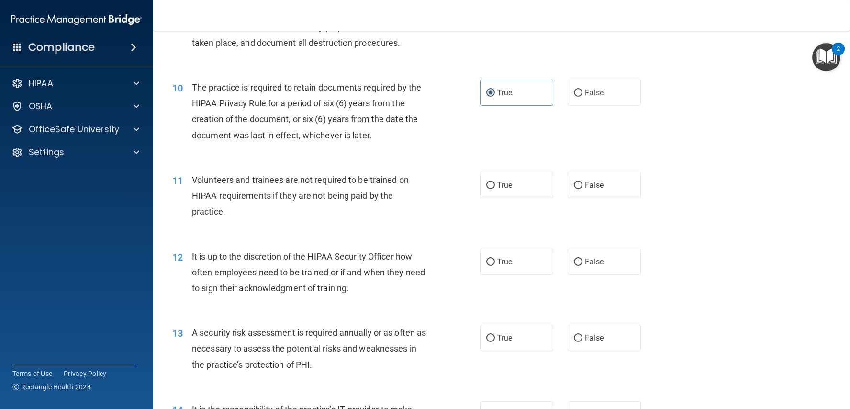
scroll to position [812, 0]
click at [577, 186] on label "False" at bounding box center [603, 184] width 73 height 26
click at [577, 186] on input "False" at bounding box center [578, 184] width 9 height 7
radio input "true"
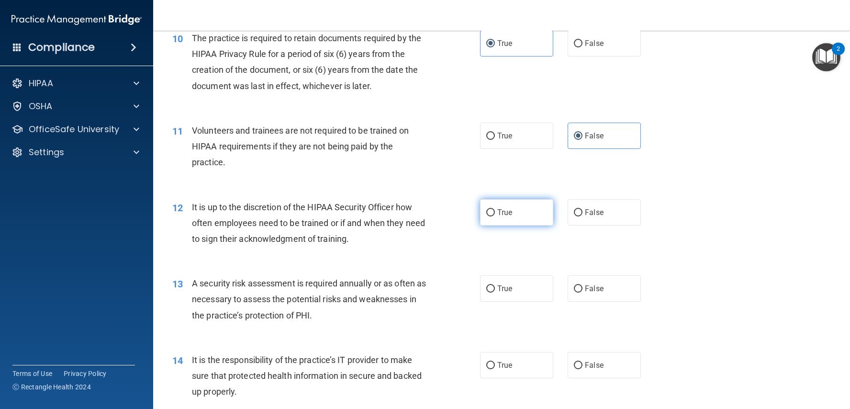
scroll to position [871, 0]
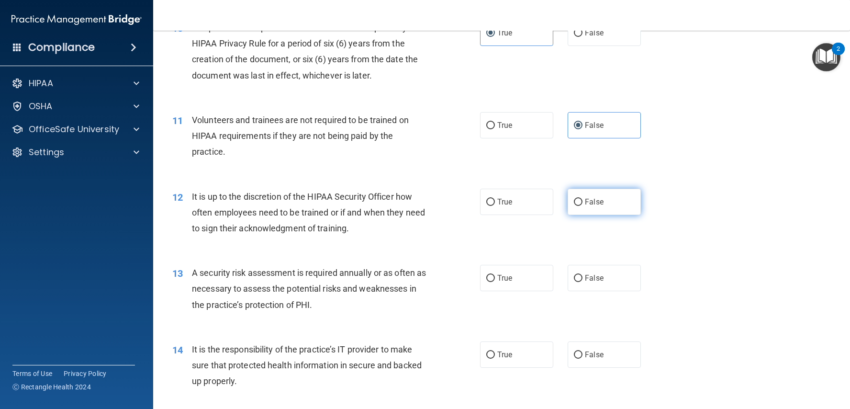
click at [580, 200] on input "False" at bounding box center [578, 202] width 9 height 7
radio input "true"
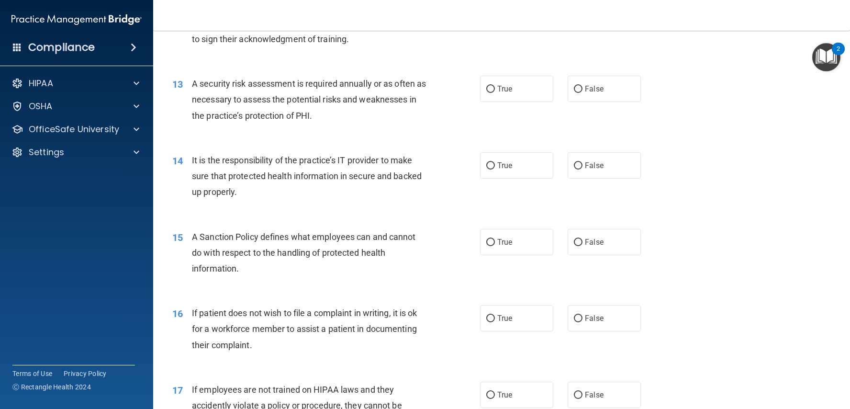
scroll to position [1066, 0]
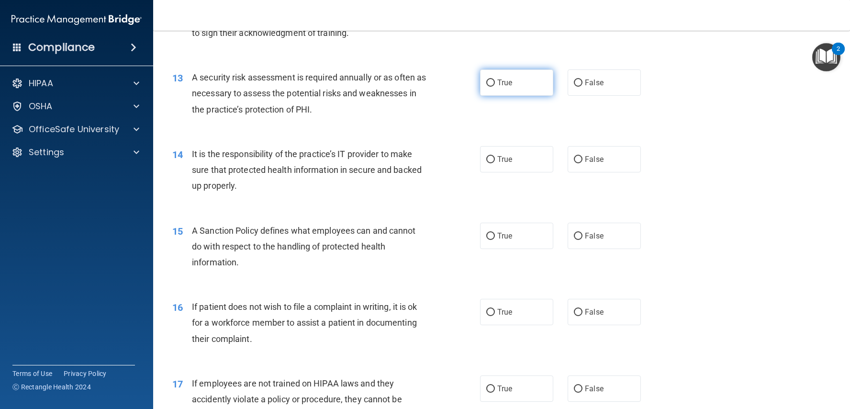
click at [511, 87] on label "True" at bounding box center [516, 82] width 73 height 26
click at [495, 87] on input "True" at bounding box center [490, 82] width 9 height 7
radio input "true"
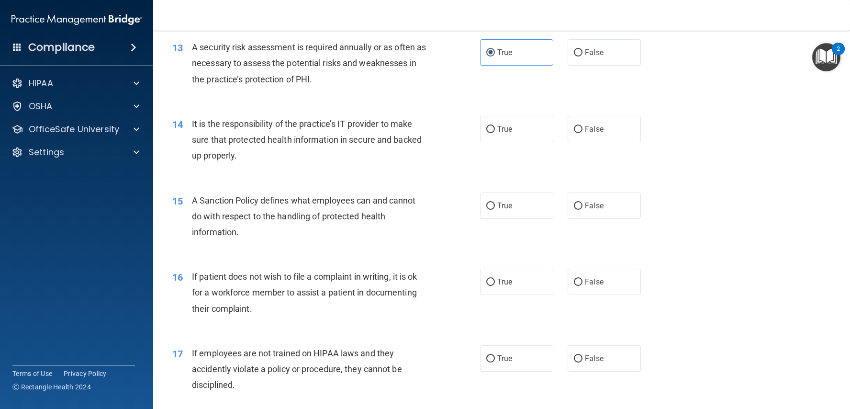
scroll to position [1099, 0]
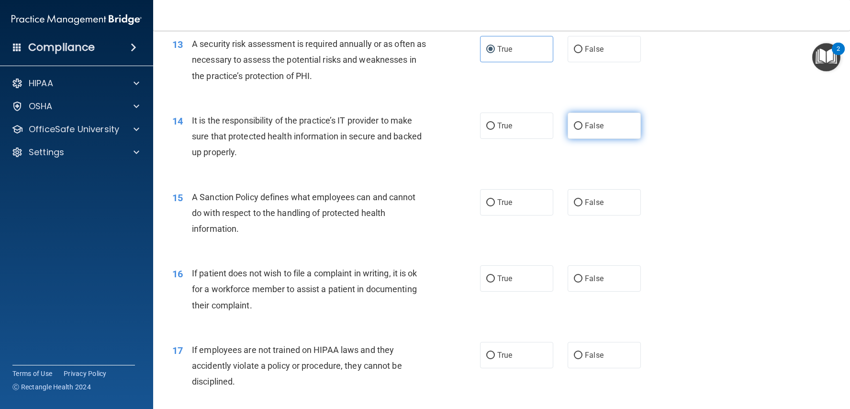
click at [579, 129] on label "False" at bounding box center [603, 125] width 73 height 26
click at [579, 129] on input "False" at bounding box center [578, 125] width 9 height 7
radio input "true"
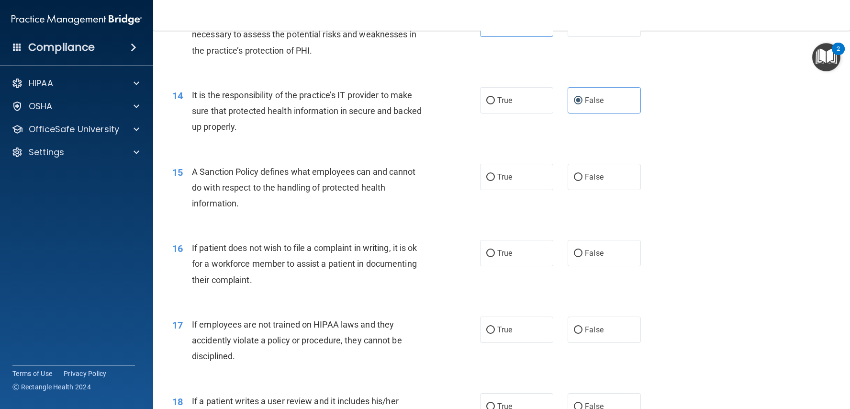
scroll to position [1126, 0]
click at [576, 173] on input "False" at bounding box center [578, 176] width 9 height 7
radio input "true"
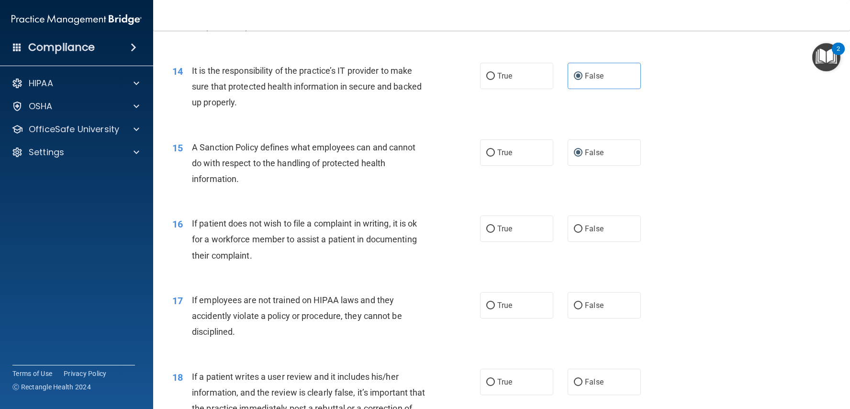
scroll to position [1160, 0]
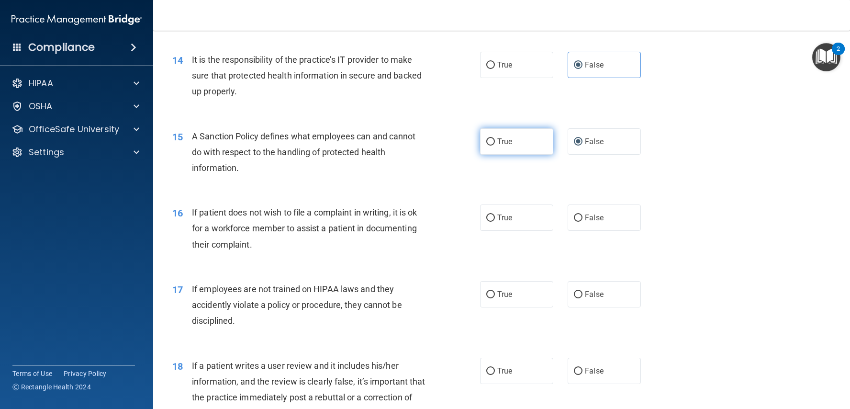
click at [525, 136] on label "True" at bounding box center [516, 141] width 73 height 26
click at [495, 138] on input "True" at bounding box center [490, 141] width 9 height 7
radio input "true"
radio input "false"
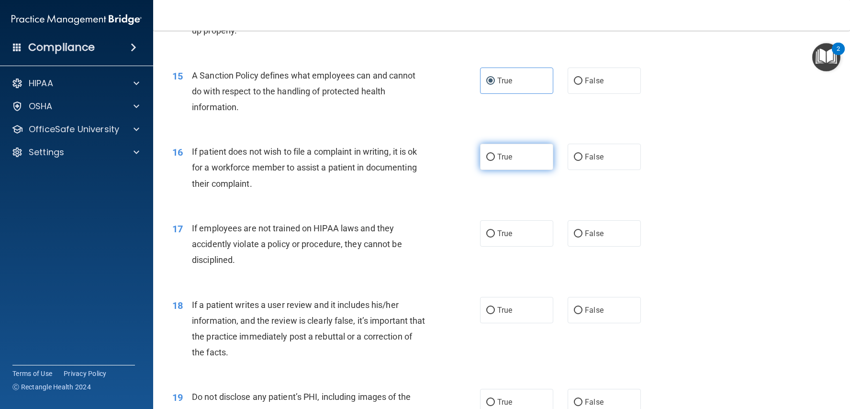
scroll to position [1223, 0]
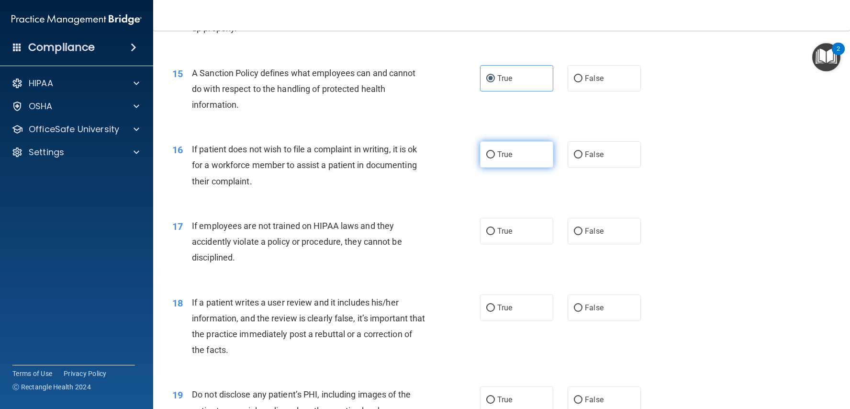
click at [512, 150] on label "True" at bounding box center [516, 154] width 73 height 26
click at [495, 151] on input "True" at bounding box center [490, 154] width 9 height 7
radio input "true"
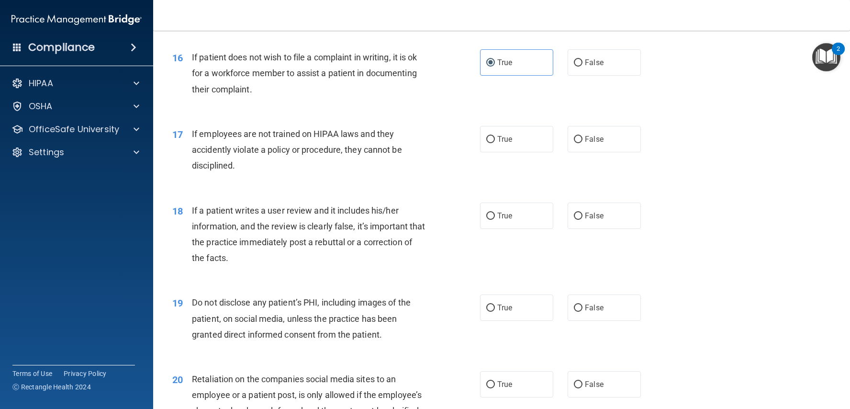
scroll to position [1319, 0]
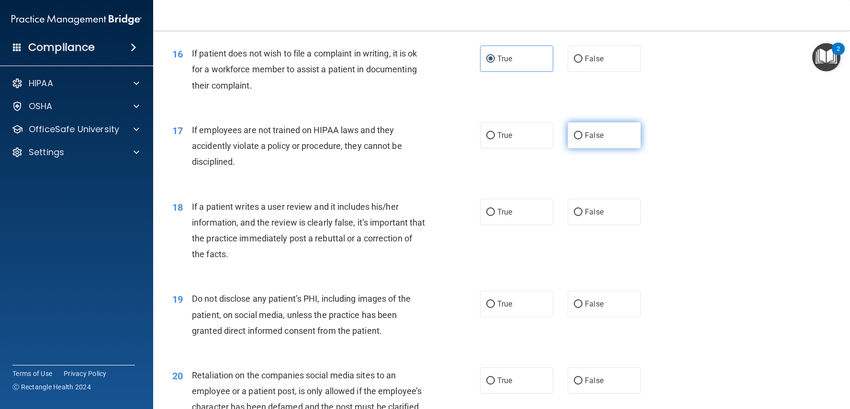
click at [572, 138] on label "False" at bounding box center [603, 135] width 73 height 26
click at [574, 138] on input "False" at bounding box center [578, 135] width 9 height 7
radio input "true"
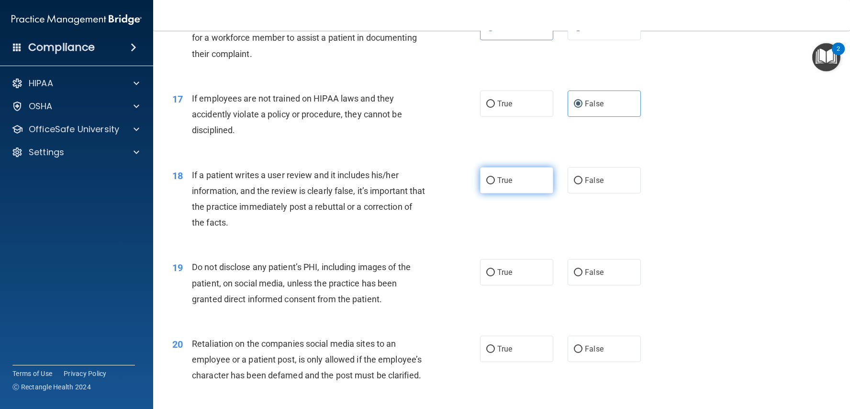
scroll to position [1351, 0]
click at [567, 174] on label "False" at bounding box center [603, 179] width 73 height 26
click at [574, 176] on input "False" at bounding box center [578, 179] width 9 height 7
radio input "true"
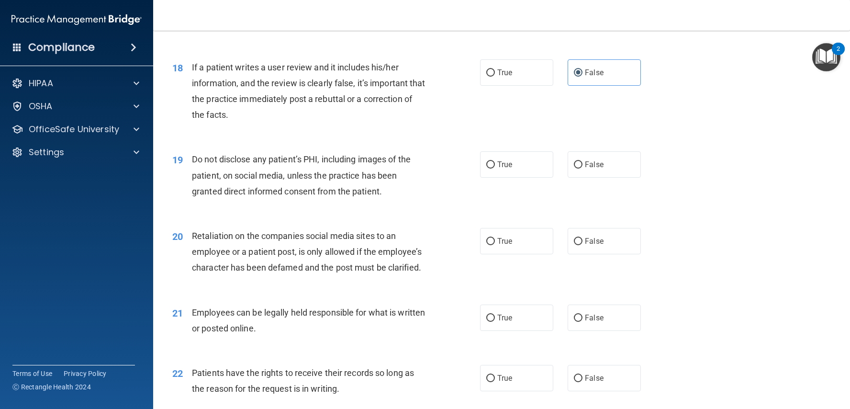
scroll to position [1459, 0]
click at [515, 164] on label "True" at bounding box center [516, 163] width 73 height 26
click at [495, 164] on input "True" at bounding box center [490, 163] width 9 height 7
radio input "true"
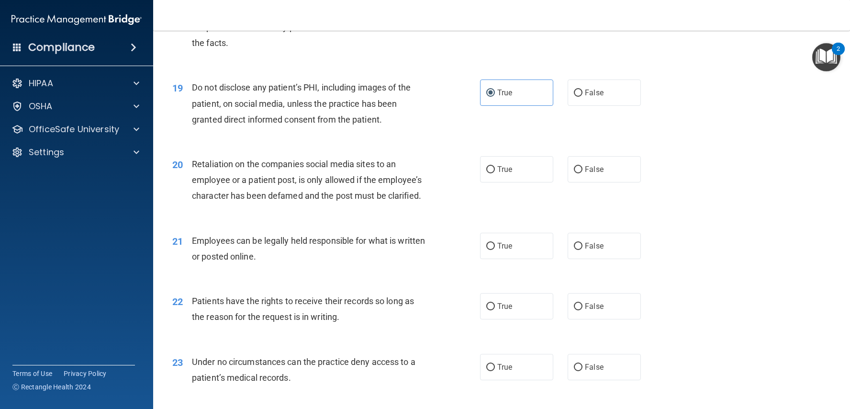
scroll to position [1531, 0]
click at [534, 173] on label "True" at bounding box center [516, 168] width 73 height 26
click at [495, 172] on input "True" at bounding box center [490, 168] width 9 height 7
radio input "true"
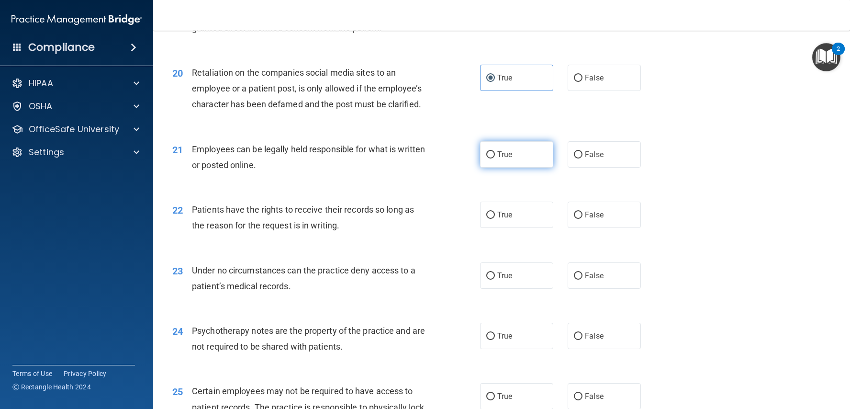
scroll to position [1623, 0]
click at [511, 153] on label "True" at bounding box center [516, 153] width 73 height 26
click at [495, 153] on input "True" at bounding box center [490, 153] width 9 height 7
radio input "true"
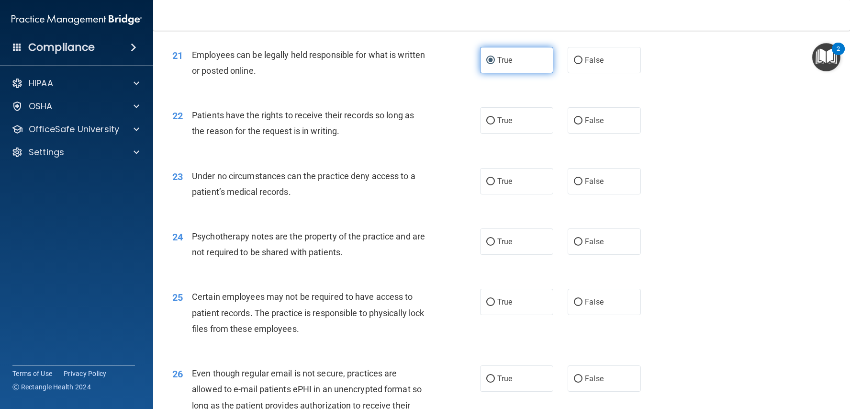
scroll to position [1719, 0]
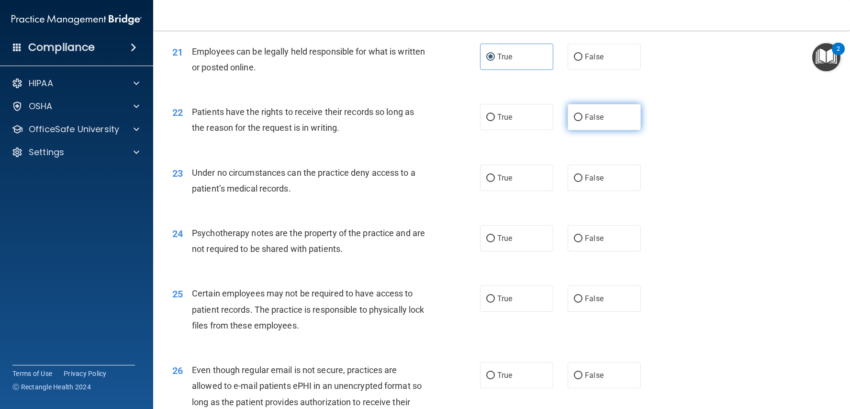
click at [570, 118] on label "False" at bounding box center [603, 117] width 73 height 26
click at [574, 118] on input "False" at bounding box center [578, 117] width 9 height 7
radio input "true"
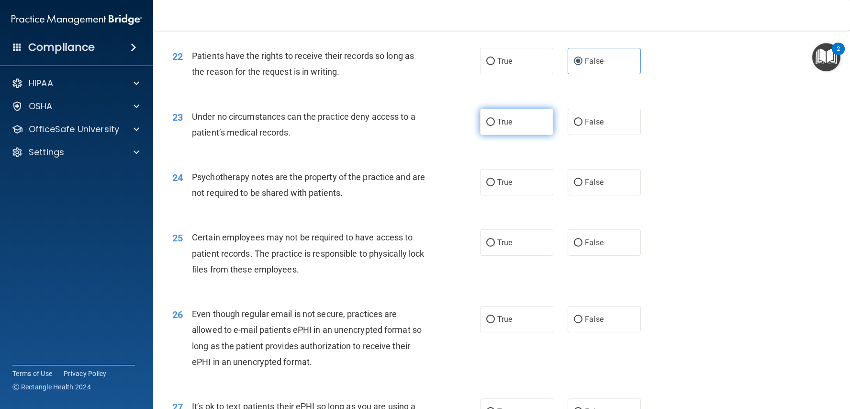
scroll to position [1777, 0]
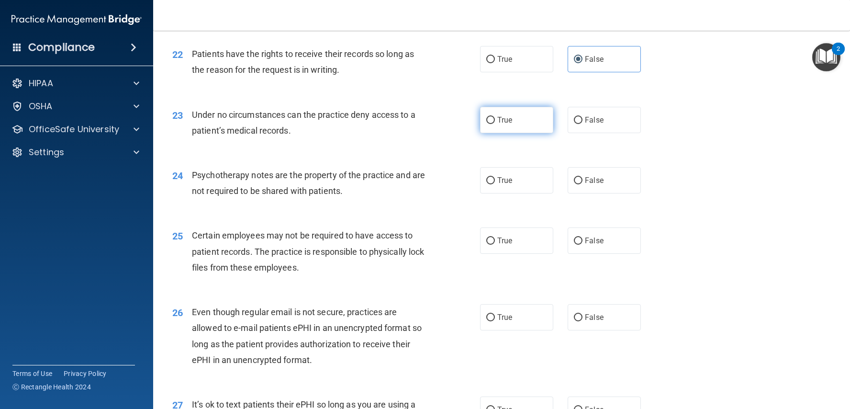
click at [509, 115] on span "True" at bounding box center [504, 119] width 15 height 9
click at [495, 117] on input "True" at bounding box center [490, 120] width 9 height 7
radio input "true"
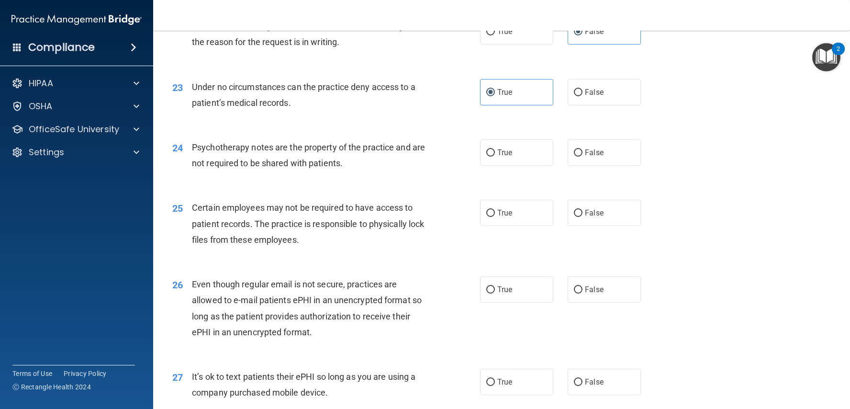
scroll to position [1807, 0]
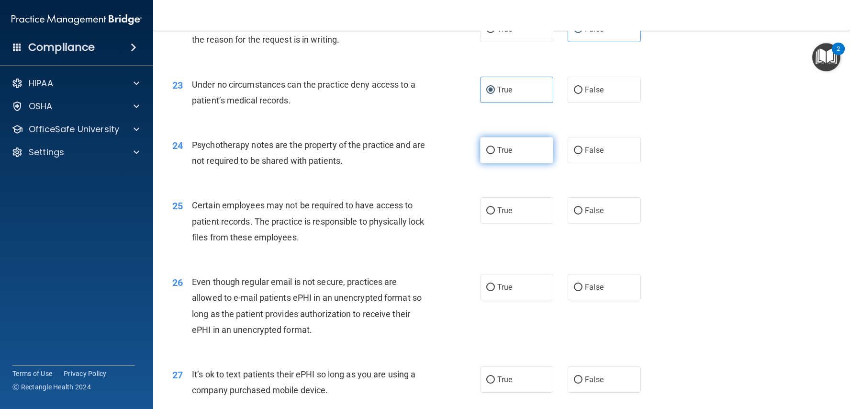
click at [489, 149] on label "True" at bounding box center [516, 150] width 73 height 26
click at [489, 149] on input "True" at bounding box center [490, 150] width 9 height 7
radio input "true"
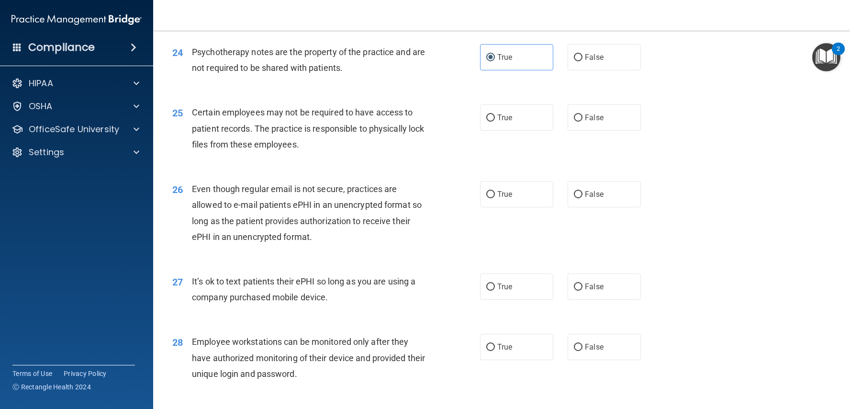
scroll to position [1900, 0]
click at [576, 273] on label "False" at bounding box center [603, 286] width 73 height 26
click at [576, 283] on input "False" at bounding box center [578, 286] width 9 height 7
radio input "true"
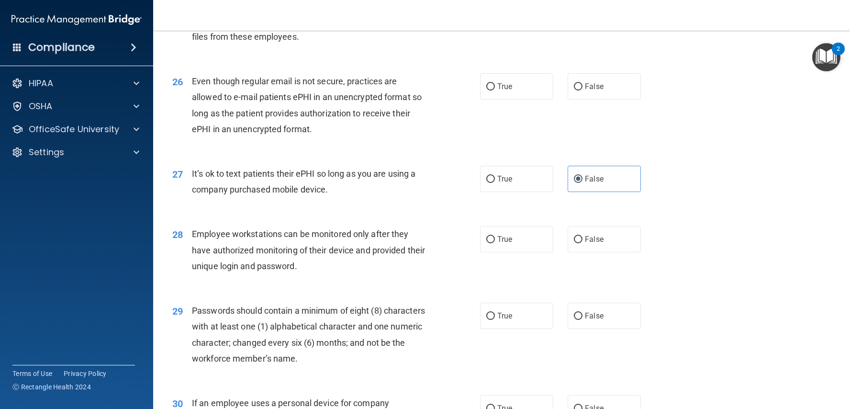
scroll to position [2010, 0]
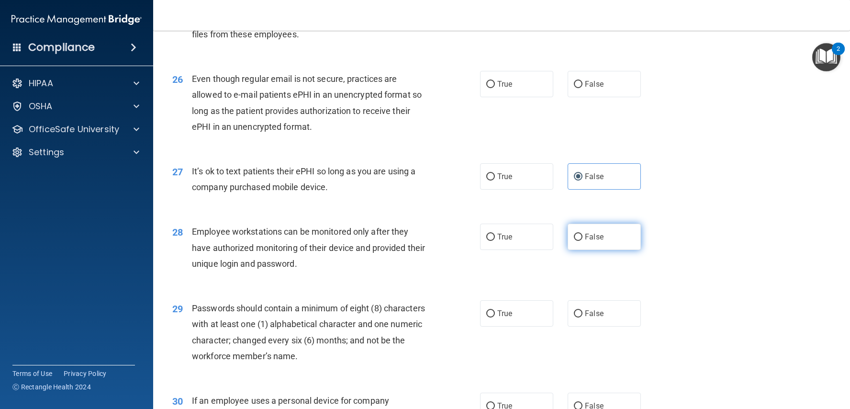
click at [572, 231] on label "False" at bounding box center [603, 236] width 73 height 26
click at [574, 233] on input "False" at bounding box center [578, 236] width 9 height 7
radio input "true"
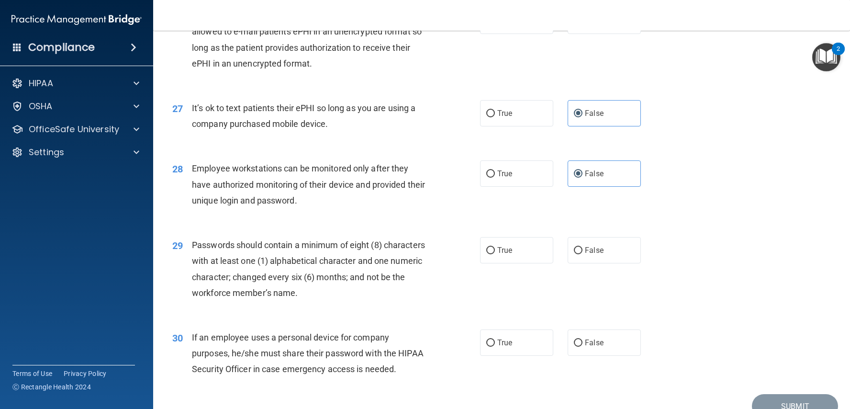
scroll to position [2079, 0]
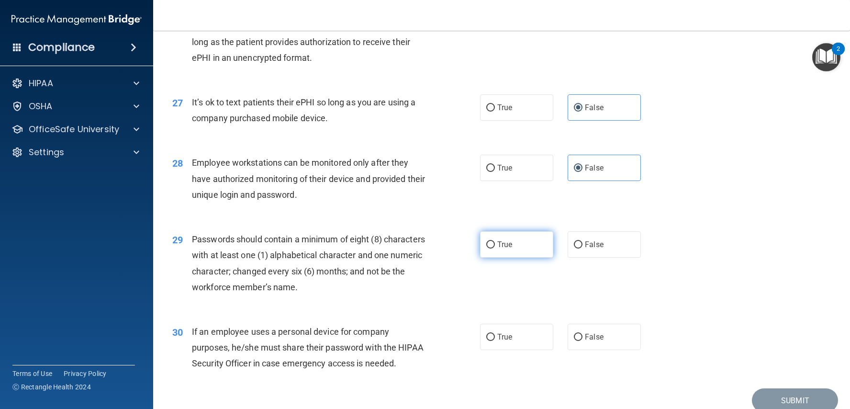
click at [506, 243] on label "True" at bounding box center [516, 244] width 73 height 26
click at [495, 243] on input "True" at bounding box center [490, 244] width 9 height 7
radio input "true"
click at [582, 323] on label "False" at bounding box center [603, 336] width 73 height 26
click at [582, 333] on input "False" at bounding box center [578, 336] width 9 height 7
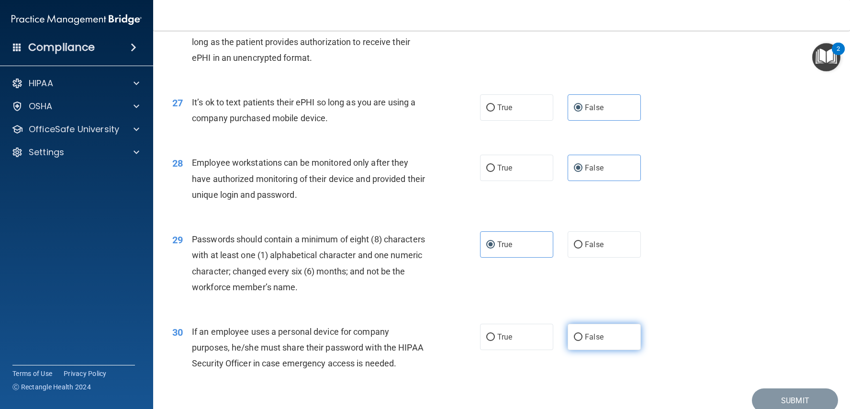
radio input "true"
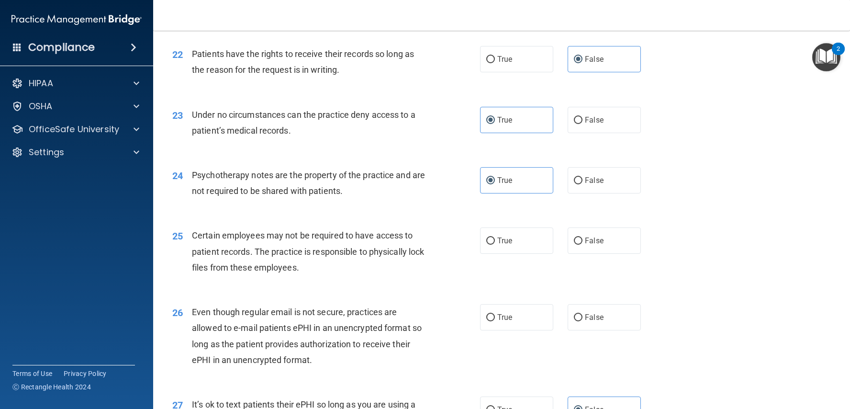
scroll to position [1780, 0]
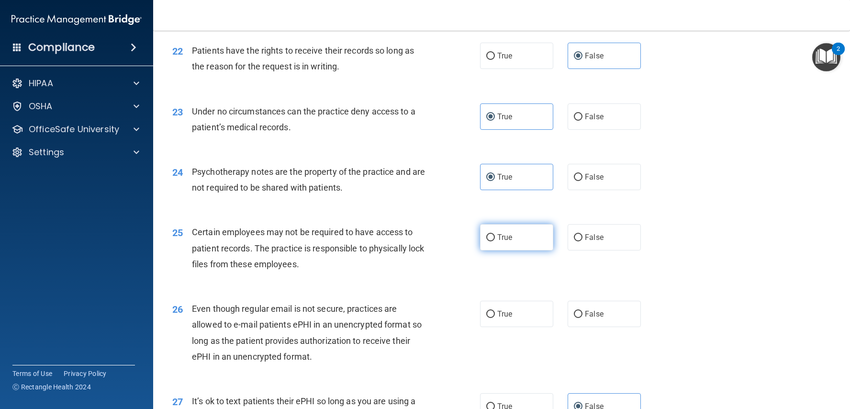
click at [513, 232] on label "True" at bounding box center [516, 237] width 73 height 26
click at [495, 234] on input "True" at bounding box center [490, 237] width 9 height 7
radio input "true"
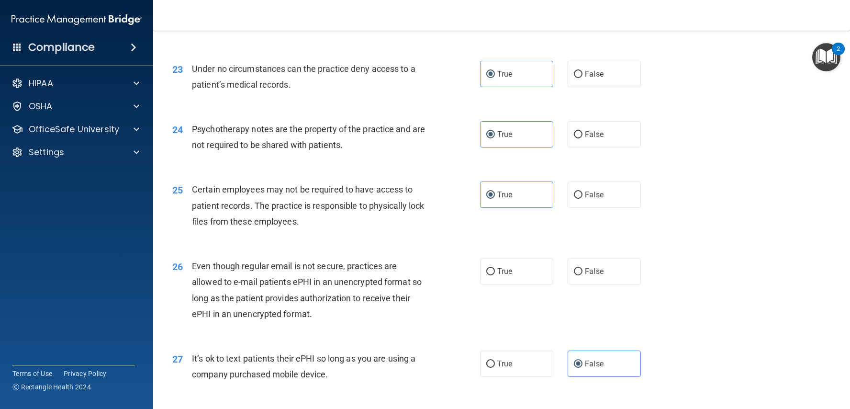
scroll to position [1823, 0]
click at [503, 266] on span "True" at bounding box center [504, 270] width 15 height 9
click at [495, 267] on input "True" at bounding box center [490, 270] width 9 height 7
radio input "true"
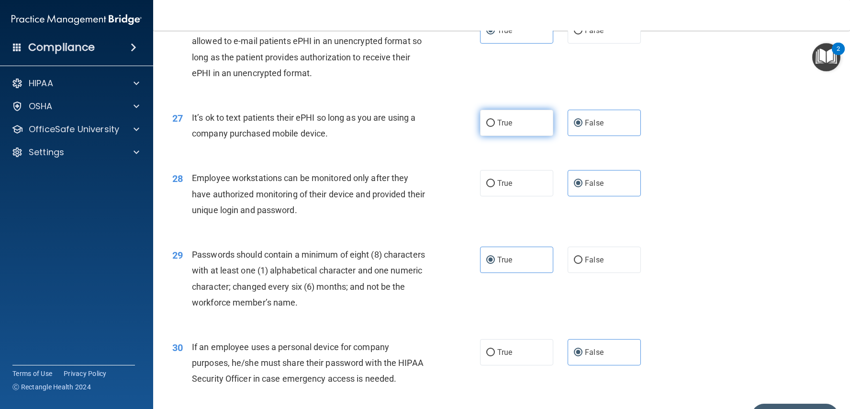
scroll to position [2110, 0]
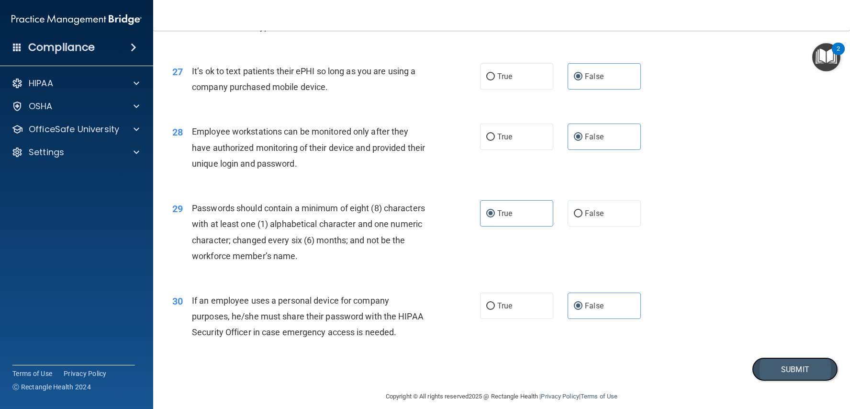
click at [778, 357] on button "Submit" at bounding box center [795, 369] width 86 height 24
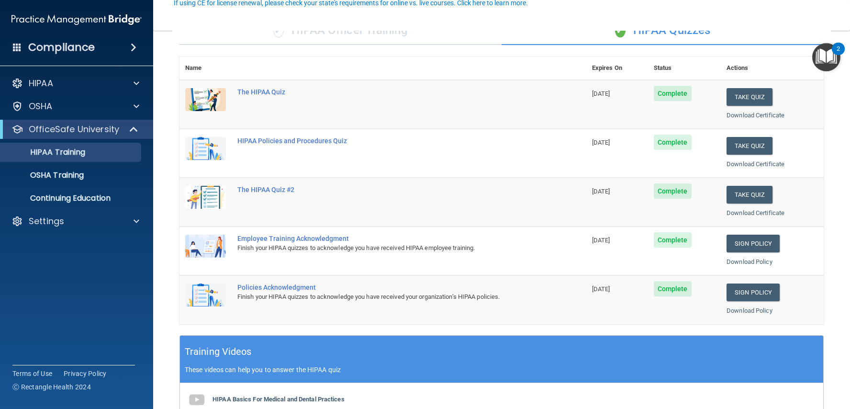
scroll to position [97, 0]
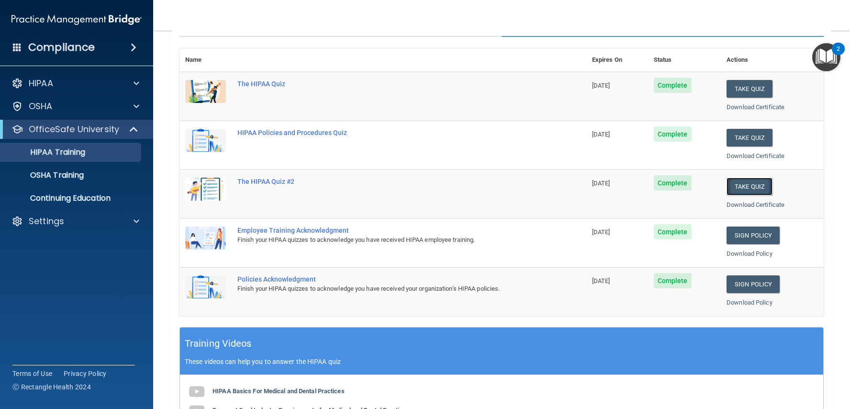
click at [745, 183] on button "Take Quiz" at bounding box center [749, 186] width 46 height 18
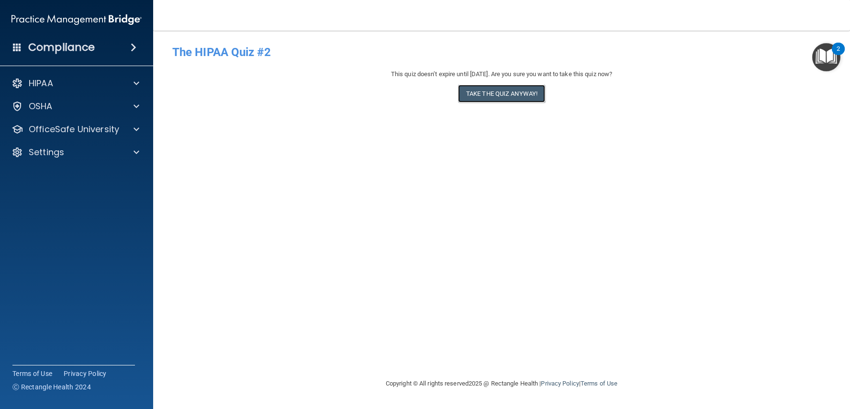
click at [504, 94] on button "Take the quiz anyway!" at bounding box center [501, 94] width 87 height 18
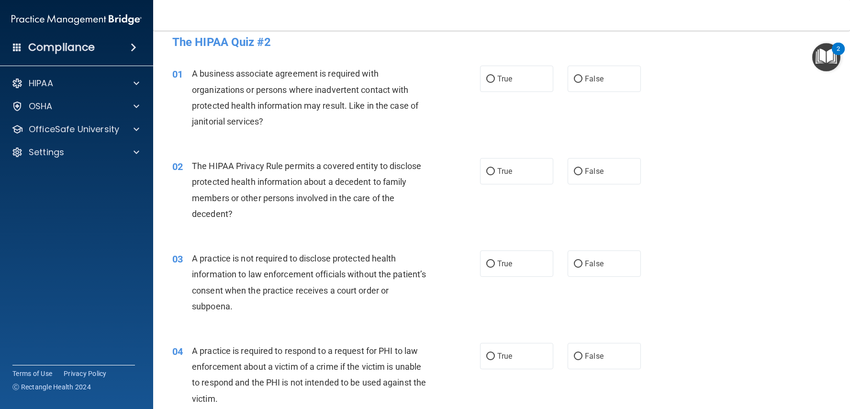
scroll to position [14, 0]
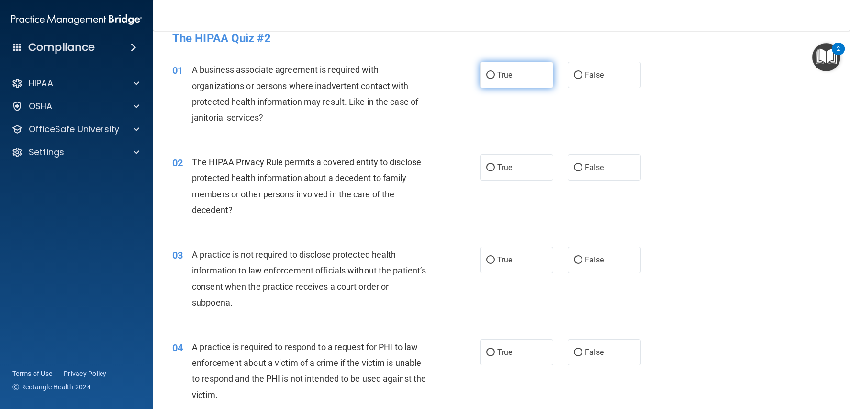
click at [489, 76] on input "True" at bounding box center [490, 75] width 9 height 7
radio input "true"
click at [496, 79] on label "True" at bounding box center [516, 75] width 73 height 26
click at [495, 79] on input "True" at bounding box center [490, 75] width 9 height 7
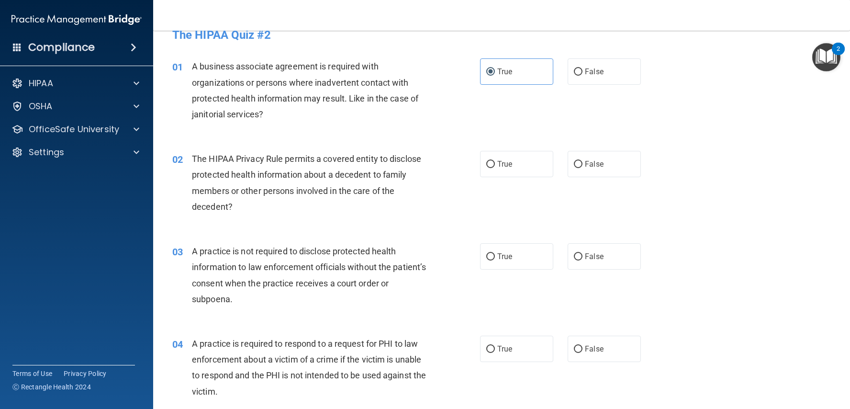
scroll to position [14, 0]
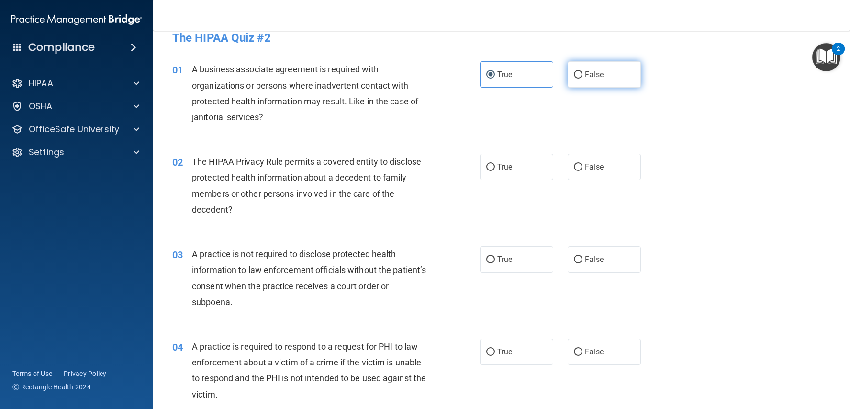
click at [572, 77] on label "False" at bounding box center [603, 74] width 73 height 26
click at [574, 77] on input "False" at bounding box center [578, 74] width 9 height 7
radio input "true"
click at [543, 82] on label "True" at bounding box center [516, 74] width 73 height 26
click at [495, 78] on input "True" at bounding box center [490, 74] width 9 height 7
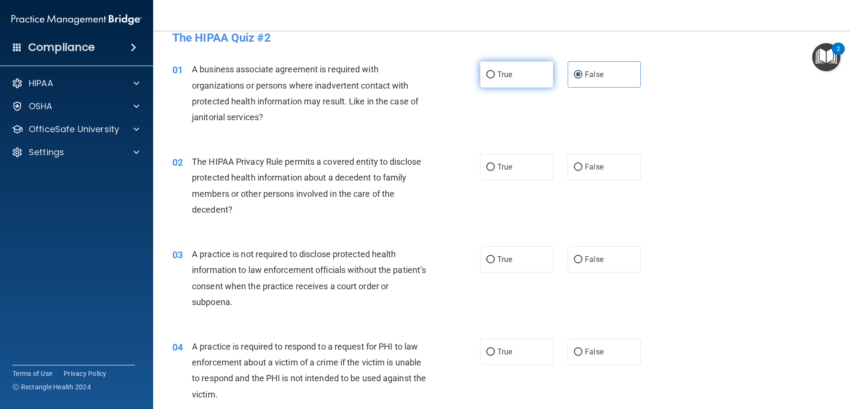
radio input "true"
radio input "false"
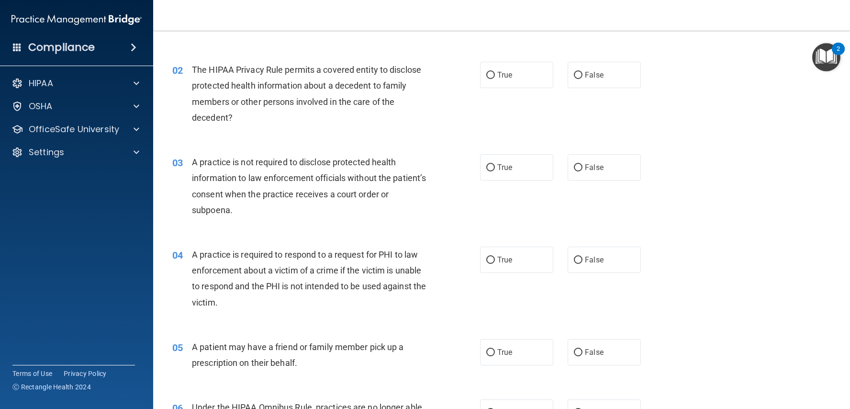
scroll to position [112, 0]
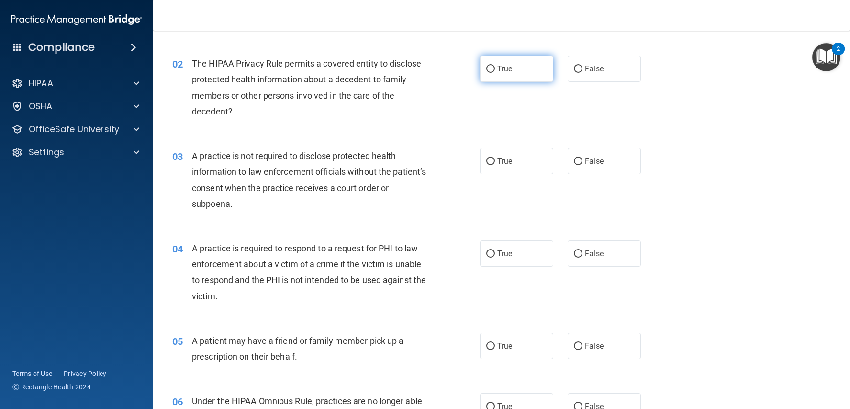
click at [516, 65] on label "True" at bounding box center [516, 68] width 73 height 26
click at [495, 66] on input "True" at bounding box center [490, 69] width 9 height 7
radio input "true"
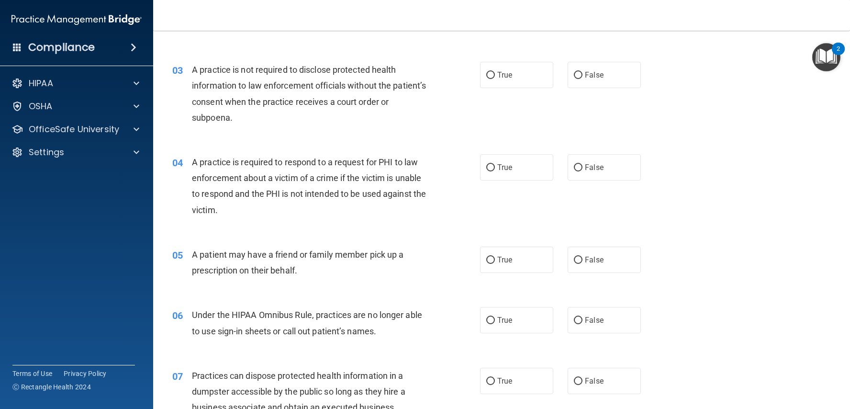
scroll to position [201, 0]
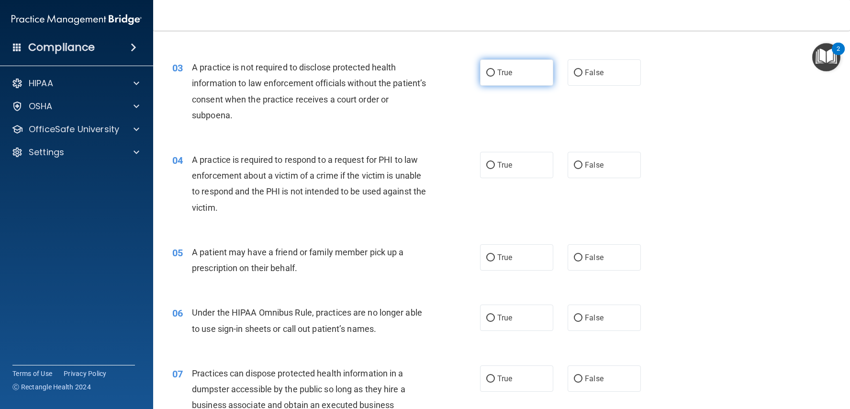
click at [501, 71] on span "True" at bounding box center [504, 72] width 15 height 9
click at [495, 71] on input "True" at bounding box center [490, 72] width 9 height 7
radio input "true"
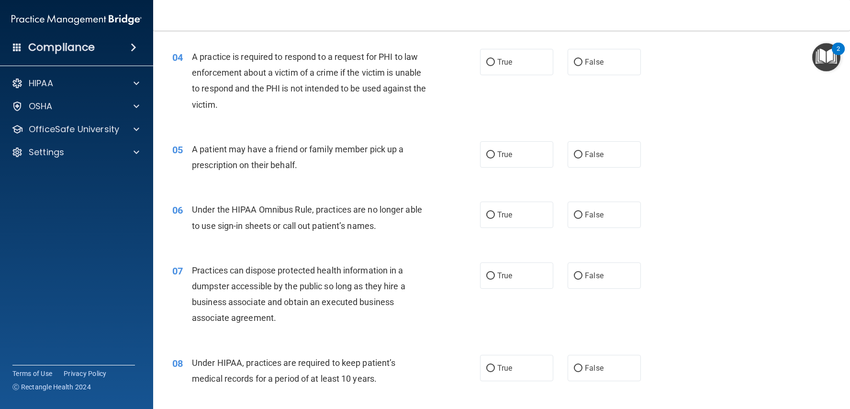
scroll to position [309, 0]
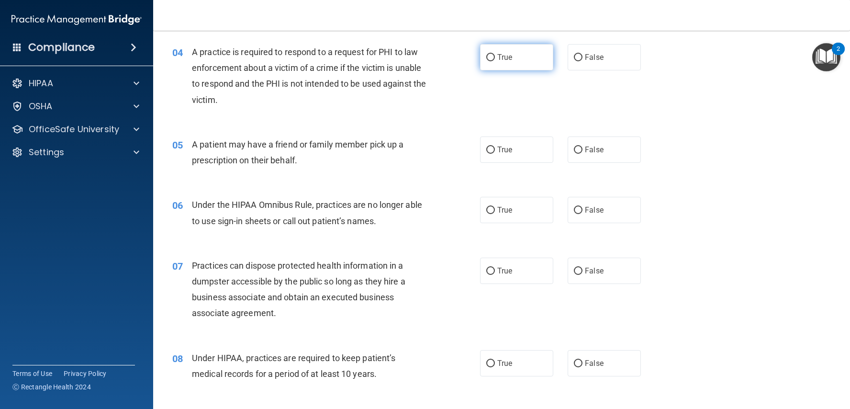
click at [512, 53] on span "True" at bounding box center [504, 57] width 15 height 9
click at [495, 54] on input "True" at bounding box center [490, 57] width 9 height 7
radio input "true"
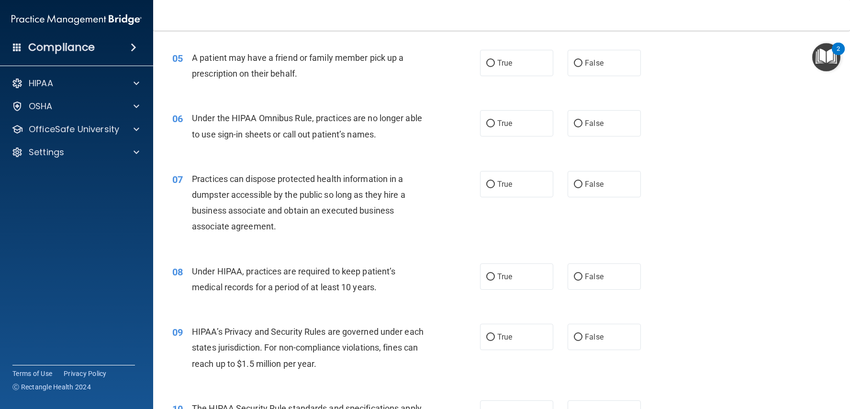
scroll to position [396, 0]
click at [532, 68] on label "True" at bounding box center [516, 62] width 73 height 26
click at [495, 66] on input "True" at bounding box center [490, 62] width 9 height 7
radio input "true"
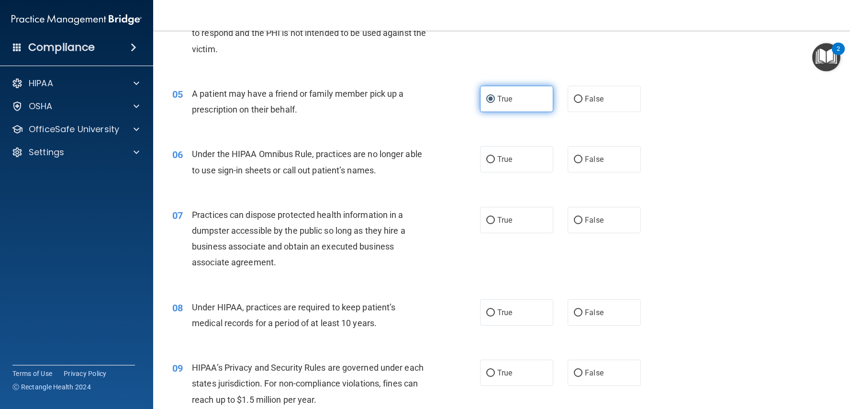
scroll to position [339, 0]
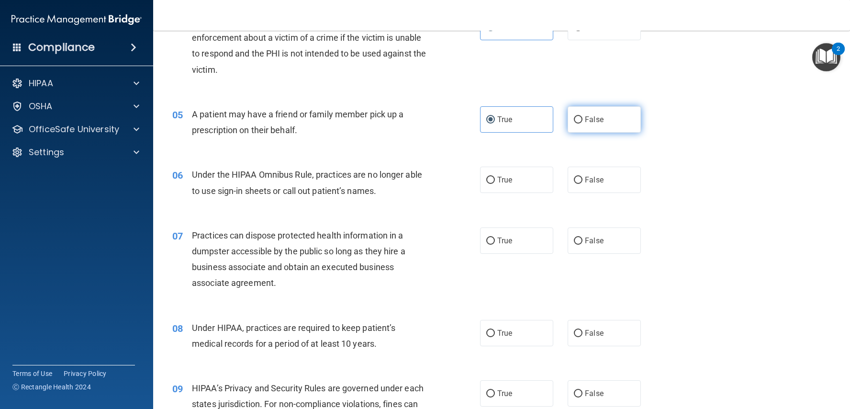
drag, startPoint x: 587, startPoint y: 109, endPoint x: 569, endPoint y: 108, distance: 17.7
click at [587, 109] on label "False" at bounding box center [603, 119] width 73 height 26
click at [582, 116] on input "False" at bounding box center [578, 119] width 9 height 7
radio input "true"
radio input "false"
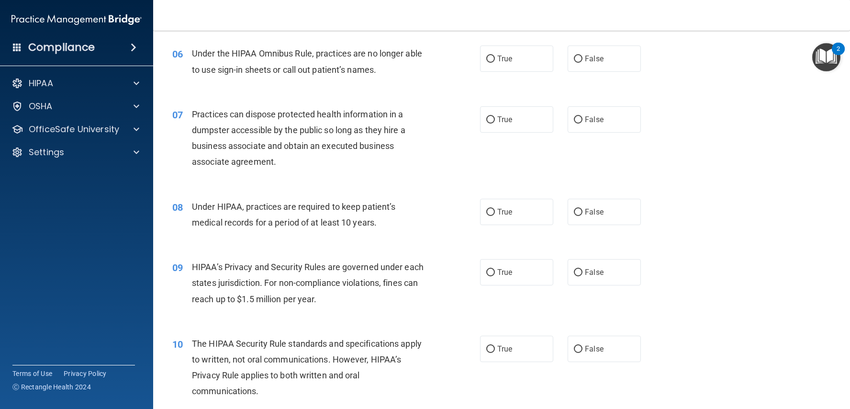
scroll to position [463, 0]
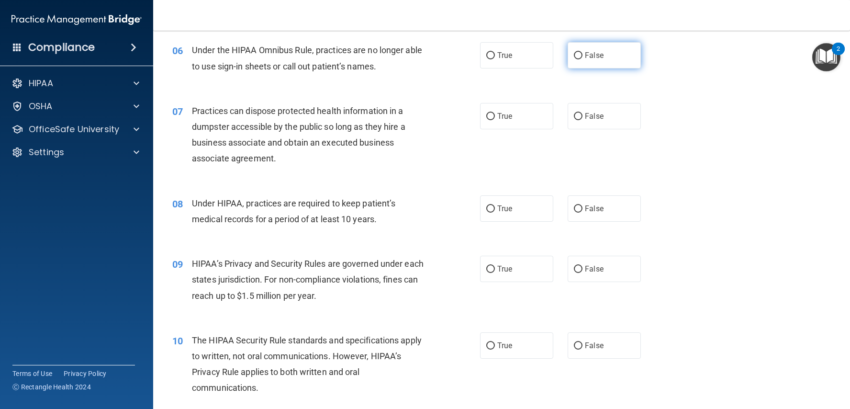
click at [579, 56] on input "False" at bounding box center [578, 55] width 9 height 7
radio input "true"
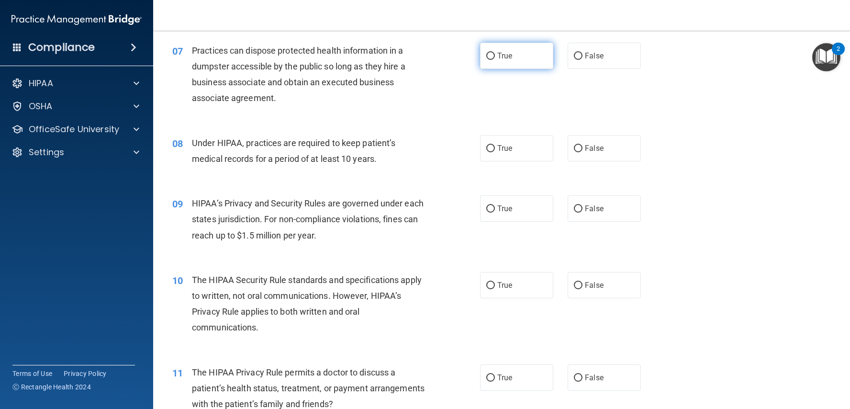
scroll to position [524, 0]
click at [580, 58] on label "False" at bounding box center [603, 55] width 73 height 26
click at [580, 58] on input "False" at bounding box center [578, 55] width 9 height 7
radio input "true"
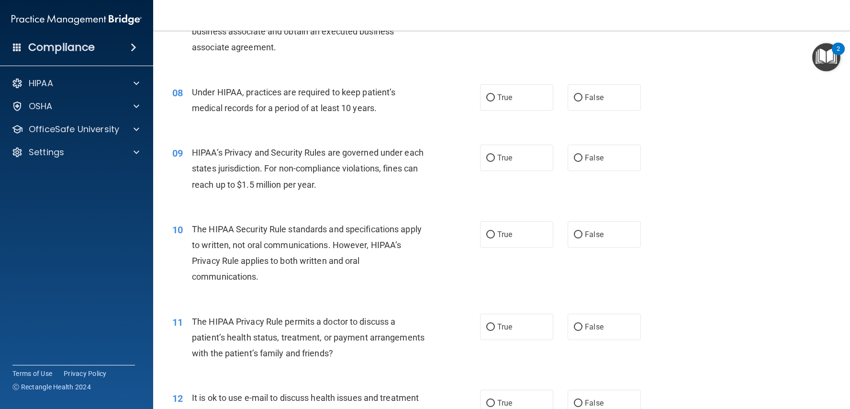
scroll to position [581, 0]
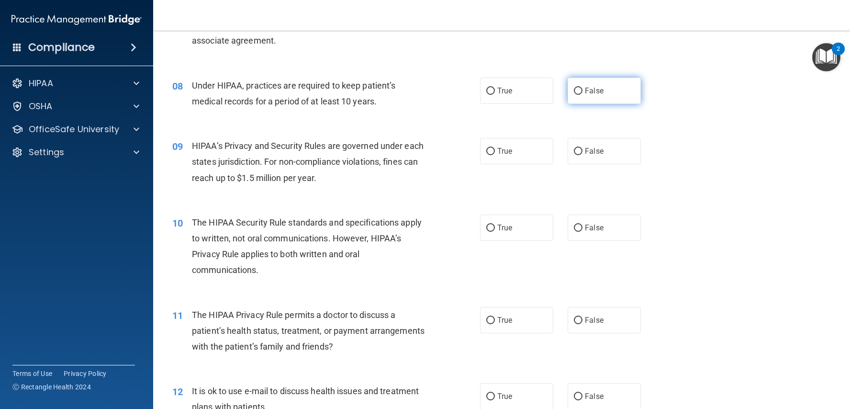
click at [573, 86] on label "False" at bounding box center [603, 91] width 73 height 26
click at [574, 88] on input "False" at bounding box center [578, 91] width 9 height 7
radio input "true"
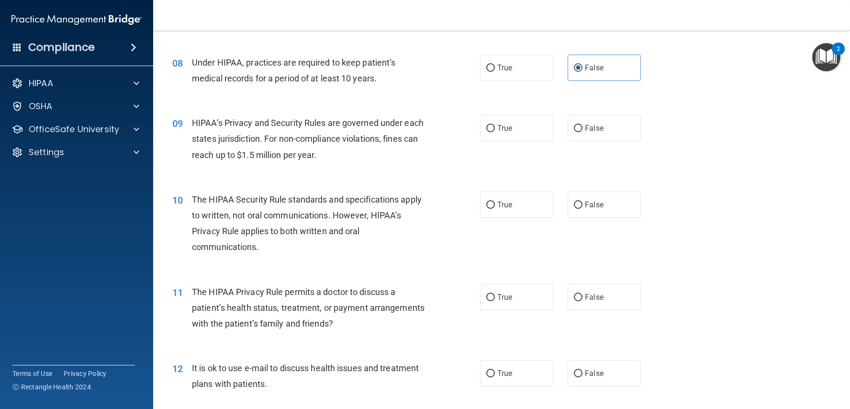
scroll to position [604, 0]
click at [518, 77] on label "True" at bounding box center [516, 67] width 73 height 26
click at [495, 71] on input "True" at bounding box center [490, 67] width 9 height 7
radio input "true"
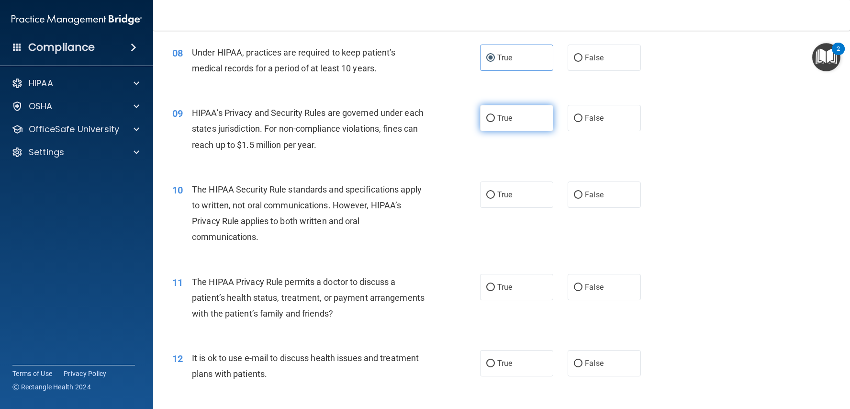
scroll to position [608, 0]
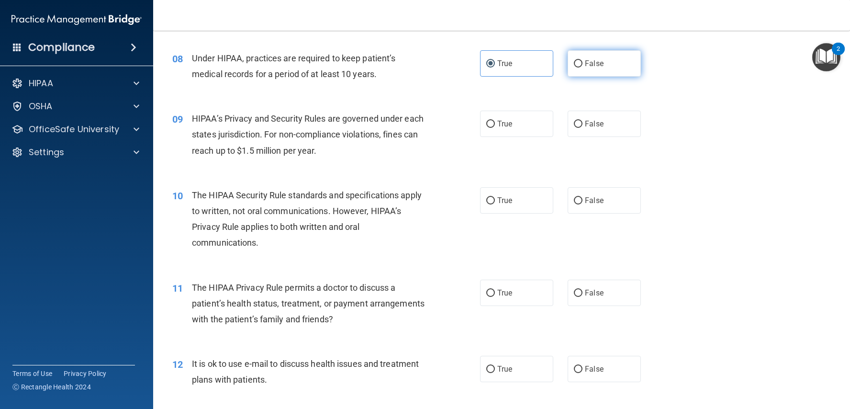
click at [584, 63] on label "False" at bounding box center [603, 63] width 73 height 26
click at [582, 63] on input "False" at bounding box center [578, 63] width 9 height 7
radio input "true"
radio input "false"
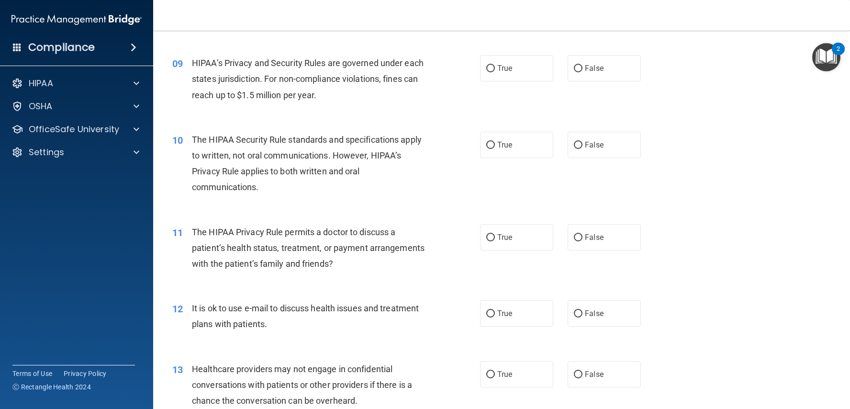
scroll to position [664, 0]
click at [495, 64] on label "True" at bounding box center [516, 68] width 73 height 26
click at [495, 65] on input "True" at bounding box center [490, 68] width 9 height 7
radio input "true"
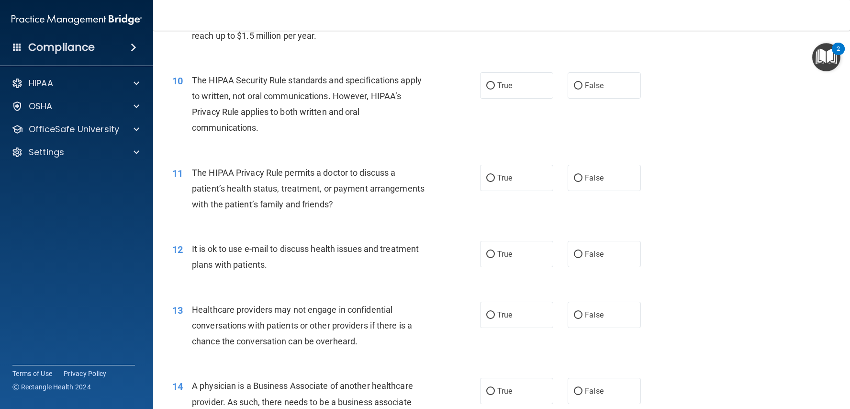
scroll to position [726, 0]
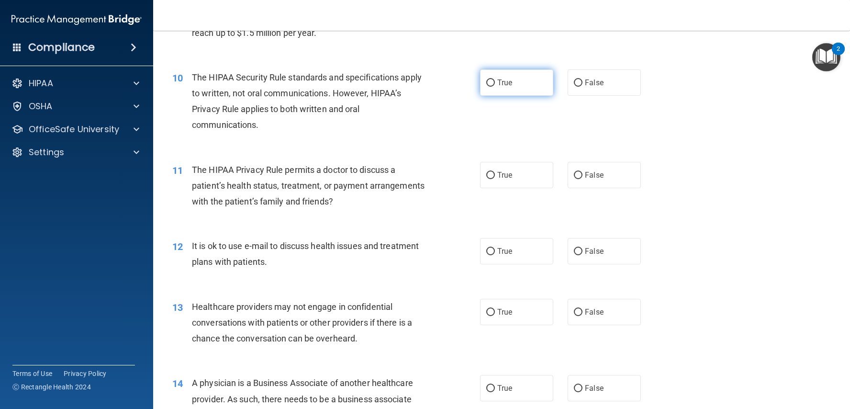
click at [498, 84] on label "True" at bounding box center [516, 82] width 73 height 26
click at [495, 84] on input "True" at bounding box center [490, 82] width 9 height 7
radio input "true"
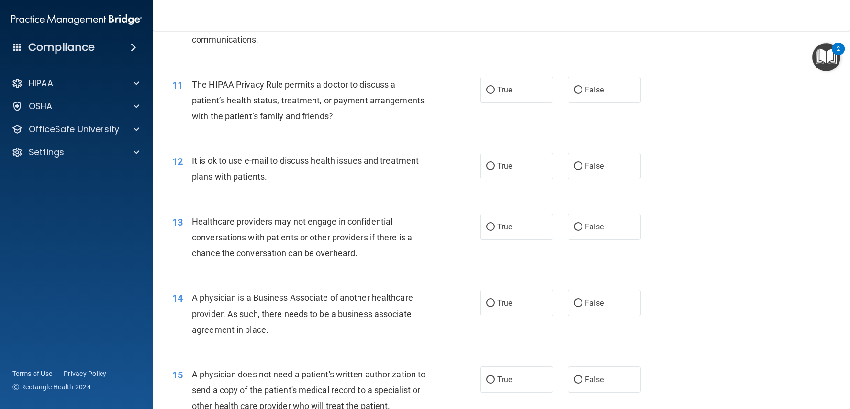
scroll to position [811, 0]
click at [501, 91] on label "True" at bounding box center [516, 89] width 73 height 26
click at [495, 91] on input "True" at bounding box center [490, 89] width 9 height 7
radio input "true"
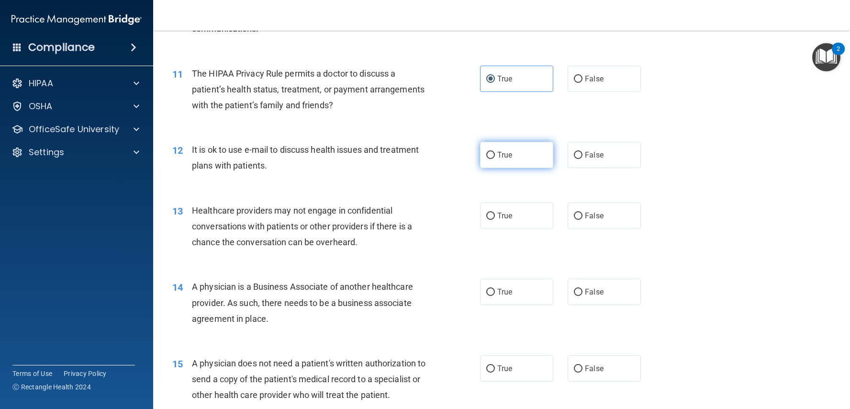
scroll to position [821, 0]
click at [577, 77] on input "False" at bounding box center [578, 79] width 9 height 7
radio input "true"
radio input "false"
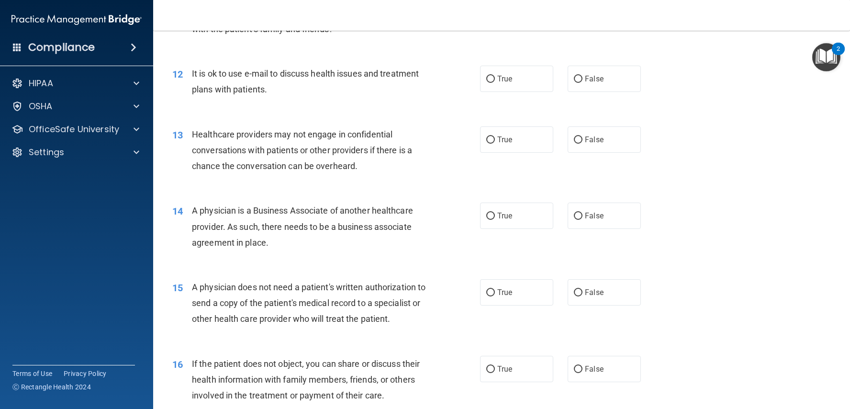
scroll to position [901, 0]
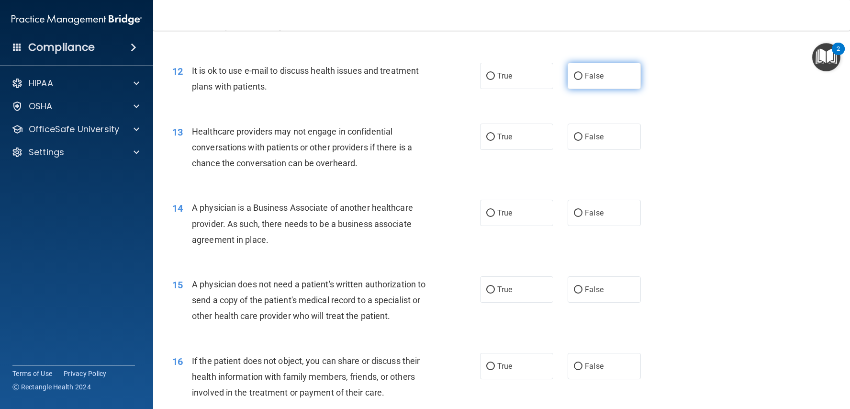
click at [582, 75] on input "False" at bounding box center [578, 76] width 9 height 7
radio input "true"
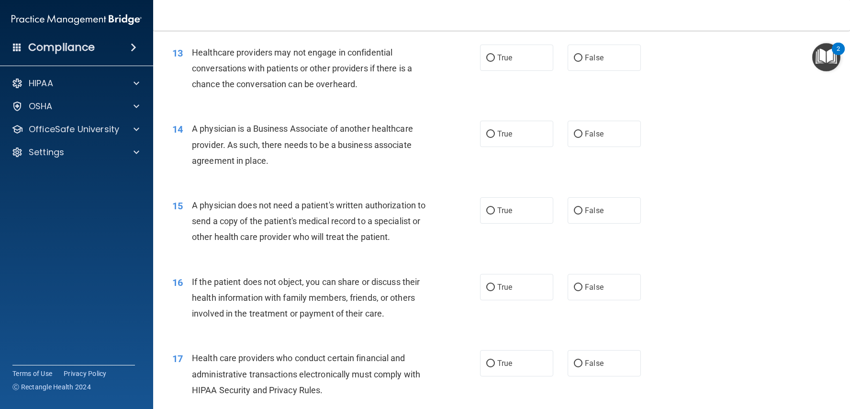
scroll to position [981, 0]
click at [539, 57] on label "True" at bounding box center [516, 57] width 73 height 26
click at [495, 57] on input "True" at bounding box center [490, 57] width 9 height 7
radio input "true"
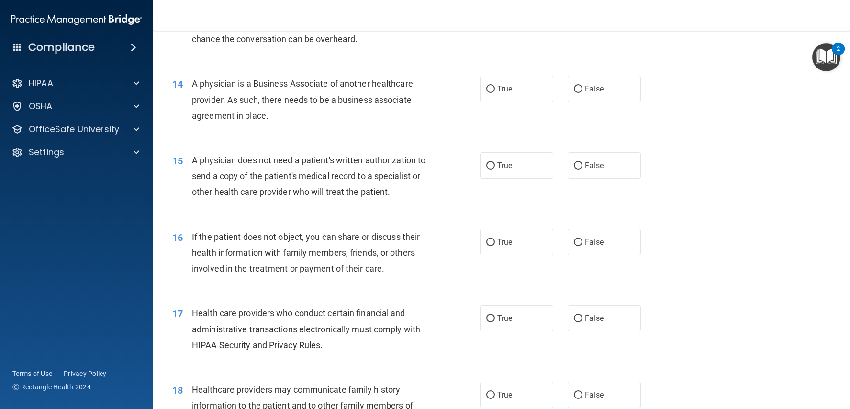
scroll to position [1025, 0]
click at [512, 90] on label "True" at bounding box center [516, 88] width 73 height 26
click at [495, 90] on input "True" at bounding box center [490, 88] width 9 height 7
radio input "true"
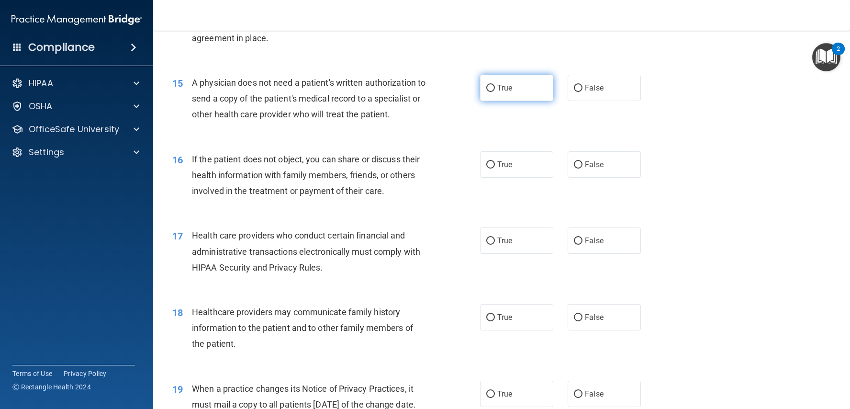
scroll to position [1105, 0]
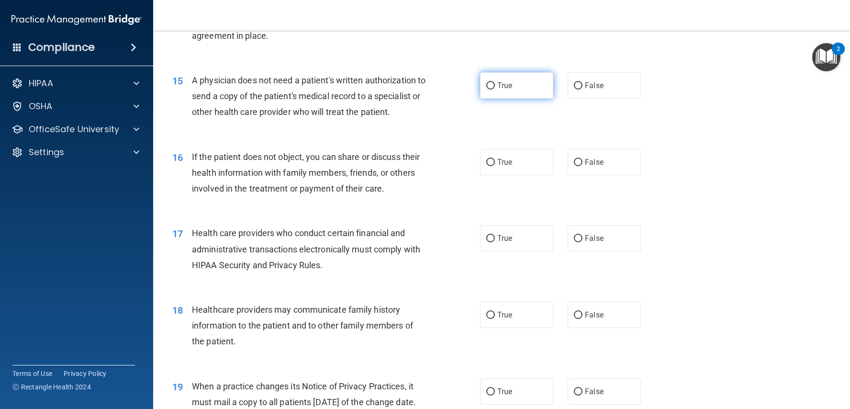
click at [509, 94] on div "15 A physician does not need a patient's written authorization to send a copy o…" at bounding box center [501, 98] width 673 height 77
click at [510, 85] on label "True" at bounding box center [516, 85] width 73 height 26
click at [495, 85] on input "True" at bounding box center [490, 85] width 9 height 7
radio input "true"
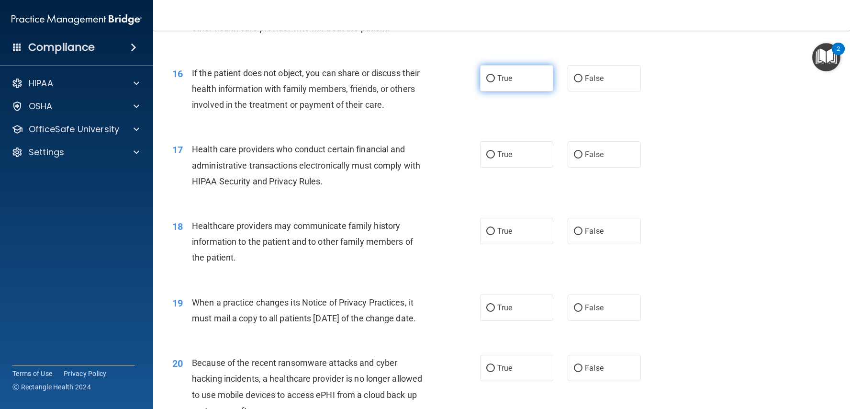
scroll to position [1192, 0]
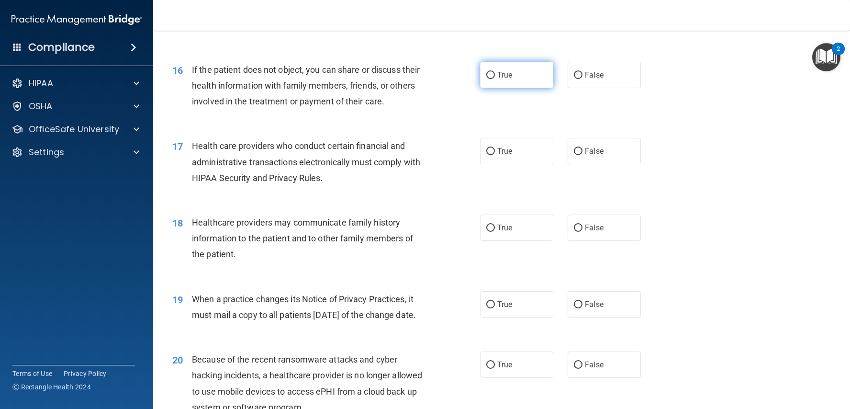
click at [498, 72] on span "True" at bounding box center [504, 74] width 15 height 9
click at [495, 72] on input "True" at bounding box center [490, 75] width 9 height 7
radio input "true"
click at [487, 148] on input "True" at bounding box center [490, 151] width 9 height 7
radio input "true"
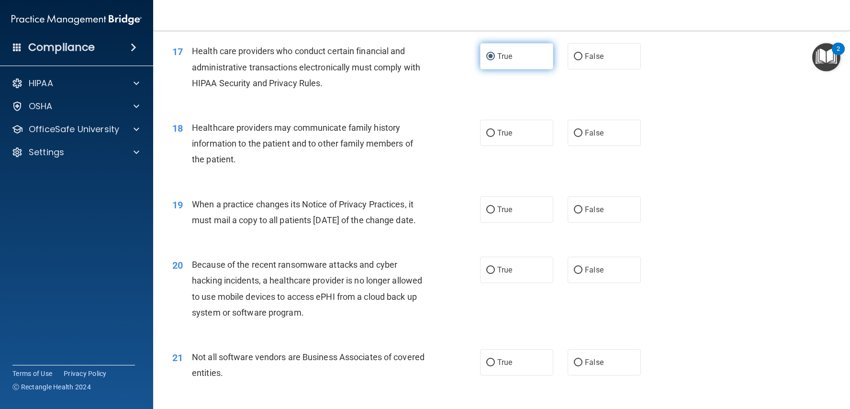
scroll to position [1292, 0]
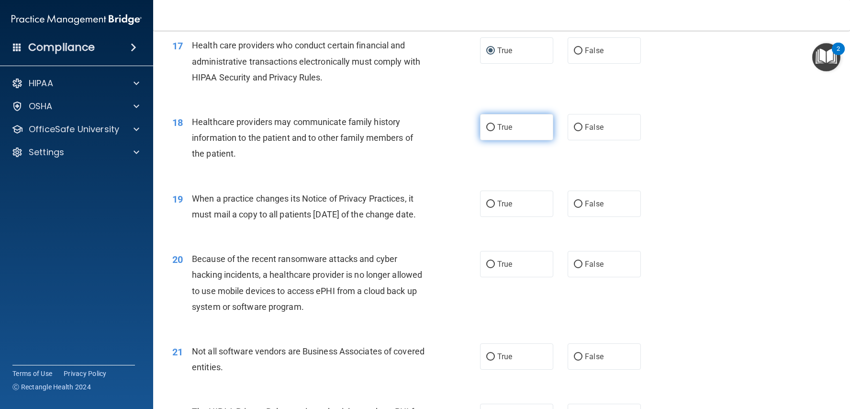
click at [504, 122] on span "True" at bounding box center [504, 126] width 15 height 9
click at [495, 124] on input "True" at bounding box center [490, 127] width 9 height 7
radio input "true"
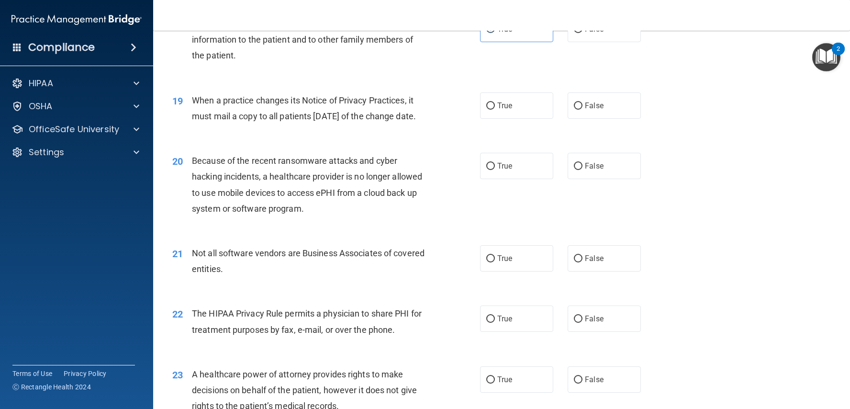
scroll to position [1391, 0]
click at [511, 108] on label "True" at bounding box center [516, 105] width 73 height 26
click at [495, 108] on input "True" at bounding box center [490, 105] width 9 height 7
radio input "true"
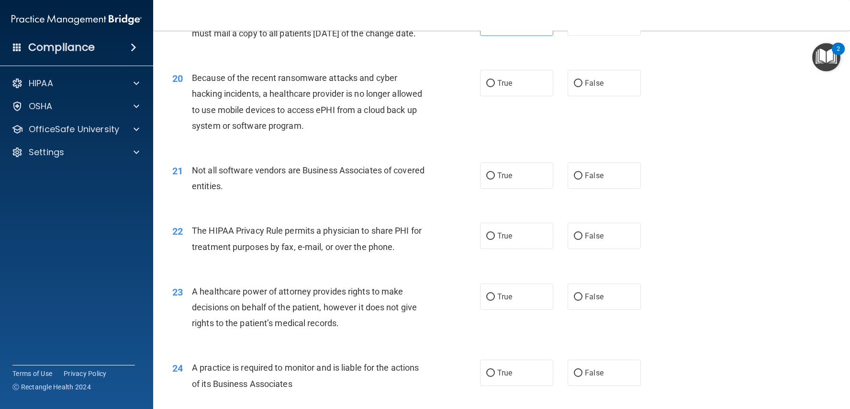
scroll to position [1486, 0]
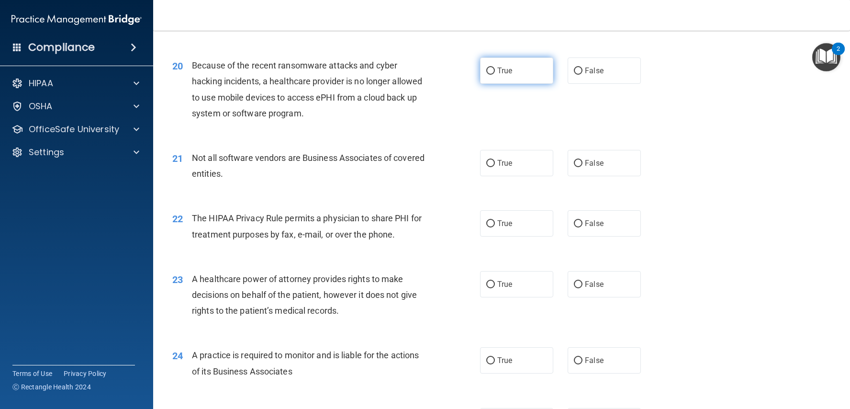
click at [525, 83] on label "True" at bounding box center [516, 70] width 73 height 26
click at [495, 75] on input "True" at bounding box center [490, 70] width 9 height 7
radio input "true"
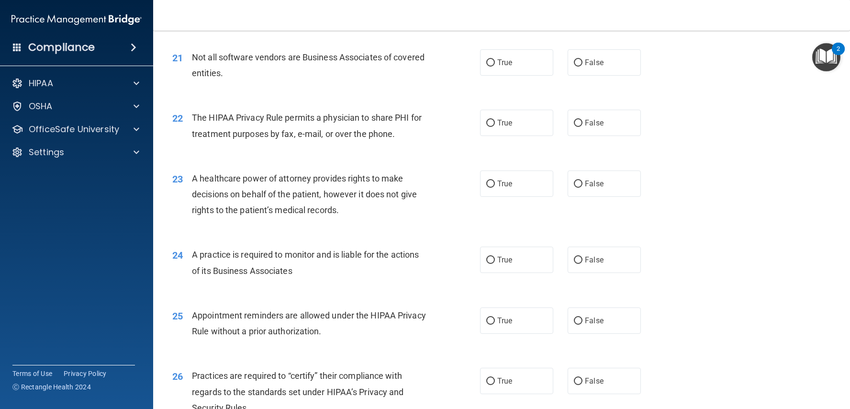
scroll to position [1586, 0]
click at [512, 75] on label "True" at bounding box center [516, 62] width 73 height 26
click at [495, 66] on input "True" at bounding box center [490, 62] width 9 height 7
radio input "true"
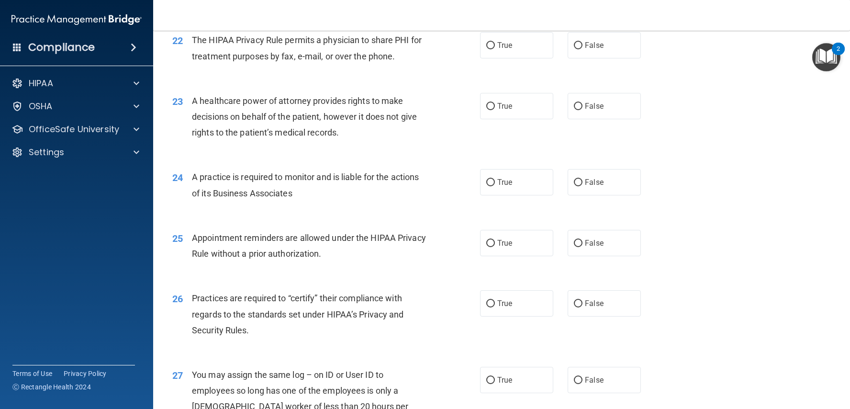
scroll to position [1664, 0]
click at [579, 48] on input "False" at bounding box center [578, 44] width 9 height 7
radio input "true"
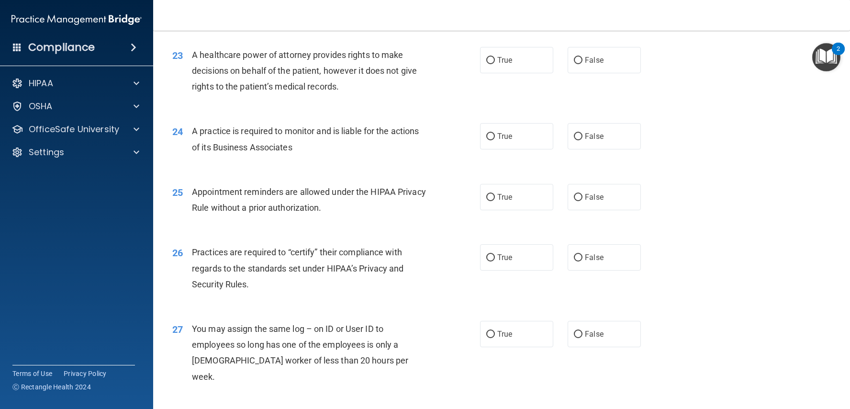
scroll to position [1708, 0]
click at [521, 75] on label "True" at bounding box center [516, 61] width 73 height 26
click at [495, 66] on input "True" at bounding box center [490, 61] width 9 height 7
radio input "true"
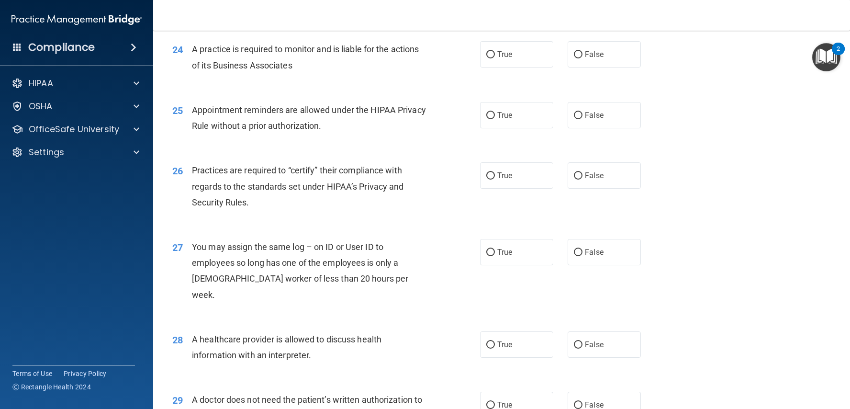
scroll to position [1791, 0]
click at [509, 68] on label "True" at bounding box center [516, 55] width 73 height 26
click at [495, 59] on input "True" at bounding box center [490, 55] width 9 height 7
radio input "true"
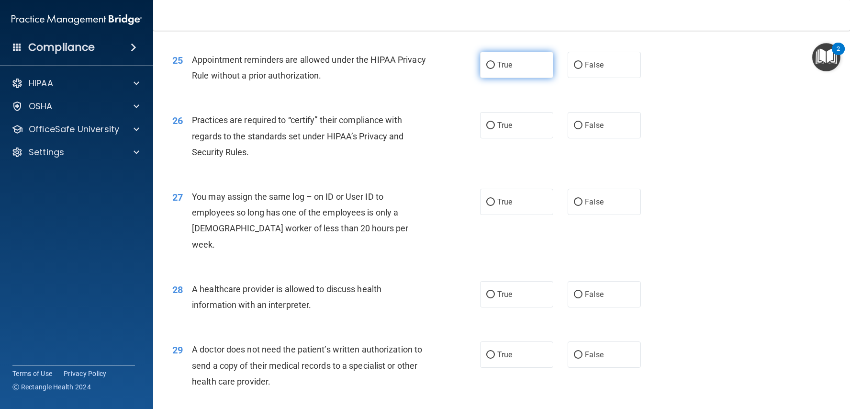
scroll to position [1842, 0]
click at [501, 68] on span "True" at bounding box center [504, 63] width 15 height 9
click at [495, 68] on input "True" at bounding box center [490, 64] width 9 height 7
radio input "true"
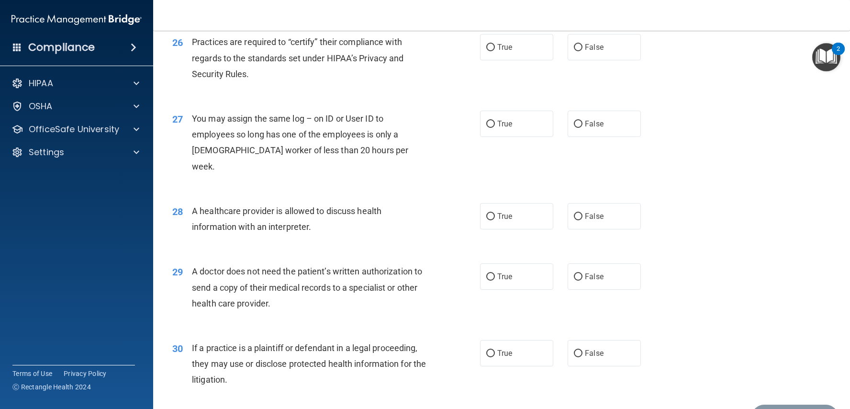
scroll to position [1922, 0]
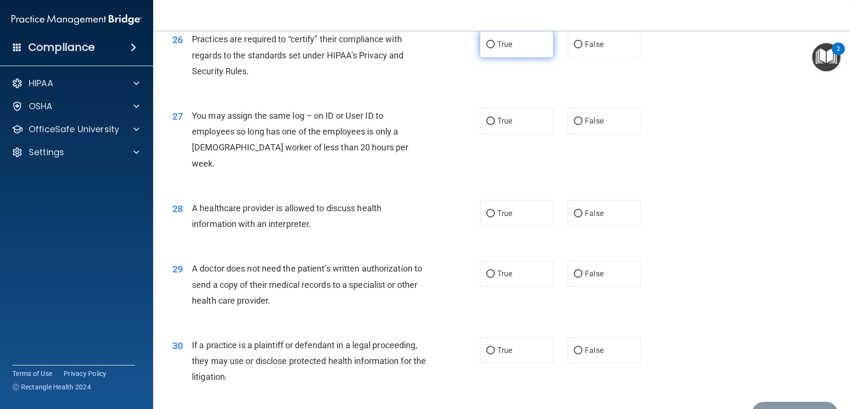
click at [518, 56] on label "True" at bounding box center [516, 44] width 73 height 26
click at [495, 48] on input "True" at bounding box center [490, 44] width 9 height 7
radio input "true"
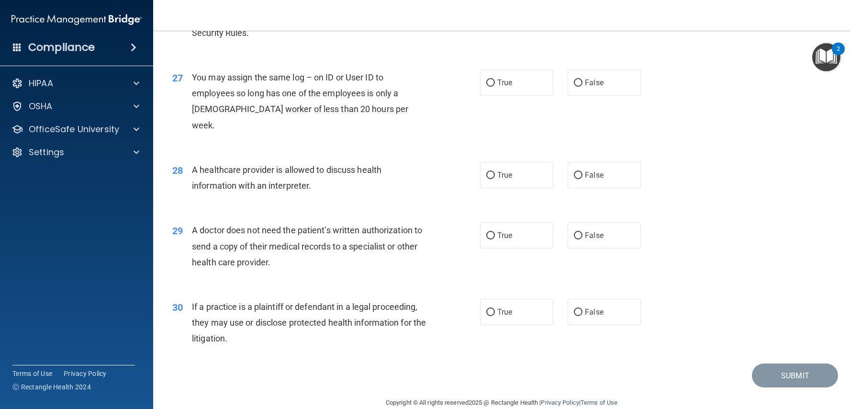
scroll to position [1968, 0]
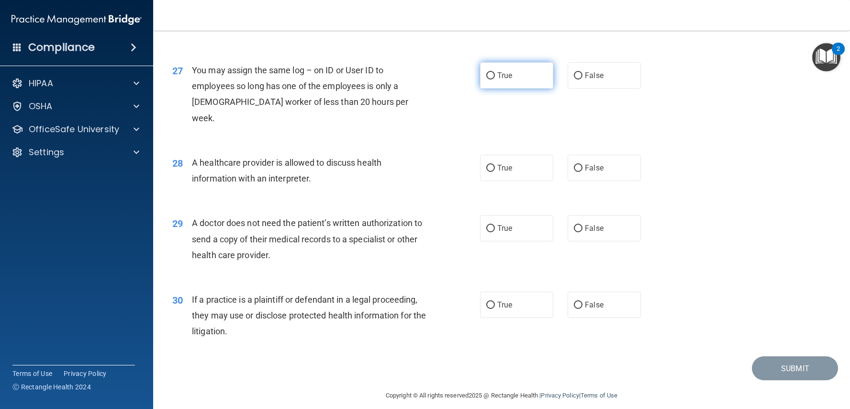
click at [510, 89] on label "True" at bounding box center [516, 75] width 73 height 26
click at [495, 79] on input "True" at bounding box center [490, 75] width 9 height 7
radio input "true"
click at [512, 167] on label "True" at bounding box center [516, 168] width 73 height 26
click at [495, 167] on input "True" at bounding box center [490, 168] width 9 height 7
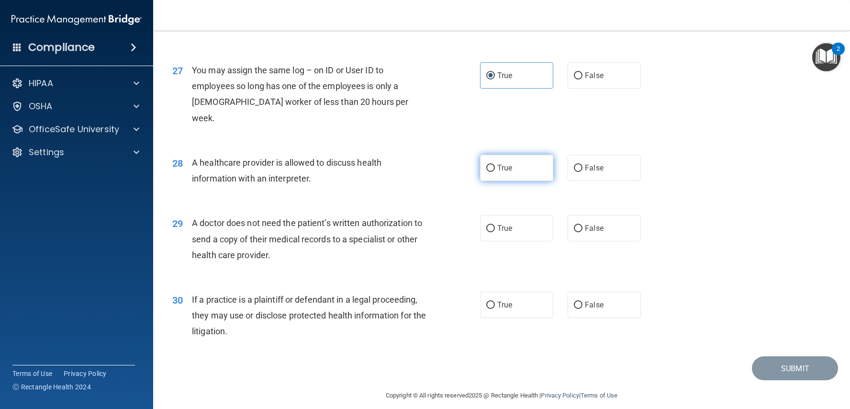
radio input "true"
click at [504, 223] on span "True" at bounding box center [504, 227] width 15 height 9
click at [495, 225] on input "True" at bounding box center [490, 228] width 9 height 7
radio input "true"
click at [510, 300] on span "True" at bounding box center [504, 304] width 15 height 9
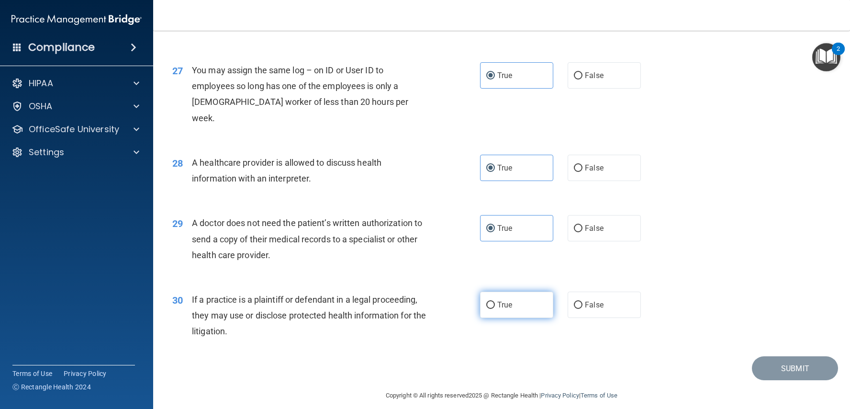
click at [495, 301] on input "True" at bounding box center [490, 304] width 9 height 7
radio input "true"
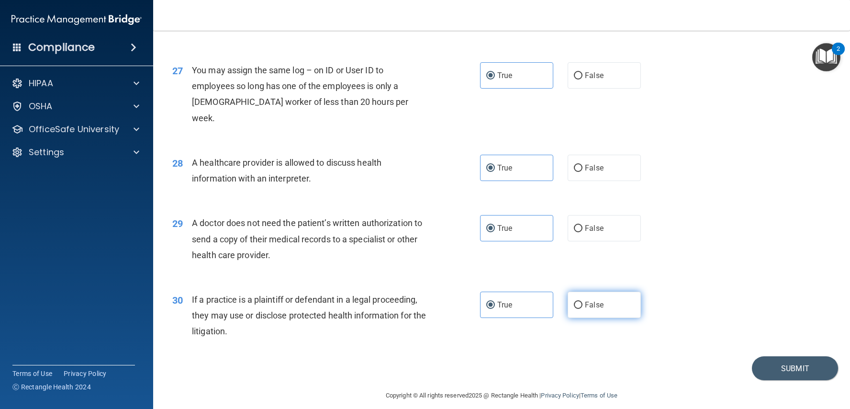
click at [576, 301] on input "False" at bounding box center [578, 304] width 9 height 7
radio input "true"
radio input "false"
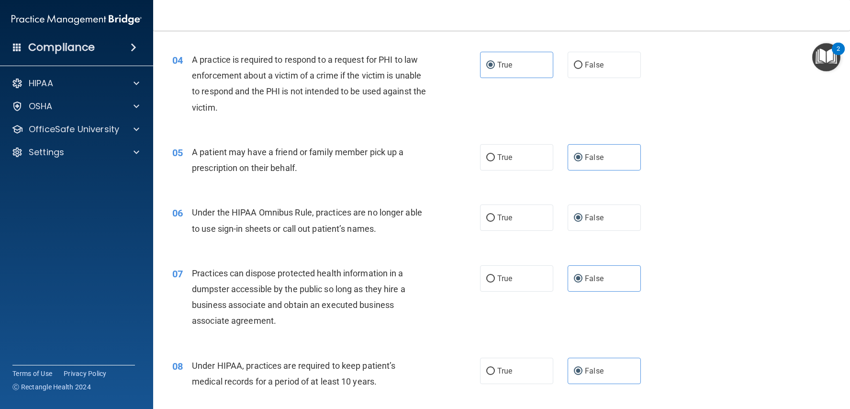
scroll to position [308, 0]
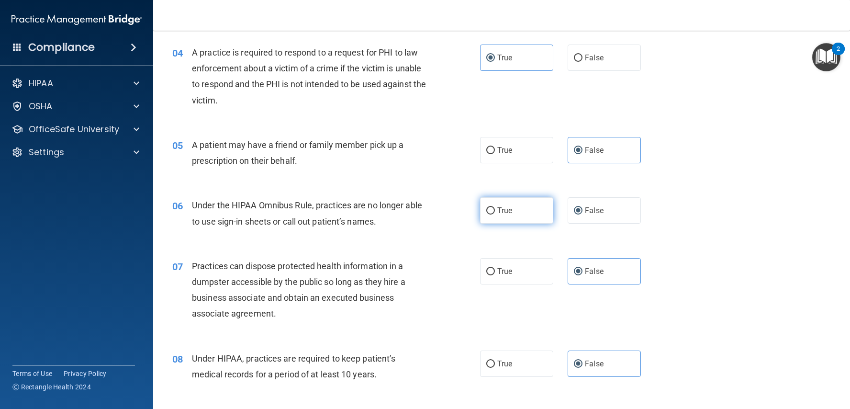
click at [513, 212] on label "True" at bounding box center [516, 210] width 73 height 26
click at [495, 212] on input "True" at bounding box center [490, 210] width 9 height 7
radio input "true"
radio input "false"
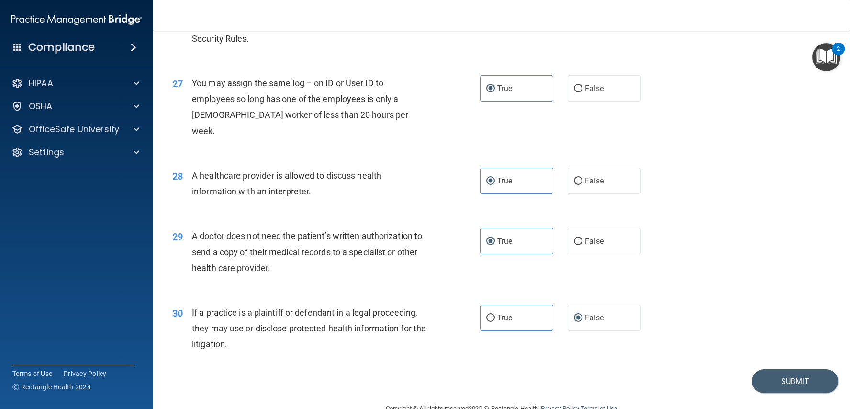
scroll to position [1968, 0]
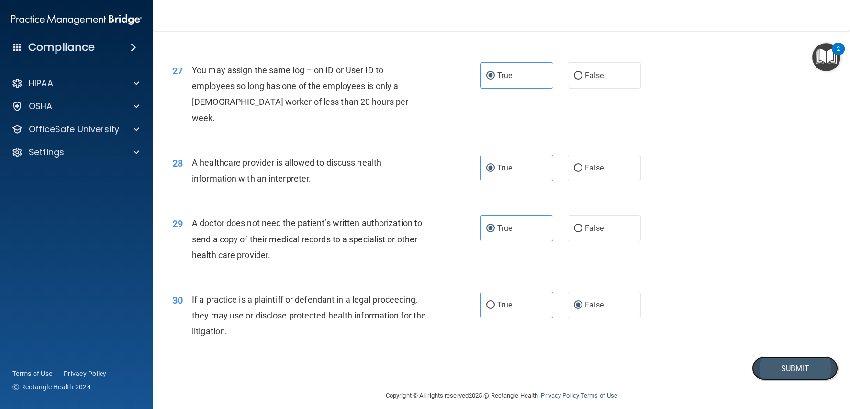
click at [773, 363] on button "Submit" at bounding box center [795, 368] width 86 height 24
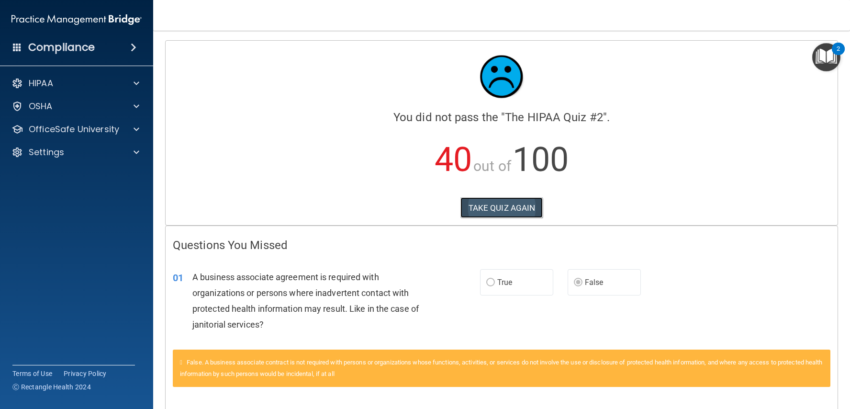
click at [487, 203] on button "TAKE QUIZ AGAIN" at bounding box center [501, 207] width 83 height 21
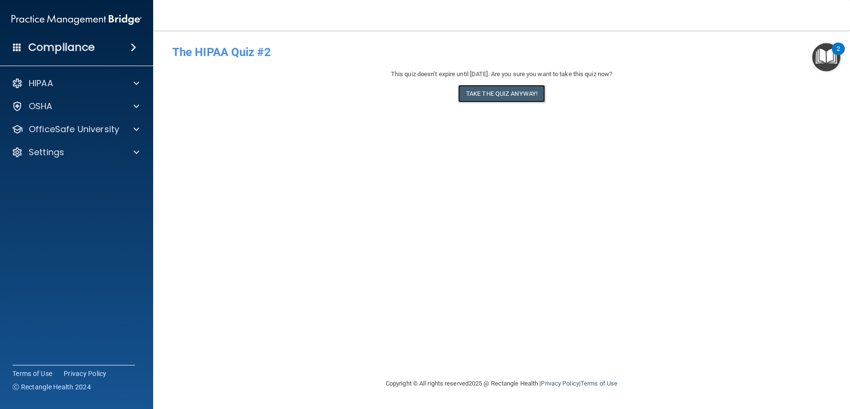
click at [491, 95] on button "Take the quiz anyway!" at bounding box center [501, 94] width 87 height 18
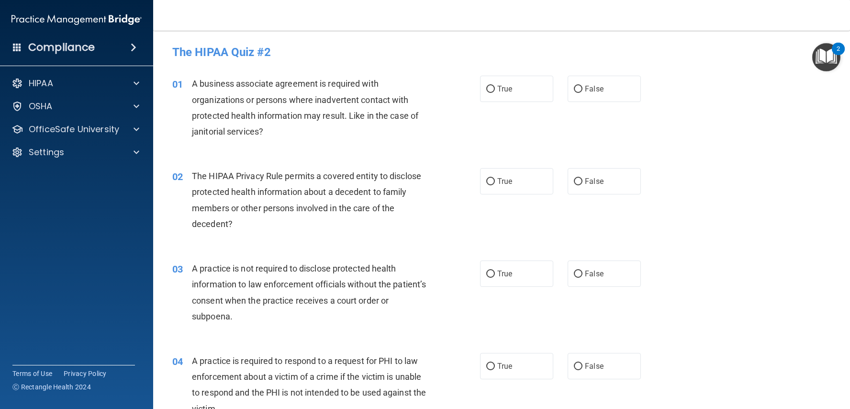
drag, startPoint x: 574, startPoint y: 81, endPoint x: 593, endPoint y: 152, distance: 73.2
click at [574, 81] on label "False" at bounding box center [603, 89] width 73 height 26
click at [574, 86] on input "False" at bounding box center [578, 89] width 9 height 7
radio input "true"
click at [579, 275] on input "False" at bounding box center [578, 273] width 9 height 7
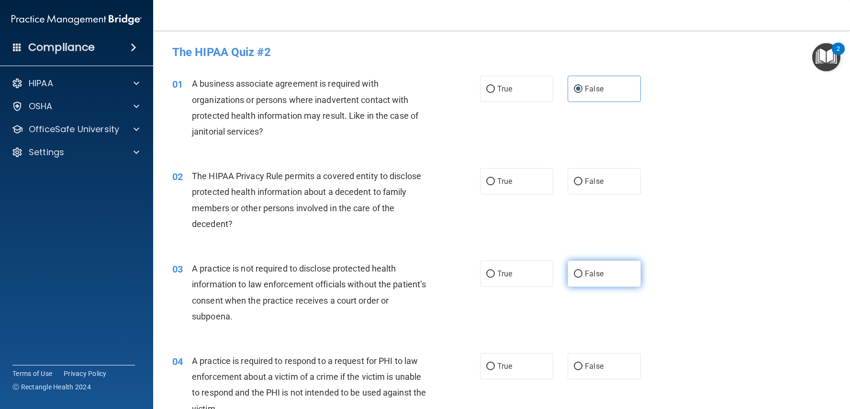
radio input "true"
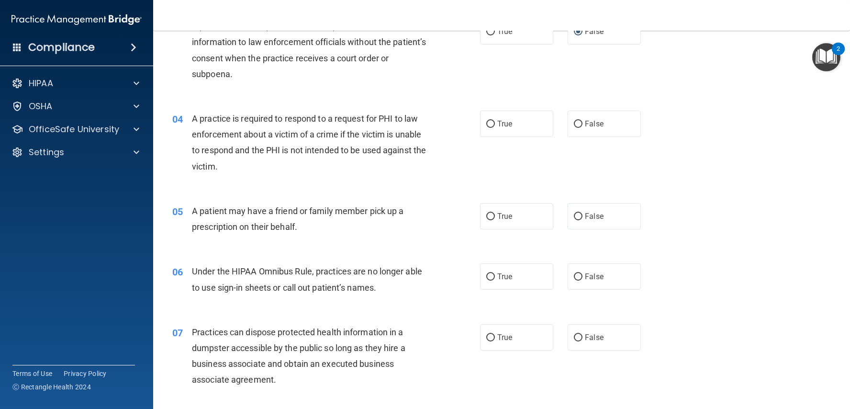
scroll to position [244, 0]
click at [506, 215] on span "True" at bounding box center [504, 214] width 15 height 9
click at [495, 215] on input "True" at bounding box center [490, 214] width 9 height 7
radio input "true"
click at [586, 272] on span "False" at bounding box center [594, 274] width 19 height 9
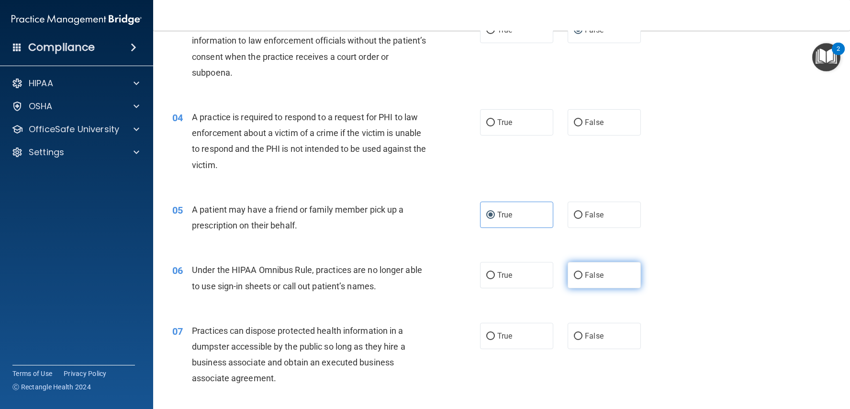
click at [582, 272] on input "False" at bounding box center [578, 275] width 9 height 7
radio input "true"
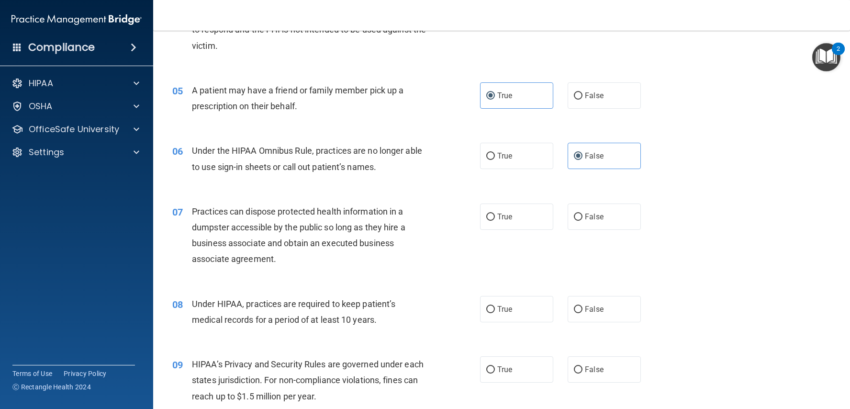
scroll to position [365, 0]
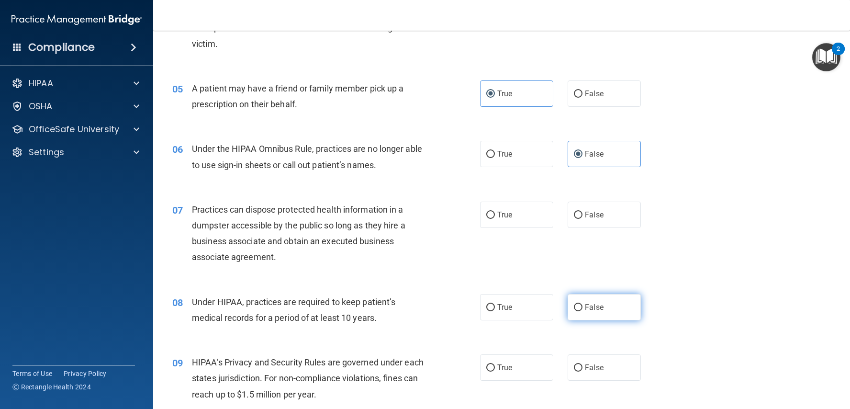
click at [577, 305] on input "False" at bounding box center [578, 307] width 9 height 7
radio input "true"
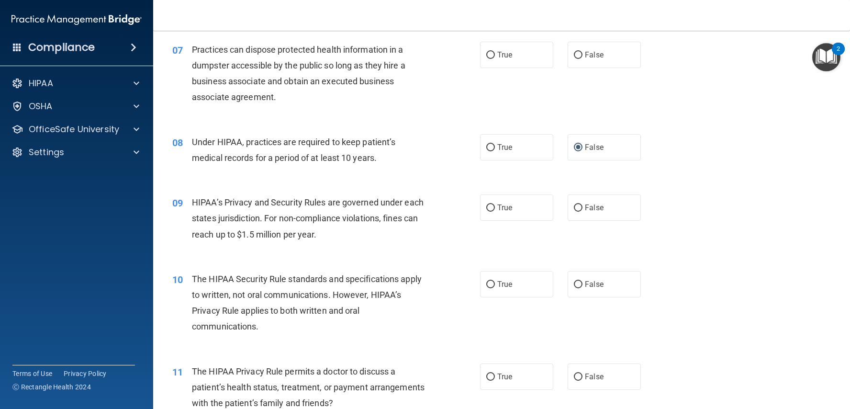
scroll to position [525, 0]
click at [495, 364] on label "True" at bounding box center [516, 375] width 73 height 26
click at [495, 372] on input "True" at bounding box center [490, 375] width 9 height 7
radio input "true"
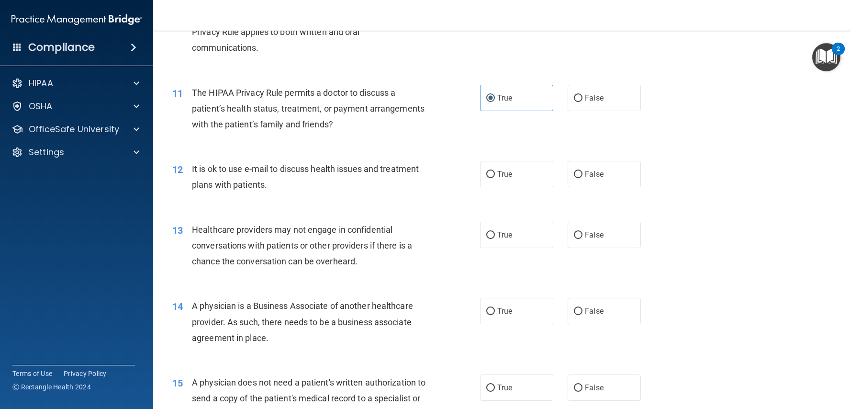
scroll to position [804, 0]
drag, startPoint x: 496, startPoint y: 171, endPoint x: 499, endPoint y: 177, distance: 6.6
click at [496, 171] on label "True" at bounding box center [516, 172] width 73 height 26
click at [495, 171] on input "True" at bounding box center [490, 172] width 9 height 7
radio input "true"
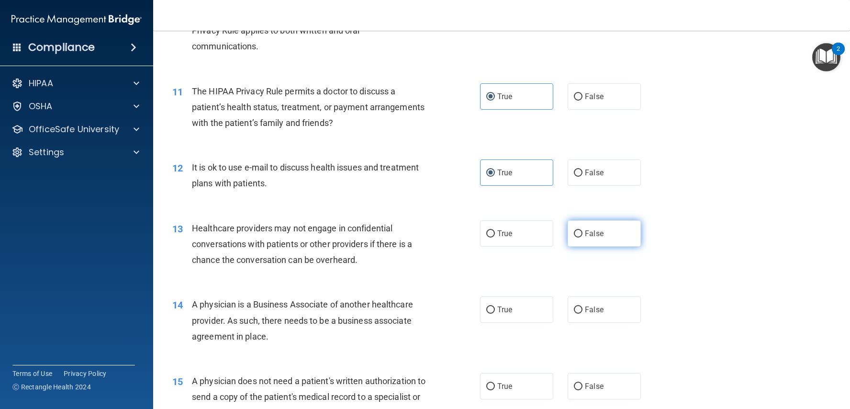
click at [582, 222] on label "False" at bounding box center [603, 233] width 73 height 26
click at [582, 230] on input "False" at bounding box center [578, 233] width 9 height 7
radio input "true"
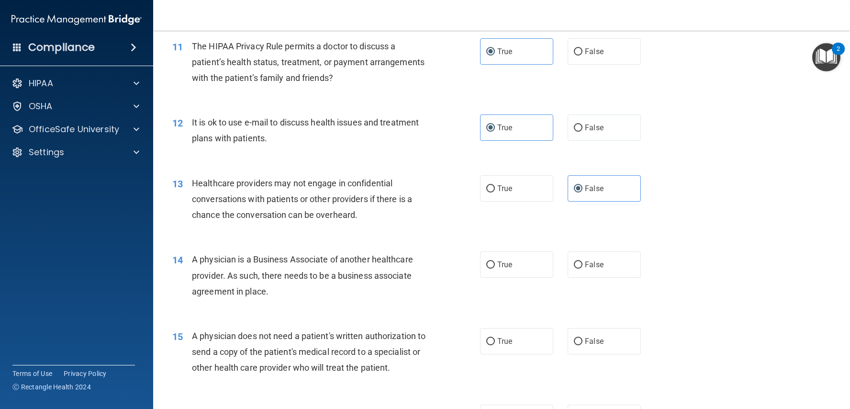
scroll to position [865, 0]
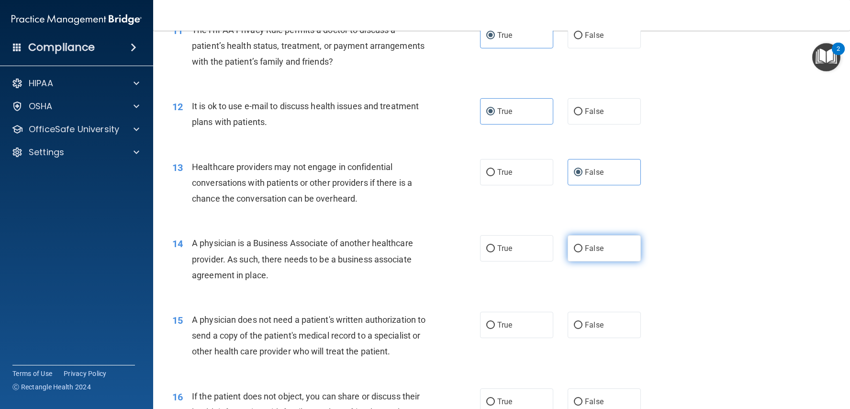
click at [575, 235] on label "False" at bounding box center [603, 248] width 73 height 26
click at [575, 245] on input "False" at bounding box center [578, 248] width 9 height 7
radio input "true"
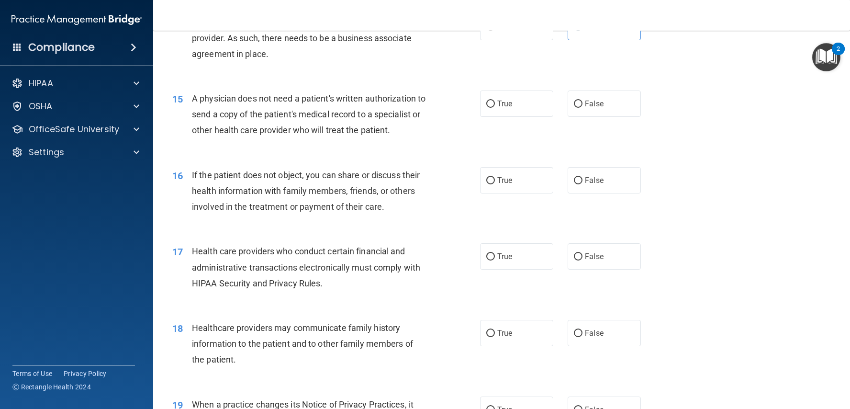
scroll to position [1088, 0]
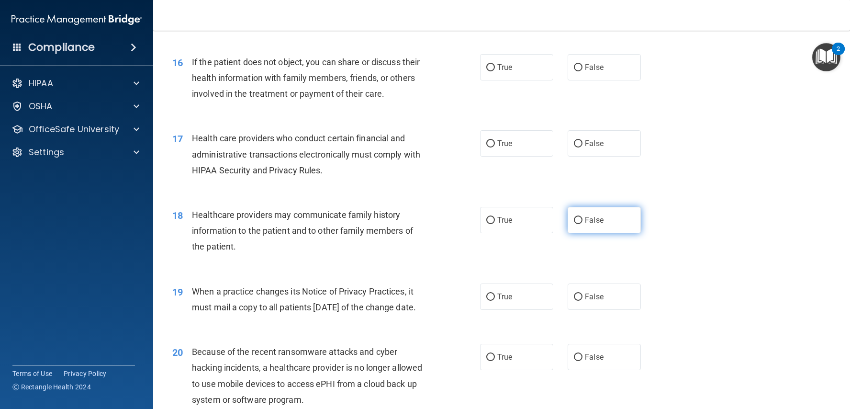
click at [575, 217] on input "False" at bounding box center [578, 220] width 9 height 7
radio input "true"
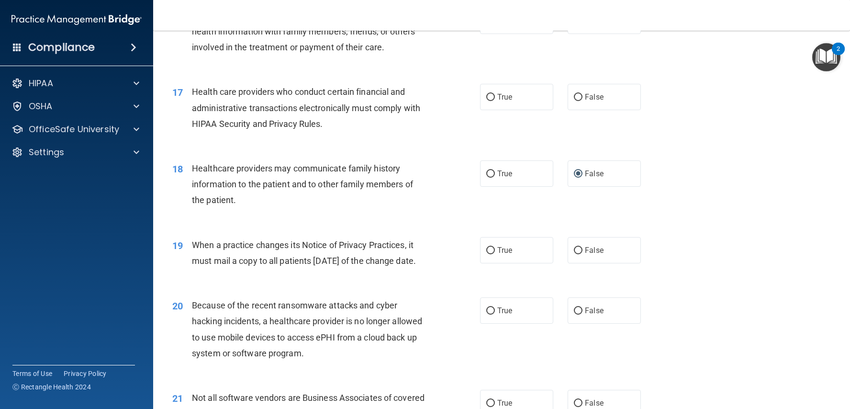
scroll to position [1247, 0]
click at [576, 246] on input "False" at bounding box center [578, 249] width 9 height 7
radio input "true"
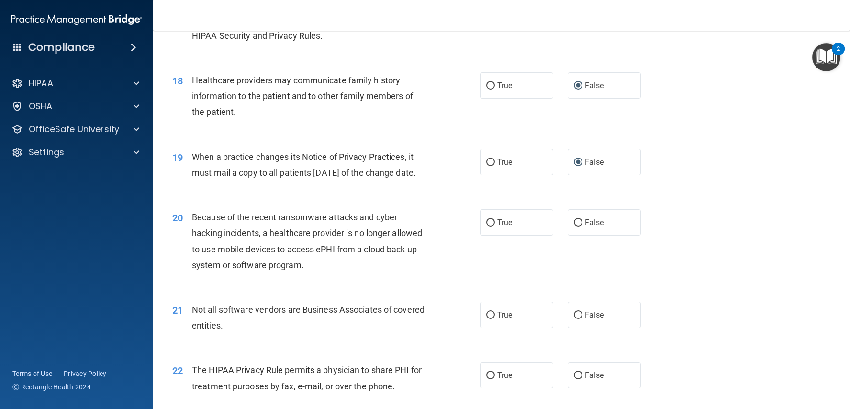
scroll to position [1345, 0]
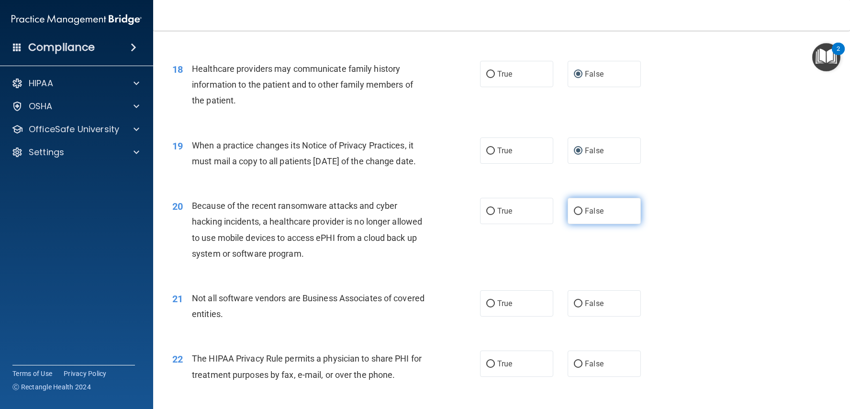
click at [598, 215] on span "False" at bounding box center [594, 210] width 19 height 9
click at [582, 215] on input "False" at bounding box center [578, 211] width 9 height 7
radio input "true"
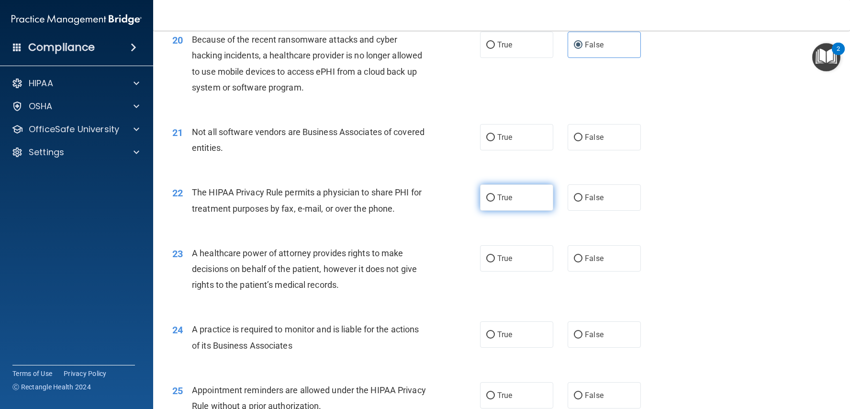
scroll to position [1512, 0]
click at [499, 201] on span "True" at bounding box center [504, 196] width 15 height 9
click at [495, 201] on input "True" at bounding box center [490, 197] width 9 height 7
radio input "true"
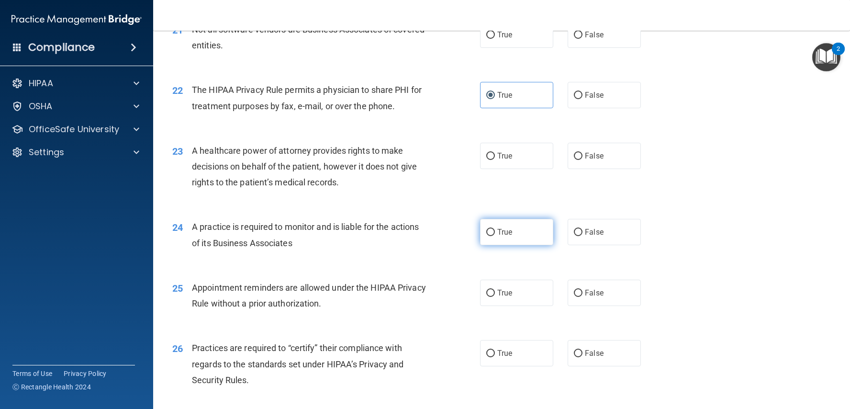
scroll to position [1617, 0]
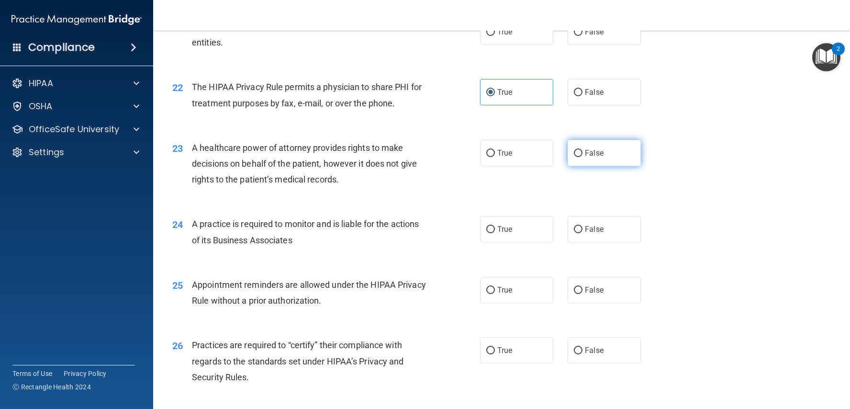
click at [579, 166] on label "False" at bounding box center [603, 153] width 73 height 26
click at [579, 157] on input "False" at bounding box center [578, 153] width 9 height 7
radio input "true"
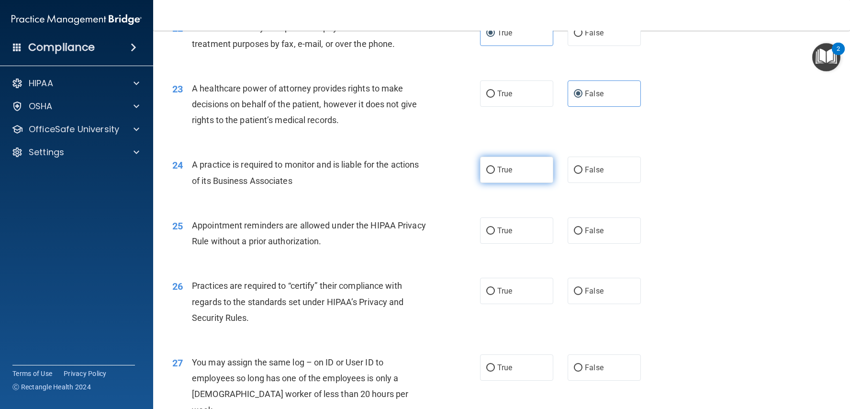
scroll to position [1678, 0]
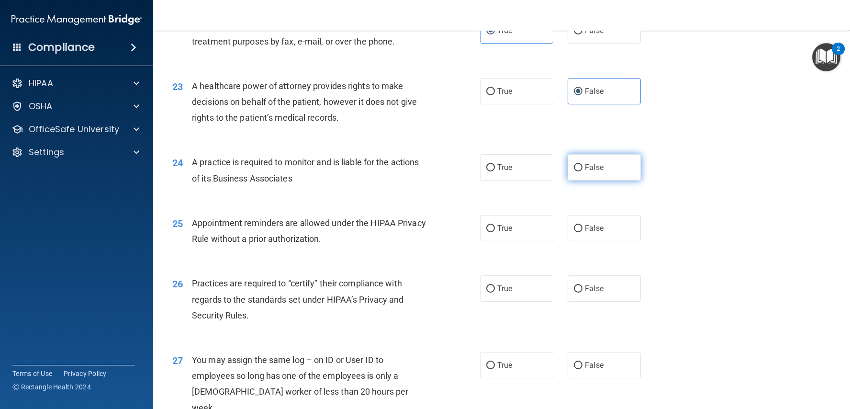
click at [578, 171] on input "False" at bounding box center [578, 167] width 9 height 7
radio input "true"
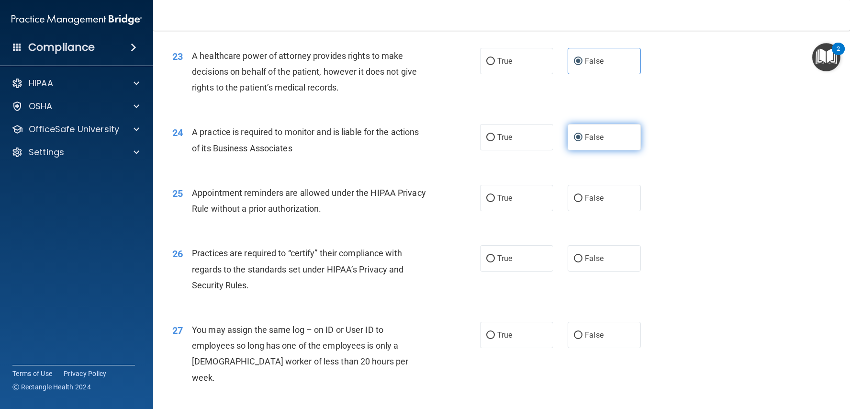
scroll to position [1724, 0]
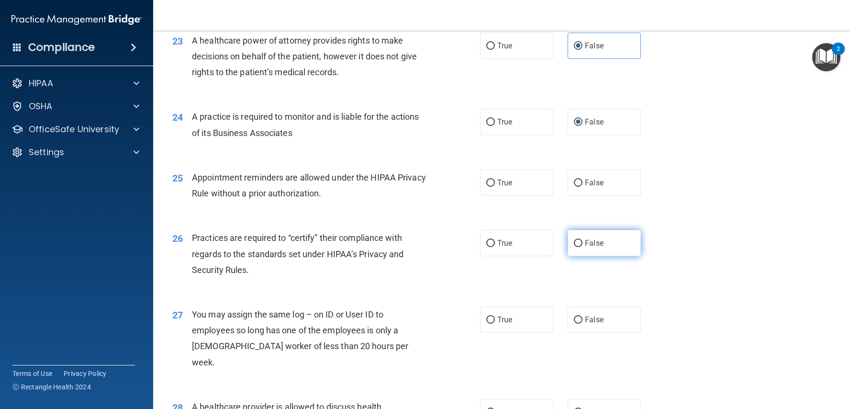
click at [574, 247] on input "False" at bounding box center [578, 243] width 9 height 7
radio input "true"
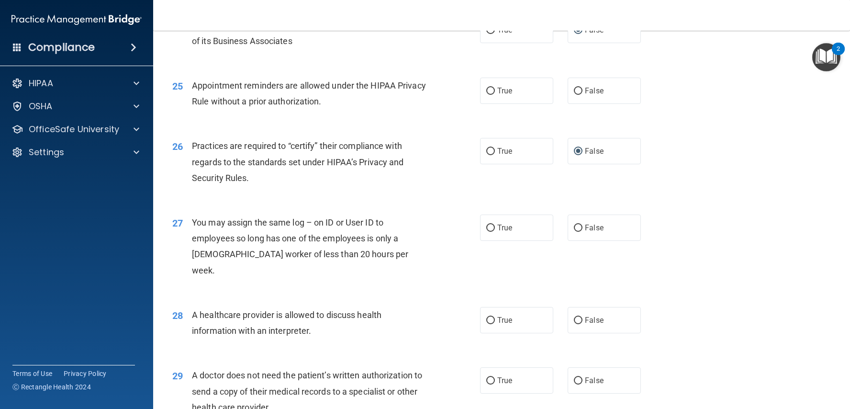
scroll to position [1816, 0]
click at [581, 231] on input "False" at bounding box center [578, 226] width 9 height 7
radio input "true"
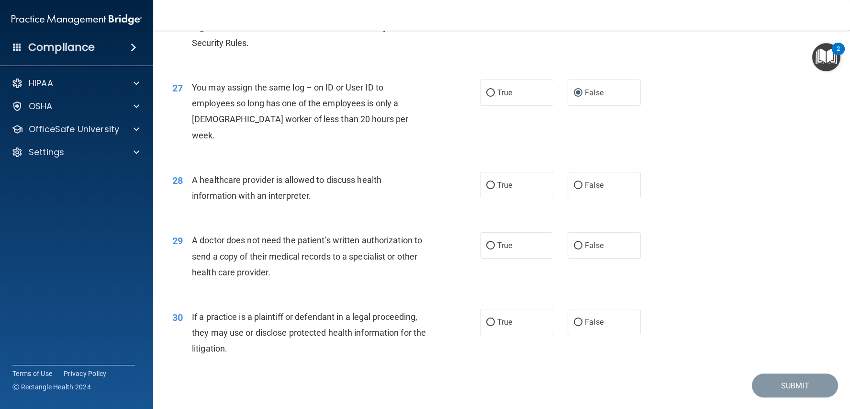
scroll to position [1968, 0]
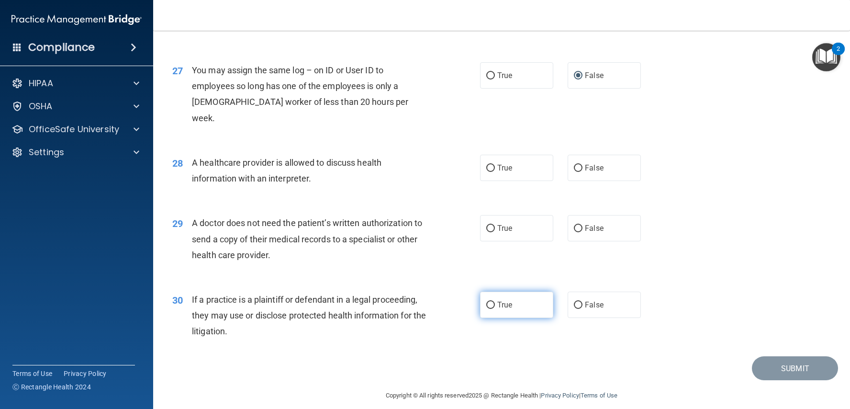
click at [492, 301] on input "True" at bounding box center [490, 304] width 9 height 7
radio input "true"
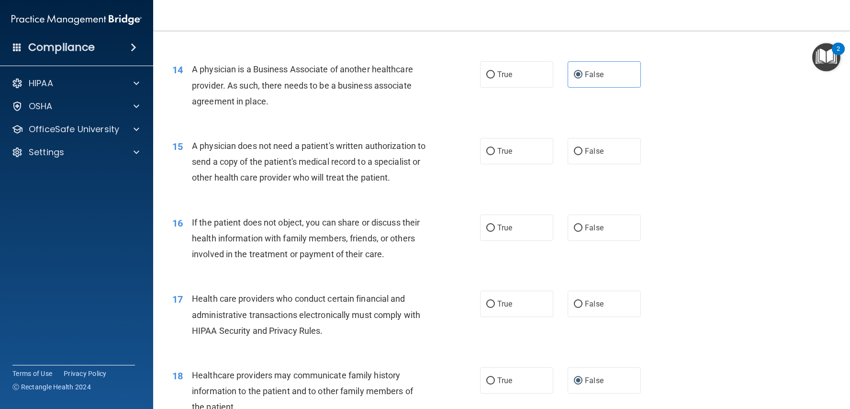
scroll to position [0, 0]
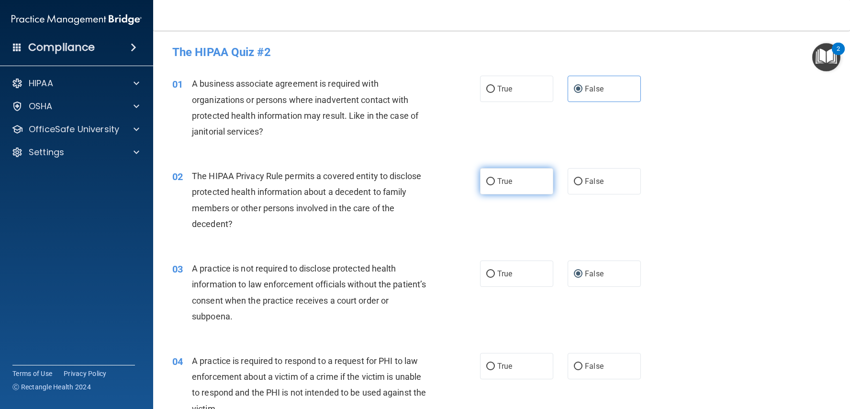
drag, startPoint x: 492, startPoint y: 178, endPoint x: 491, endPoint y: 184, distance: 5.9
click at [492, 178] on input "True" at bounding box center [490, 181] width 9 height 7
radio input "true"
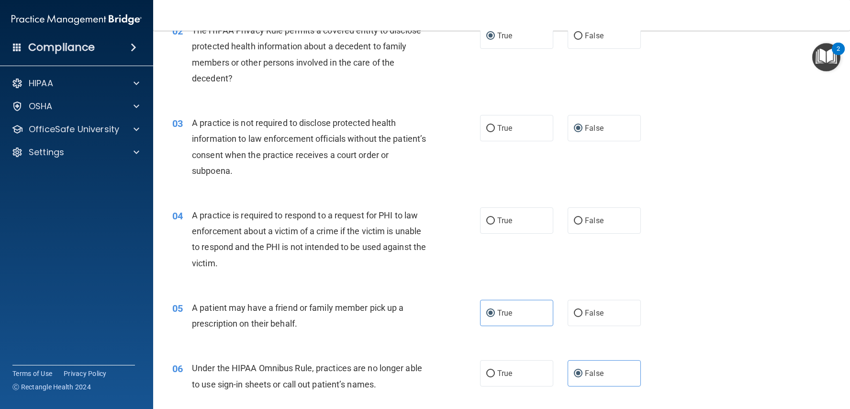
scroll to position [159, 0]
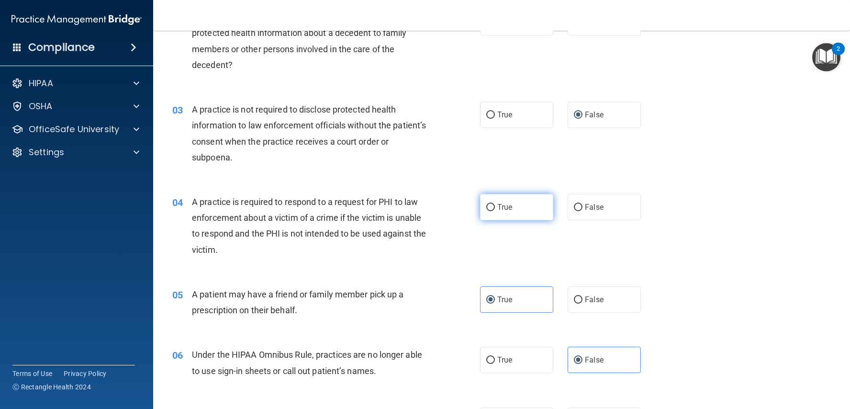
click at [491, 204] on input "True" at bounding box center [490, 207] width 9 height 7
radio input "true"
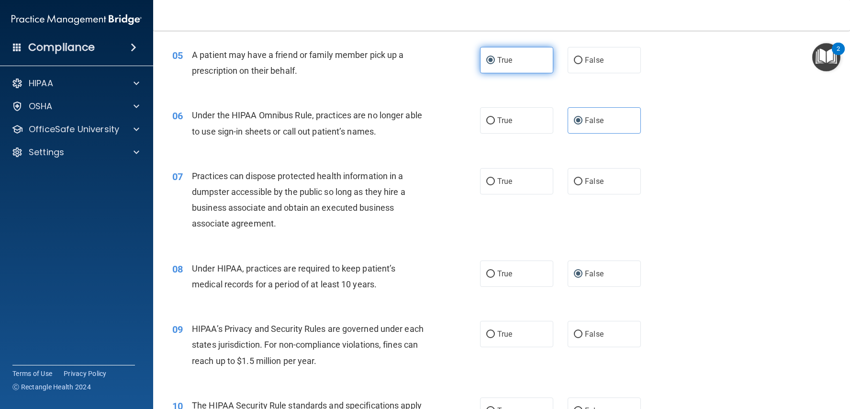
scroll to position [407, 0]
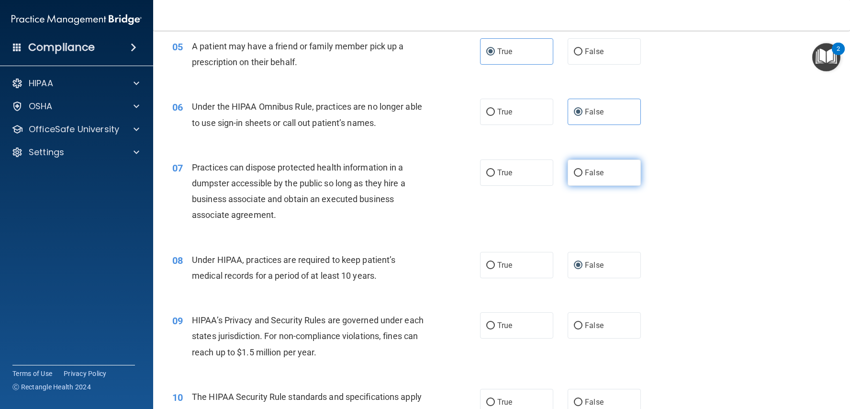
click at [581, 174] on label "False" at bounding box center [603, 172] width 73 height 26
click at [581, 174] on input "False" at bounding box center [578, 172] width 9 height 7
radio input "true"
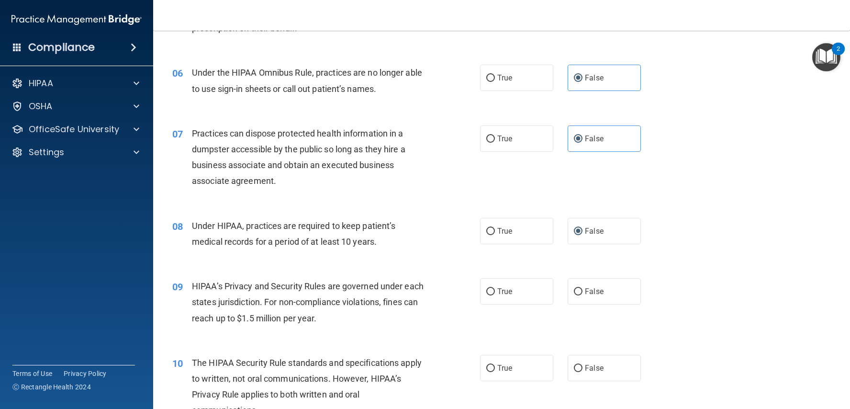
scroll to position [446, 0]
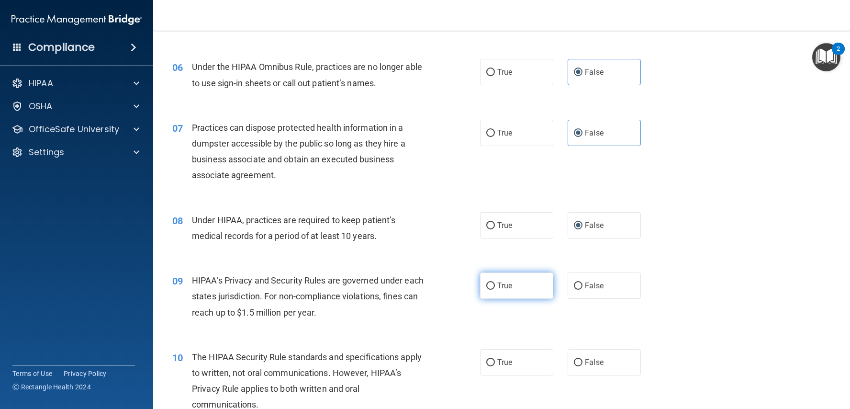
click at [491, 282] on input "True" at bounding box center [490, 285] width 9 height 7
radio input "true"
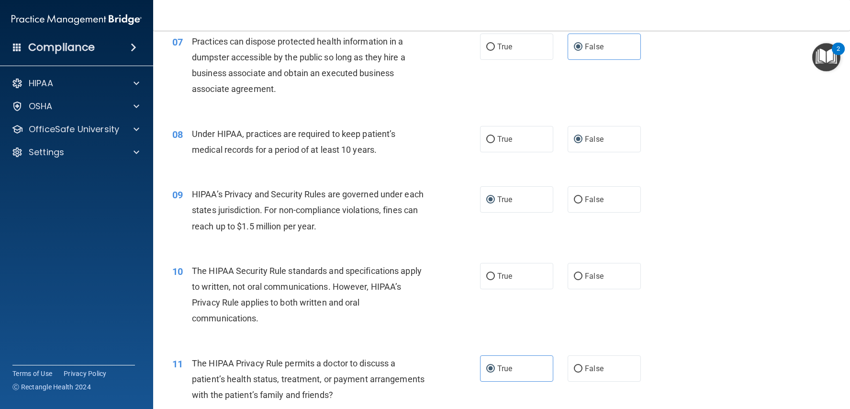
scroll to position [538, 0]
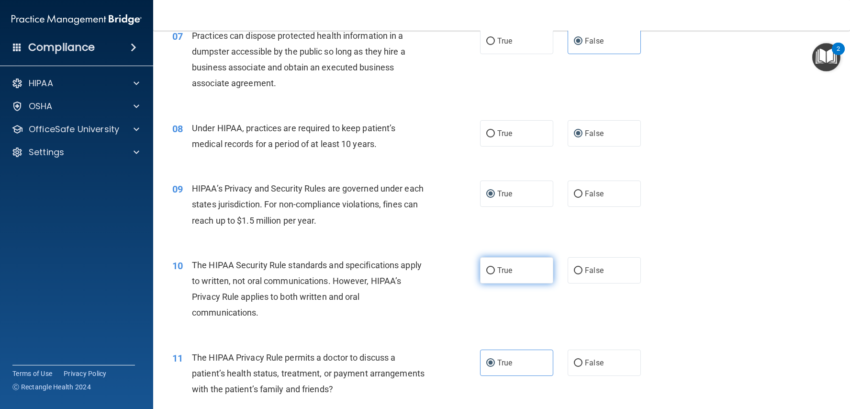
click at [501, 268] on span "True" at bounding box center [504, 270] width 15 height 9
click at [495, 268] on input "True" at bounding box center [490, 270] width 9 height 7
radio input "true"
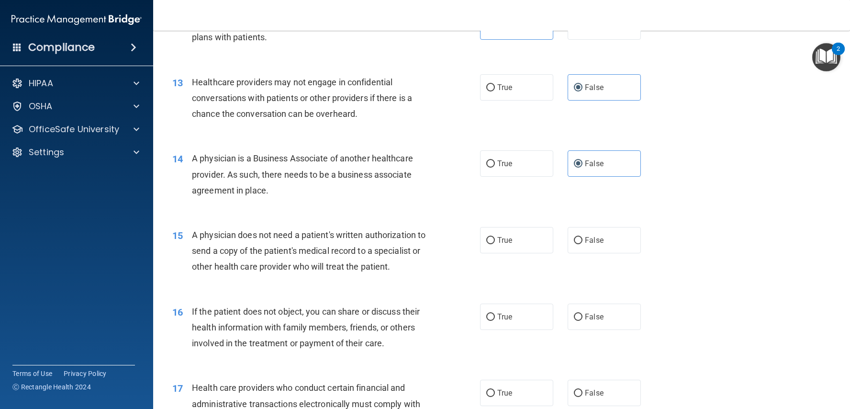
scroll to position [956, 0]
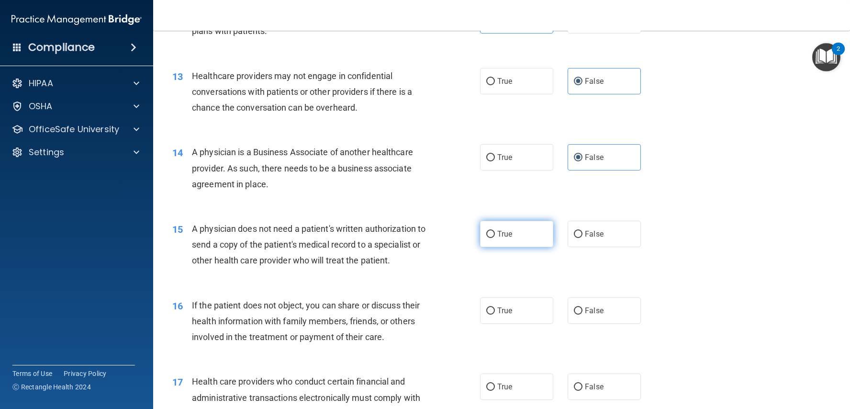
click at [488, 233] on label "True" at bounding box center [516, 234] width 73 height 26
click at [488, 233] on input "True" at bounding box center [490, 234] width 9 height 7
radio input "true"
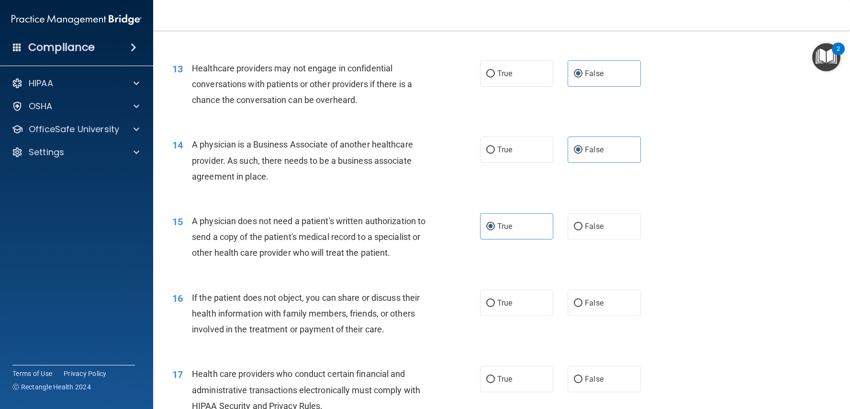
scroll to position [965, 0]
click at [494, 292] on label "True" at bounding box center [516, 301] width 73 height 26
click at [494, 299] on input "True" at bounding box center [490, 302] width 9 height 7
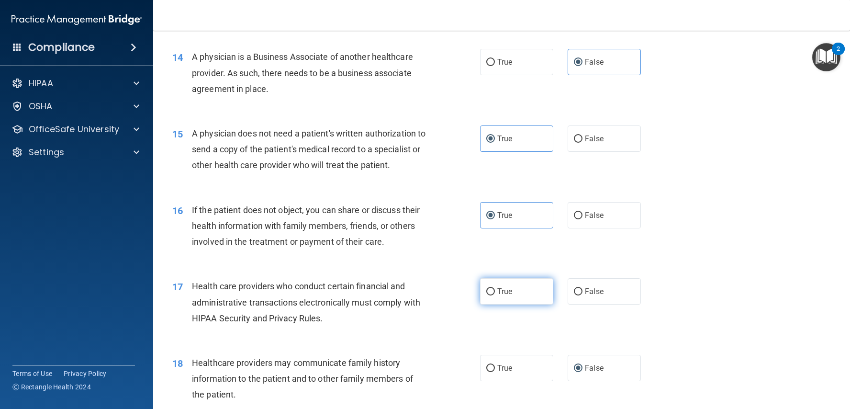
scroll to position [1050, 0]
click at [491, 289] on input "True" at bounding box center [490, 292] width 9 height 7
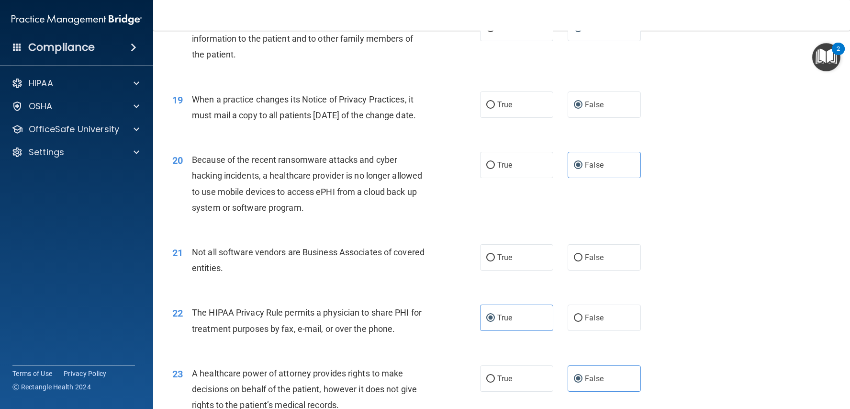
scroll to position [1394, 0]
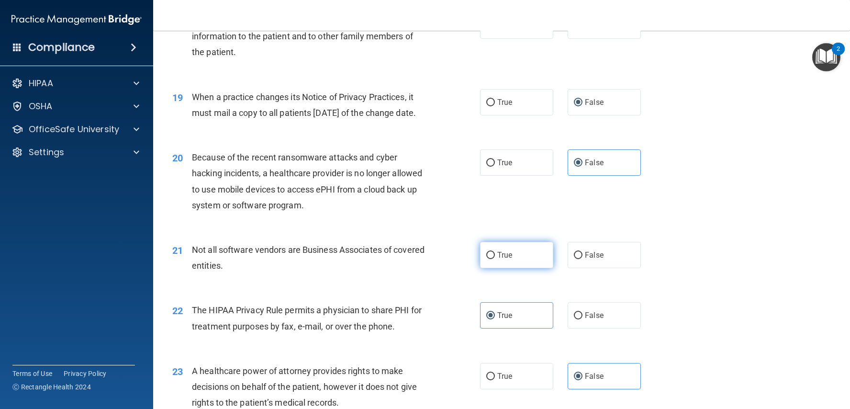
click at [490, 259] on input "True" at bounding box center [490, 255] width 9 height 7
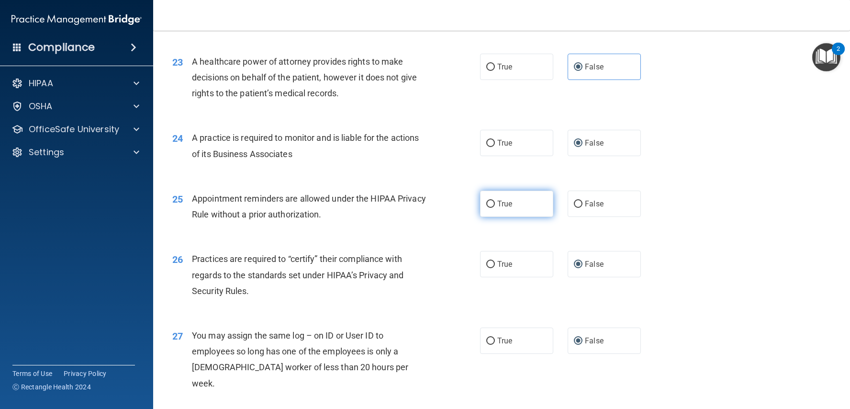
scroll to position [1708, 0]
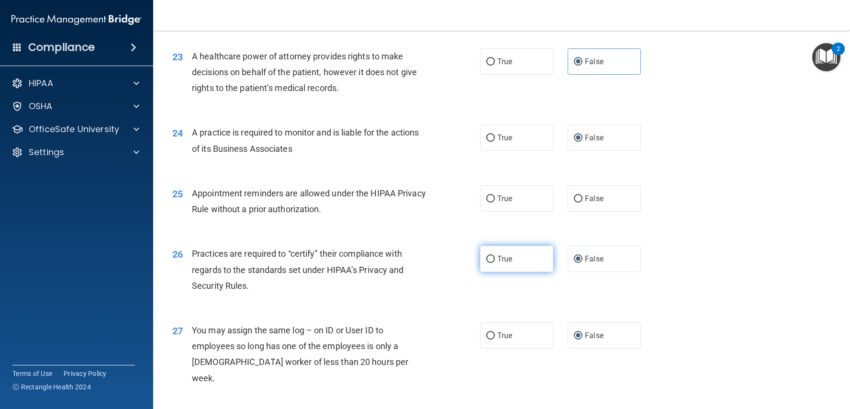
click at [487, 263] on input "True" at bounding box center [490, 258] width 9 height 7
click at [574, 263] on input "False" at bounding box center [578, 258] width 9 height 7
click at [510, 211] on label "True" at bounding box center [516, 198] width 73 height 26
click at [495, 202] on input "True" at bounding box center [490, 198] width 9 height 7
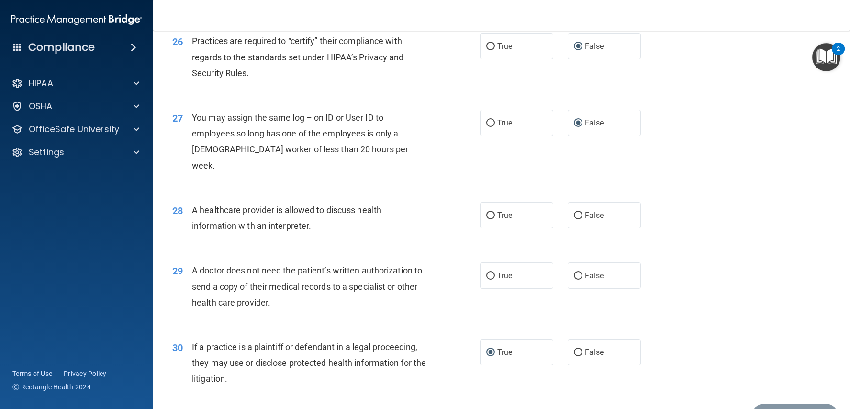
scroll to position [1924, 0]
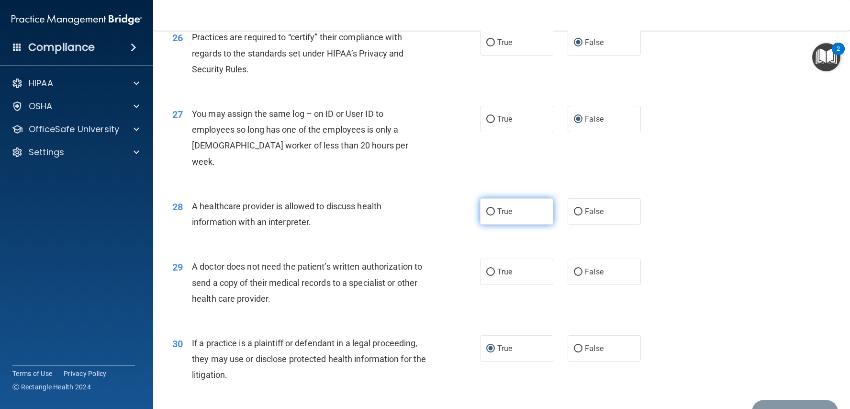
click at [508, 207] on span "True" at bounding box center [504, 211] width 15 height 9
click at [495, 208] on input "True" at bounding box center [490, 211] width 9 height 7
click at [502, 258] on label "True" at bounding box center [516, 271] width 73 height 26
click at [495, 268] on input "True" at bounding box center [490, 271] width 9 height 7
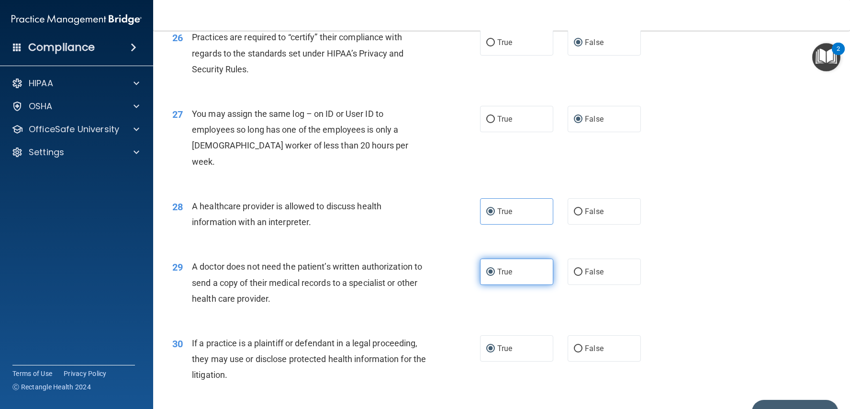
scroll to position [1968, 0]
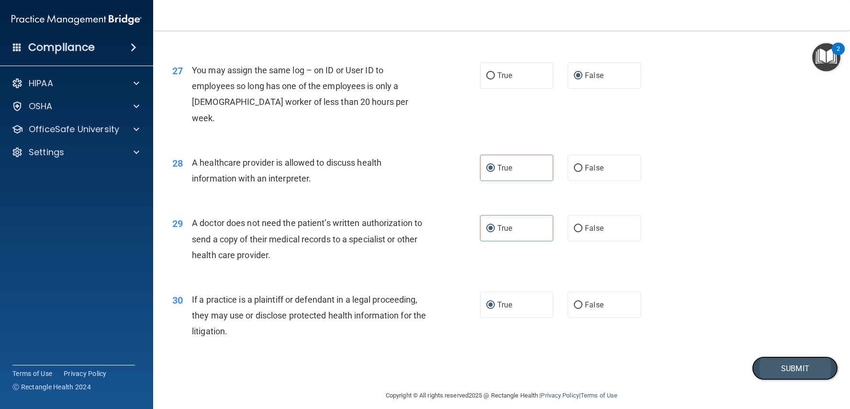
click at [762, 356] on button "Submit" at bounding box center [795, 368] width 86 height 24
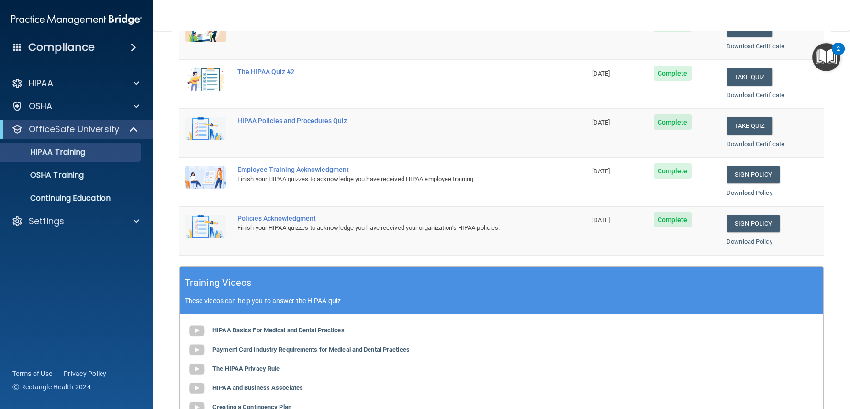
scroll to position [164, 0]
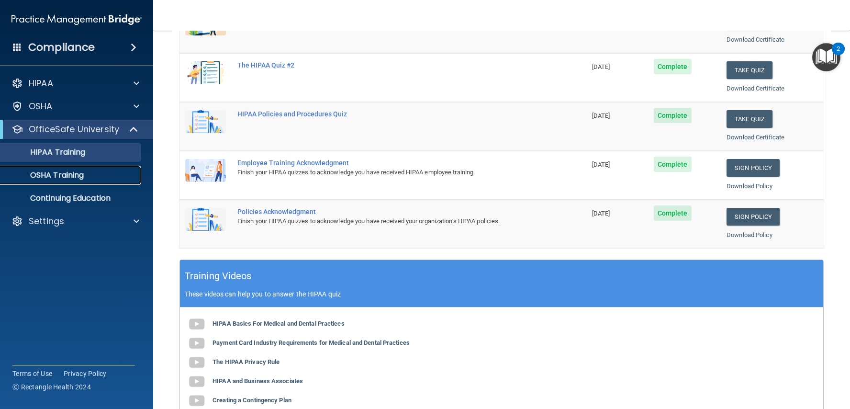
click at [93, 175] on div "OSHA Training" at bounding box center [71, 175] width 131 height 10
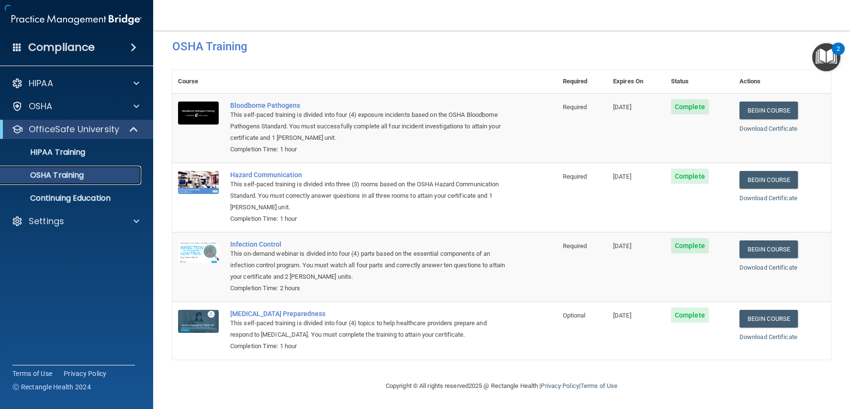
scroll to position [6, 0]
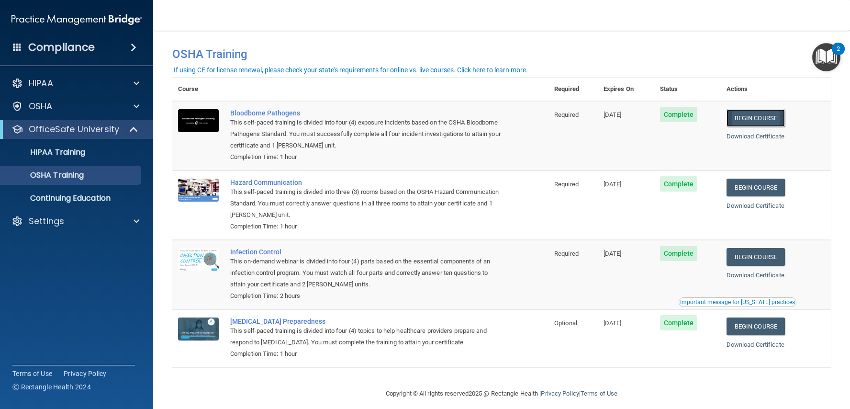
click at [778, 118] on link "Begin Course" at bounding box center [755, 118] width 58 height 18
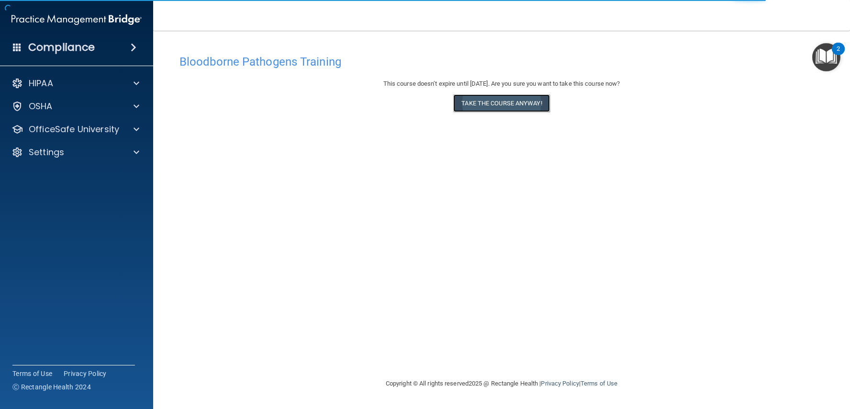
click at [525, 101] on button "Take the course anyway!" at bounding box center [501, 103] width 96 height 18
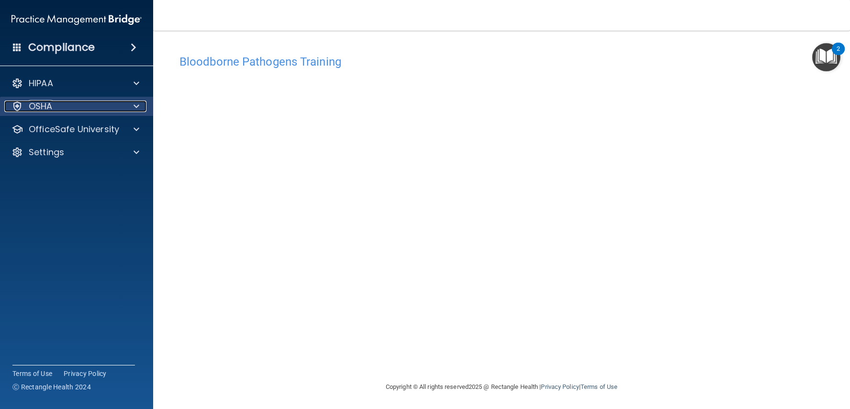
click at [46, 111] on p "OSHA" at bounding box center [41, 105] width 24 height 11
click at [76, 111] on div "OSHA" at bounding box center [63, 105] width 119 height 11
click at [54, 107] on div "OSHA" at bounding box center [63, 105] width 119 height 11
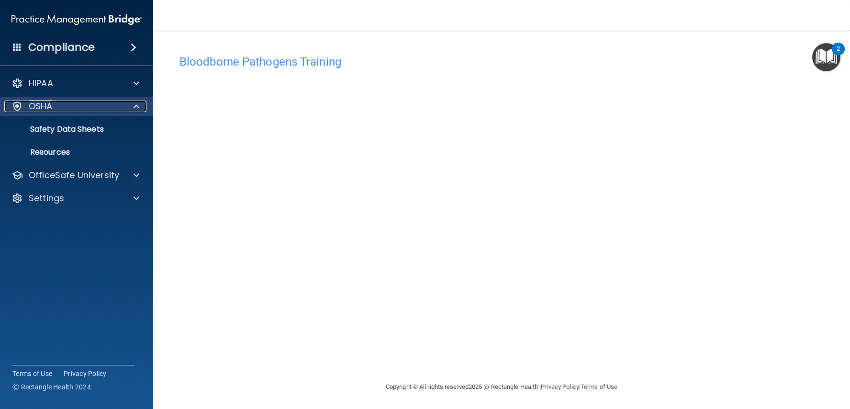
click at [54, 107] on div "OSHA" at bounding box center [63, 105] width 119 height 11
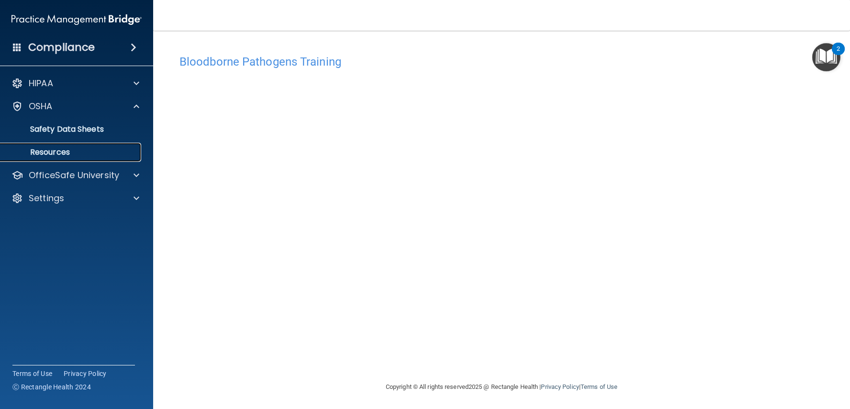
click at [55, 147] on p "Resources" at bounding box center [71, 152] width 131 height 10
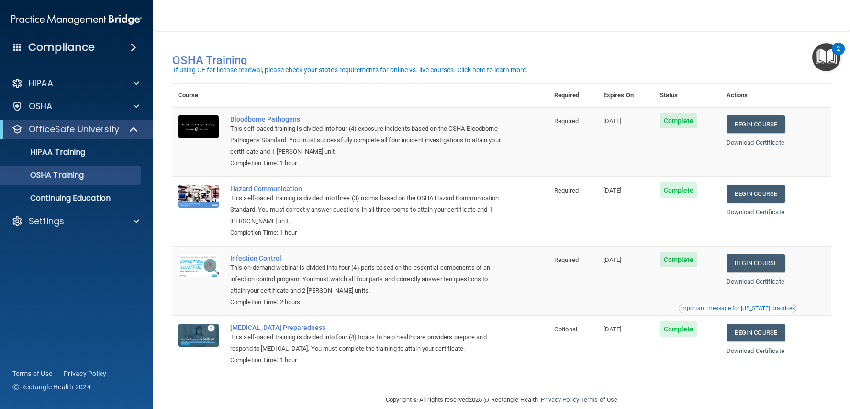
scroll to position [6, 0]
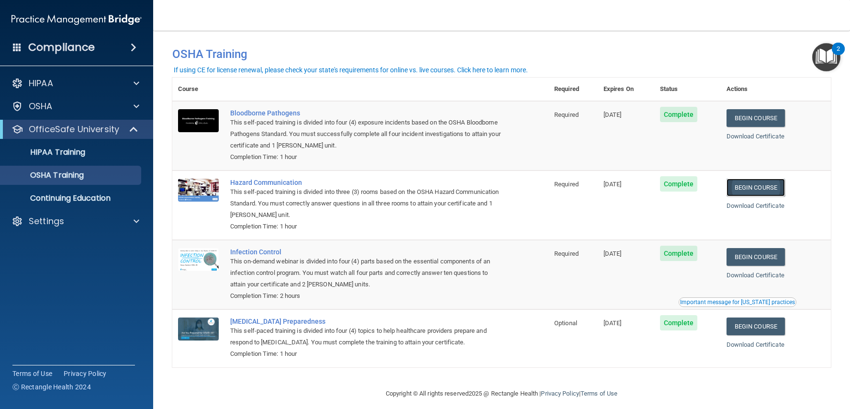
click at [761, 185] on link "Begin Course" at bounding box center [755, 187] width 58 height 18
click at [755, 253] on link "Begin Course" at bounding box center [755, 257] width 58 height 18
click at [772, 317] on link "Begin Course" at bounding box center [755, 326] width 58 height 18
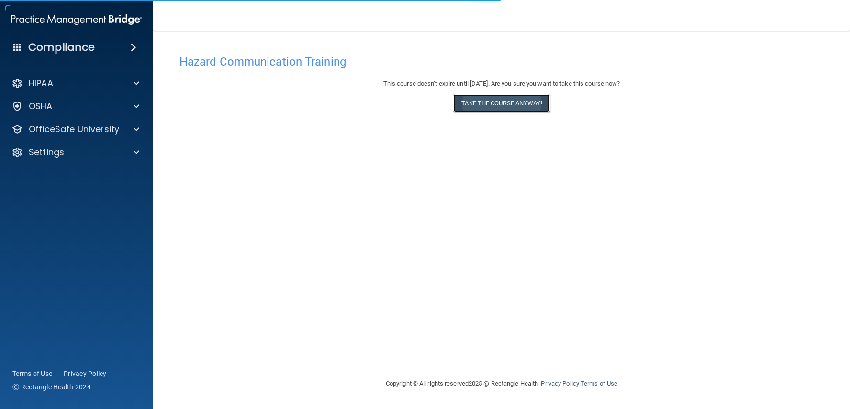
click at [489, 107] on button "Take the course anyway!" at bounding box center [501, 103] width 96 height 18
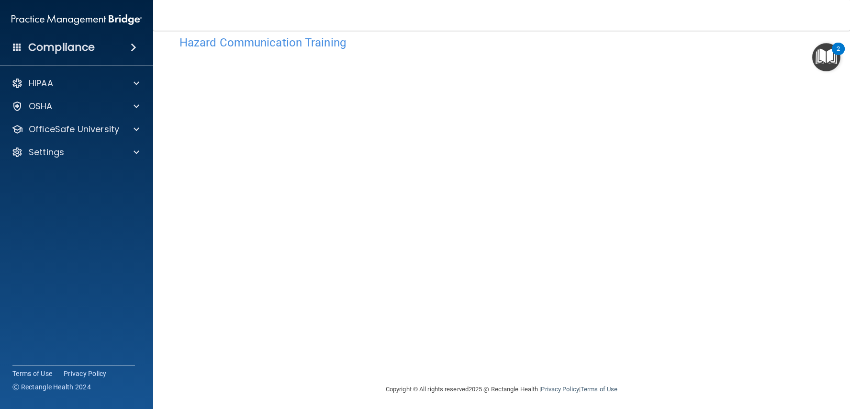
scroll to position [22, 0]
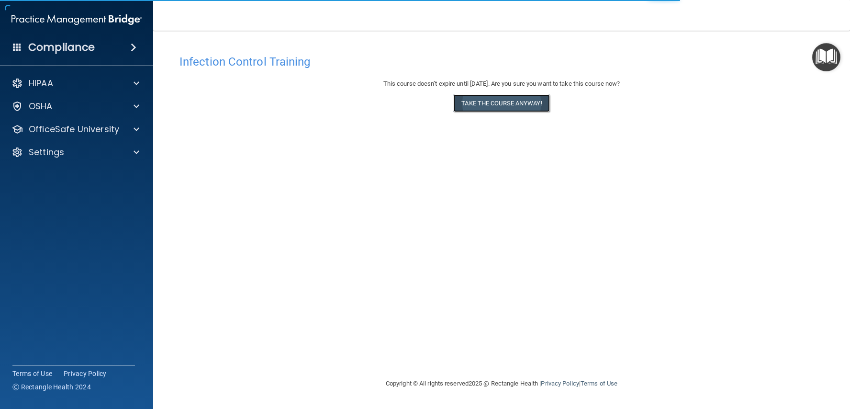
click at [472, 98] on button "Take the course anyway!" at bounding box center [501, 103] width 96 height 18
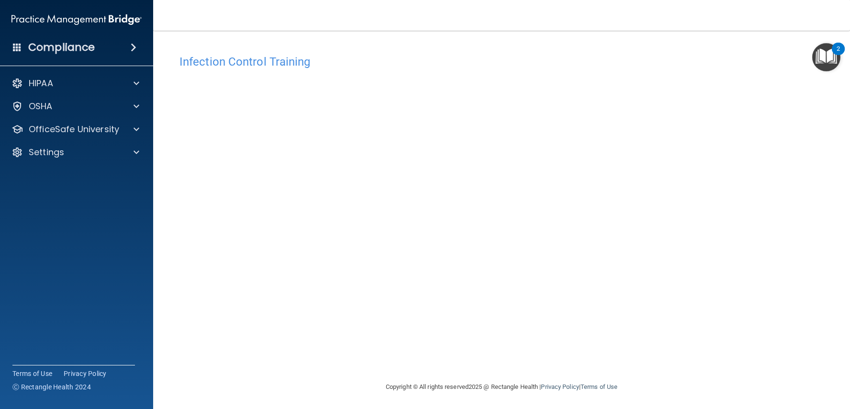
scroll to position [0, 0]
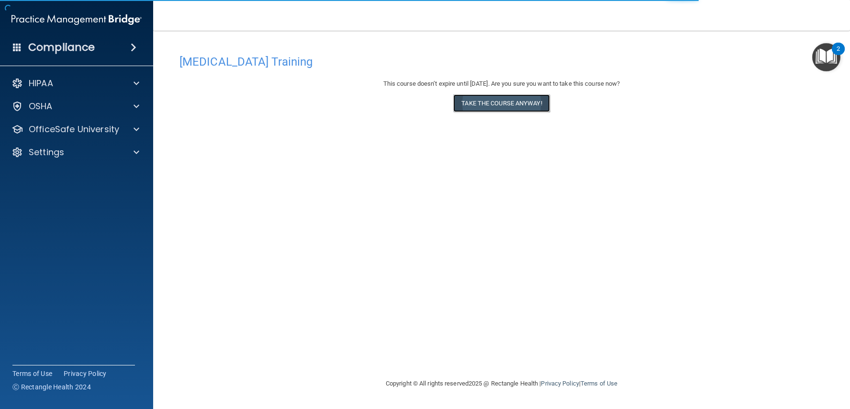
click at [462, 99] on button "Take the course anyway!" at bounding box center [501, 103] width 96 height 18
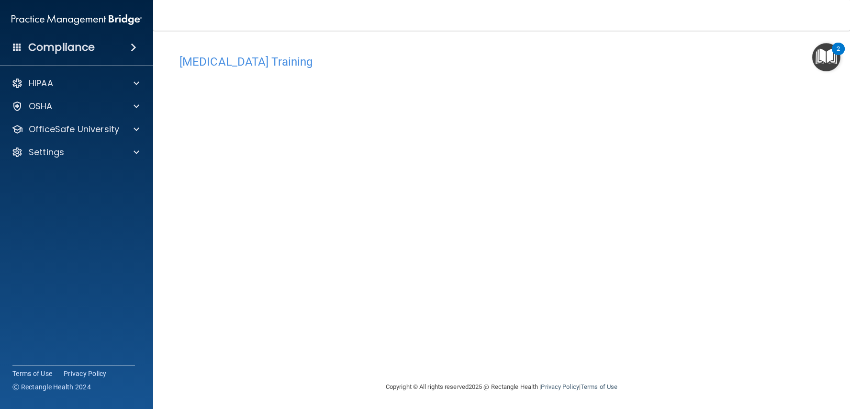
scroll to position [0, 0]
drag, startPoint x: 266, startPoint y: 26, endPoint x: 265, endPoint y: 53, distance: 26.4
click at [265, 33] on div "Toggle navigation [PERSON_NAME] [EMAIL_ADDRESS][DOMAIN_NAME] Manage My Enterpri…" at bounding box center [501, 204] width 697 height 409
